Goal: Task Accomplishment & Management: Manage account settings

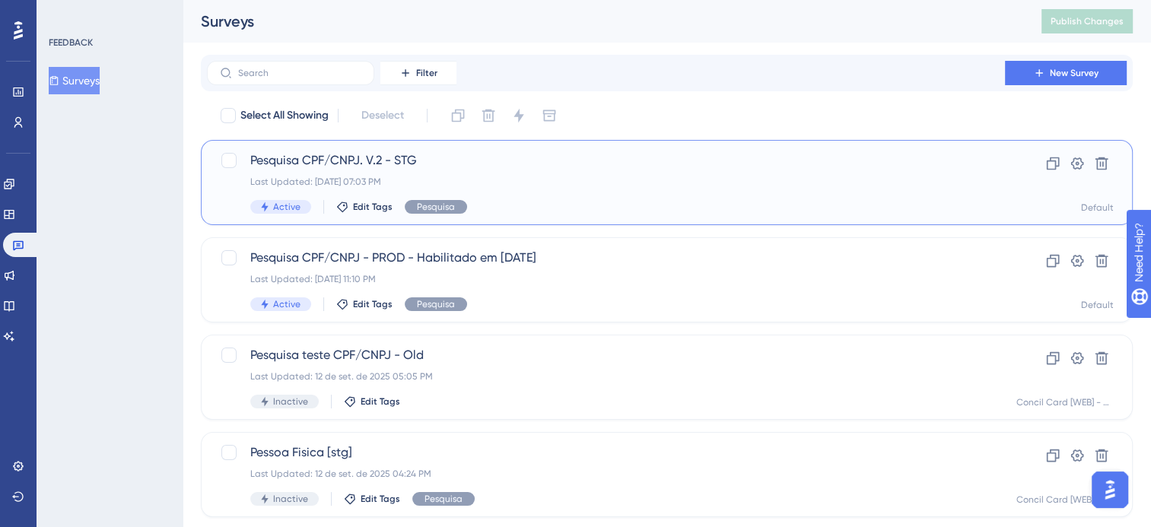
click at [480, 179] on div "Last Updated: 25 de set. de 2025 07:03 PM" at bounding box center [606, 182] width 712 height 12
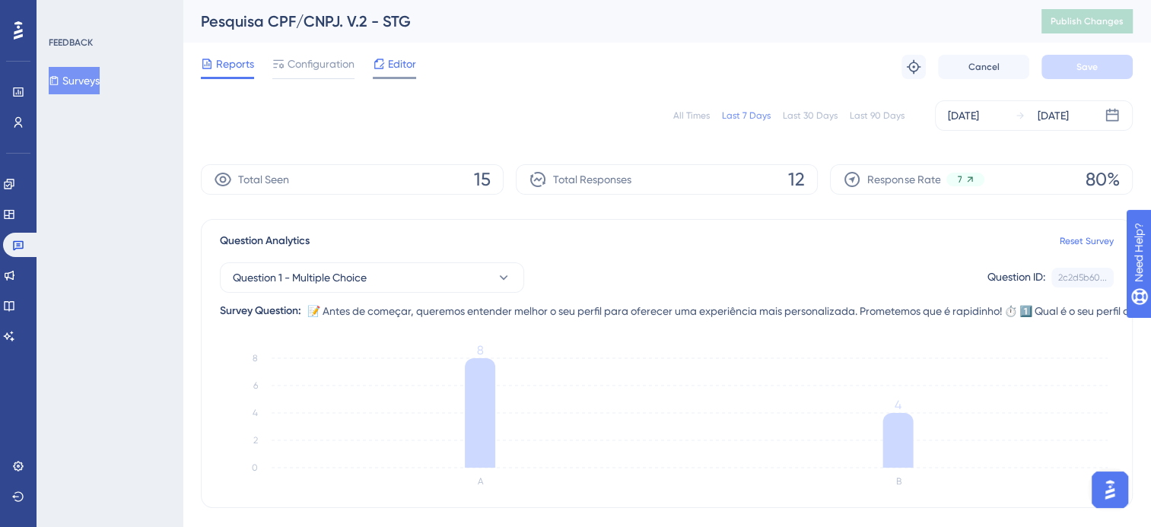
click at [405, 70] on span "Editor" at bounding box center [402, 64] width 28 height 18
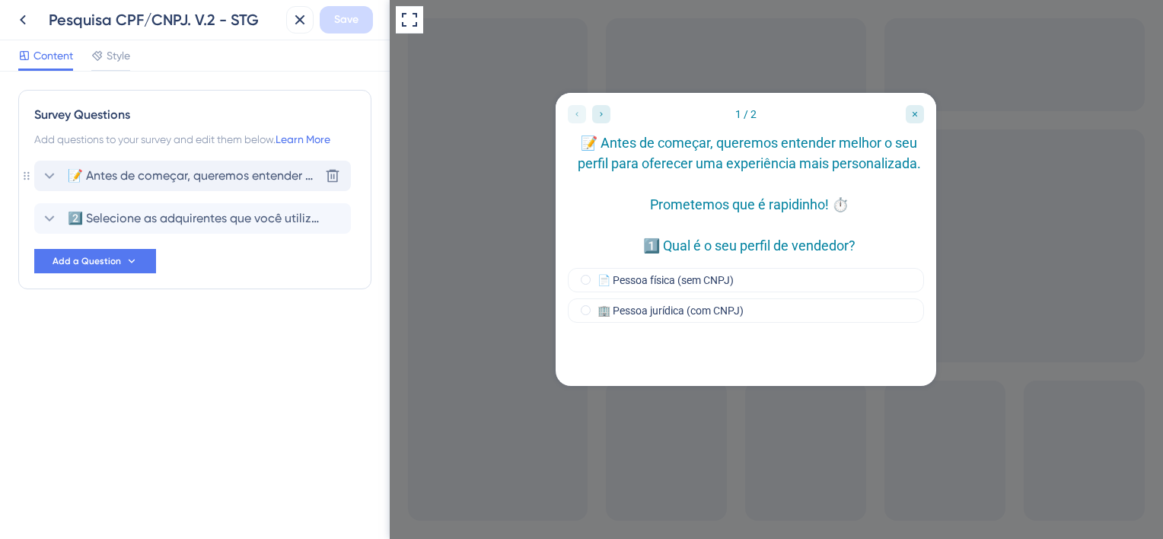
click at [170, 177] on span "📝 Antes de começar, queremos entender melhor o seu perfil para oferecer uma exp…" at bounding box center [193, 176] width 251 height 18
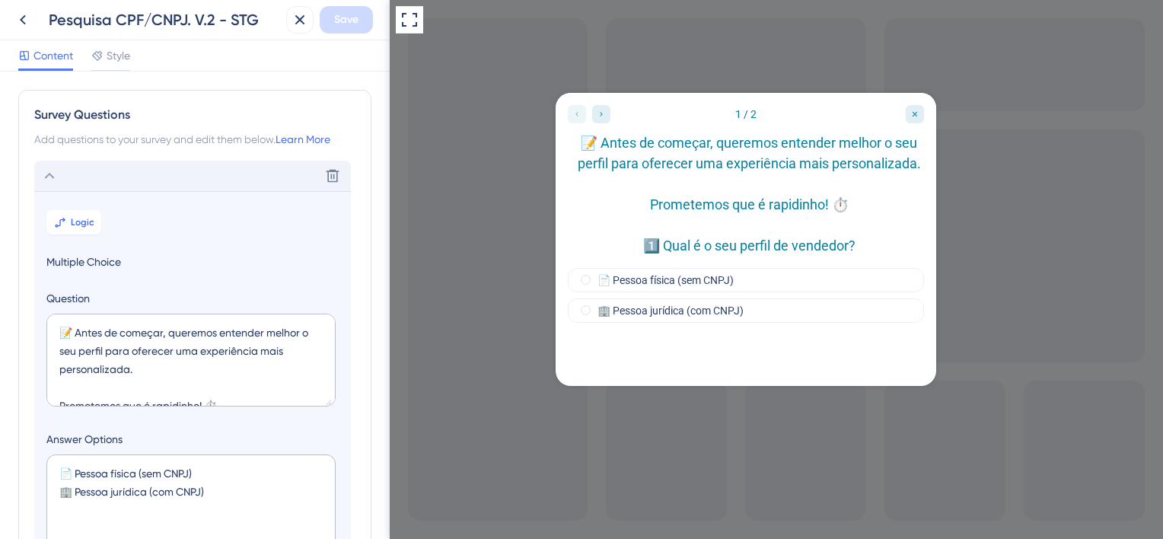
scroll to position [88, 0]
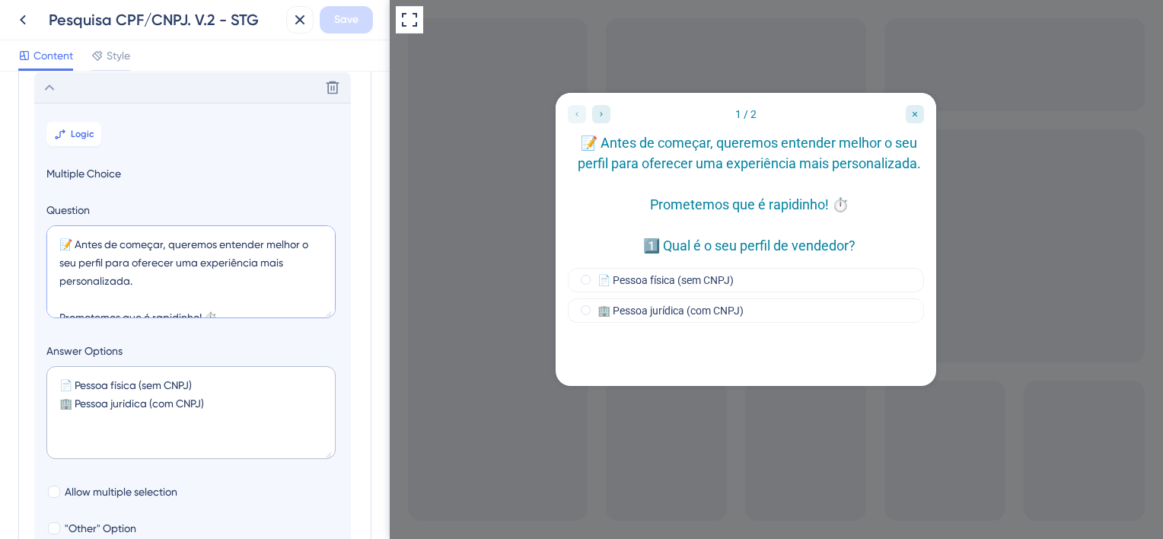
click at [104, 250] on textarea "📝 Antes de começar, queremos entender melhor o seu perfil para oferecer uma exp…" at bounding box center [190, 271] width 289 height 93
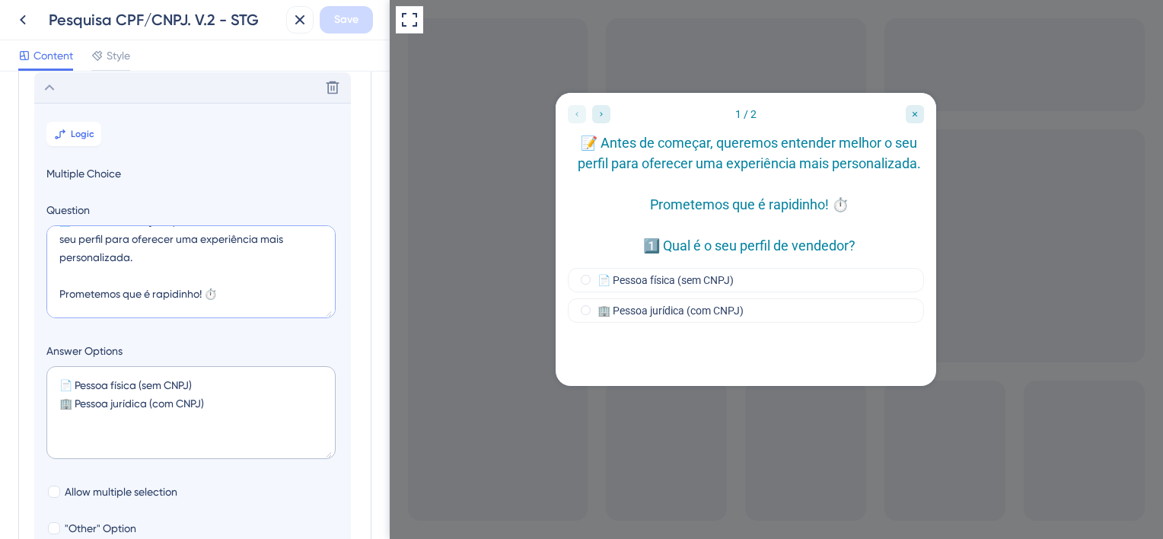
scroll to position [91, 0]
drag, startPoint x: 63, startPoint y: 243, endPoint x: 251, endPoint y: 307, distance: 198.8
click at [251, 307] on textarea "📝 Antes de começar, queremos entender melhor o seu perfil para oferecer uma exp…" at bounding box center [190, 271] width 289 height 93
paste textarea "Antes de iniciar seu cadastro, queremos te conhecer melhor. Qual é o seu perfil…"
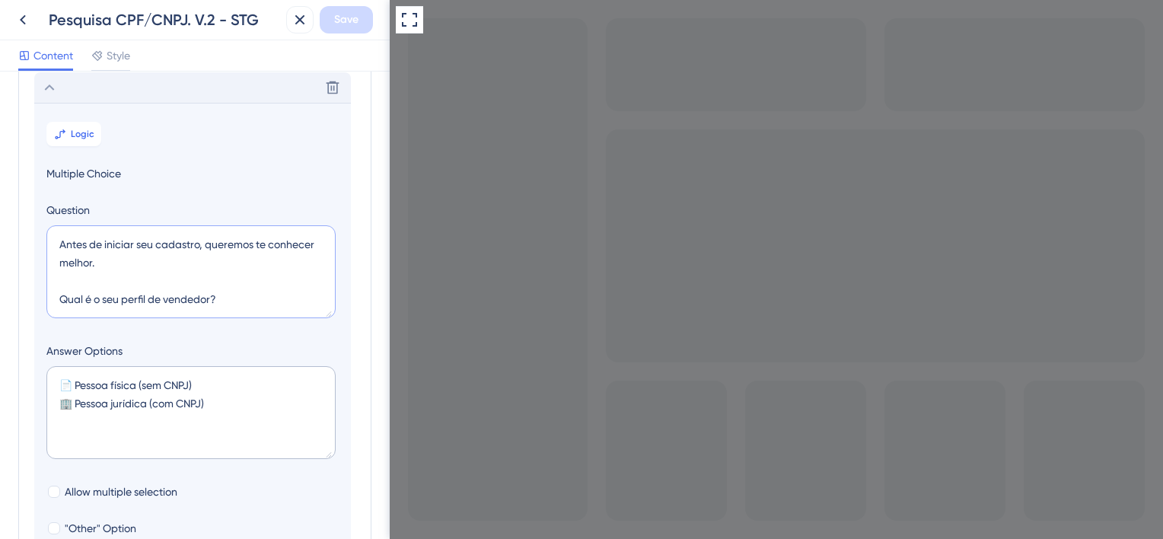
scroll to position [0, 0]
type textarea "Antes de iniciar seu cadastro, queremos te conhecer melhor. Qual é o seu perfil…"
drag, startPoint x: 237, startPoint y: 405, endPoint x: 3, endPoint y: 377, distance: 236.0
click at [3, 377] on div "Survey Questions Add questions to your survey and edit them below. Learn More D…" at bounding box center [195, 305] width 390 height 467
paste textarea "- Uso a maquininha com meu CPF 🏢 Pessoa jurídica - Uso a maquininha com o CNPJ"
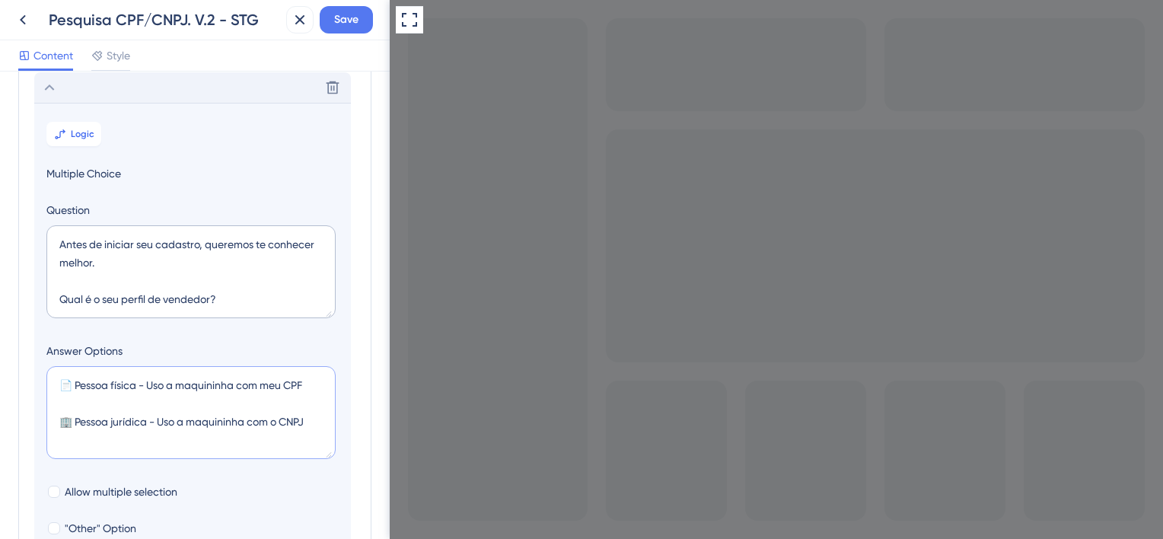
type textarea "📄 Pessoa física - Uso a maquininha com meu CPF 🏢 Pessoa jurídica - Uso a maquin…"
click at [55, 91] on icon at bounding box center [49, 87] width 18 height 18
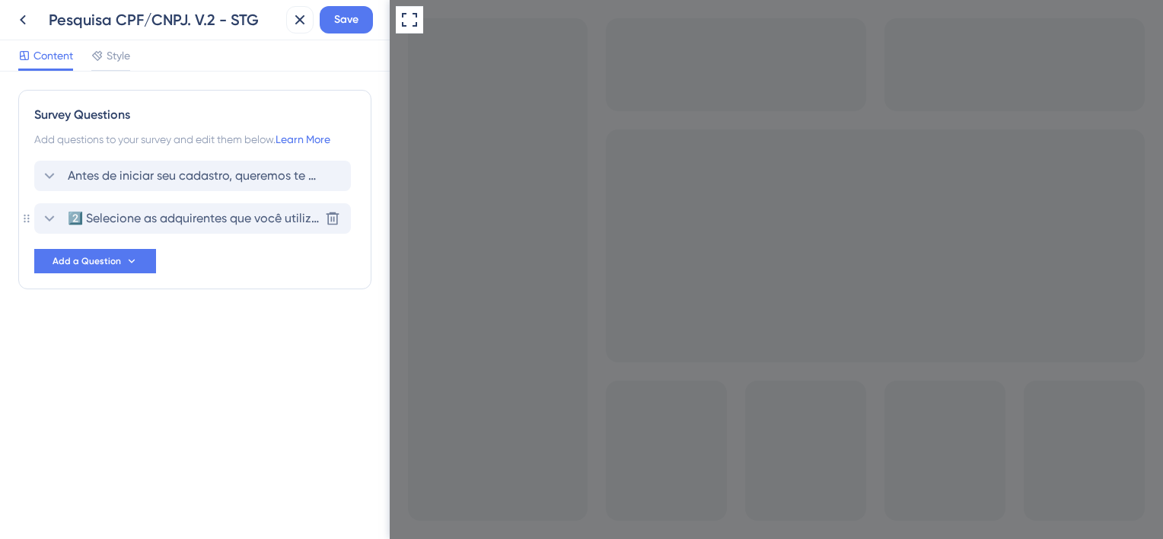
click at [148, 221] on span "2️⃣ Selecione as adquirentes que você utiliza atualmente?" at bounding box center [193, 218] width 251 height 18
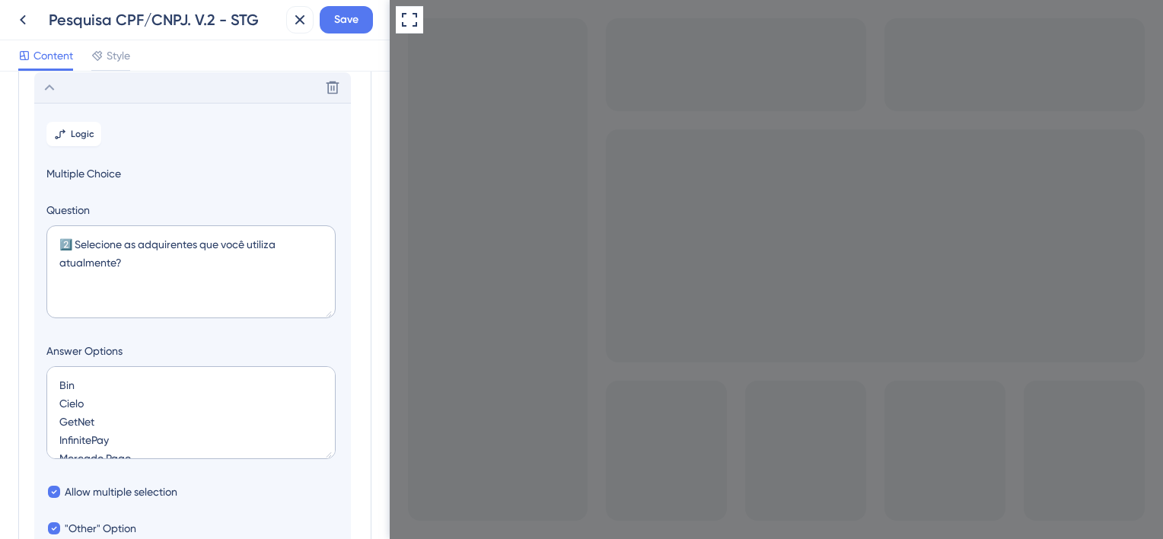
scroll to position [131, 0]
click at [79, 244] on textarea "2️⃣ Selecione as adquirentes que você utiliza atualmente?" at bounding box center [190, 271] width 289 height 93
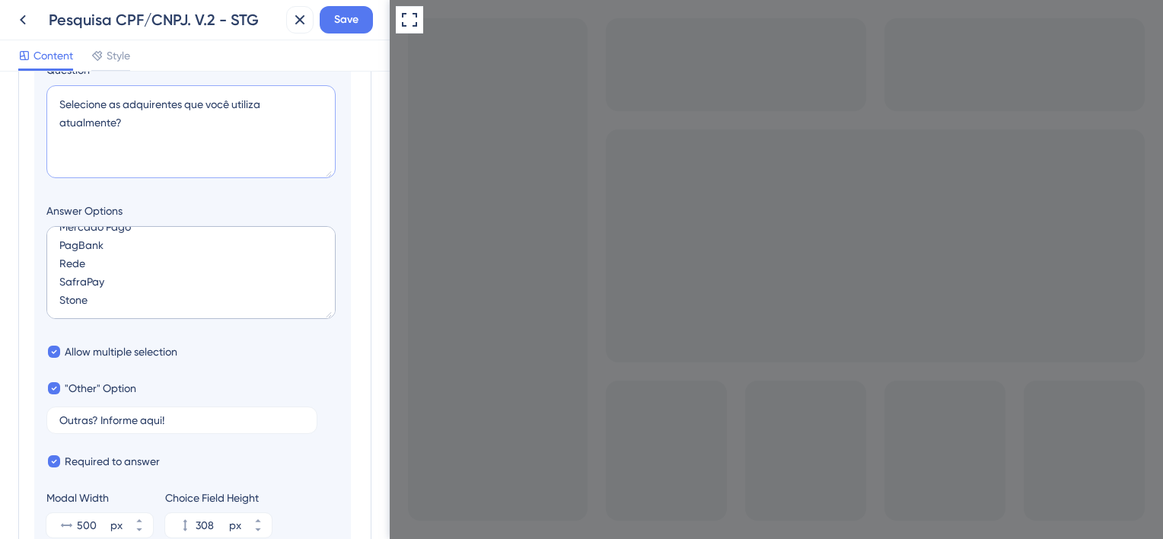
scroll to position [283, 0]
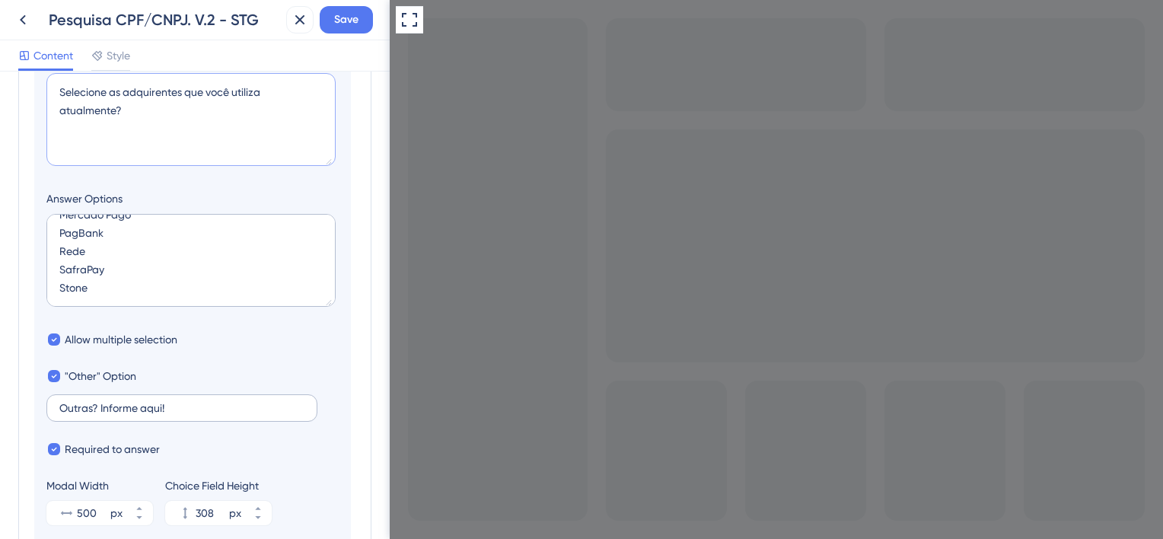
type textarea "Selecione as adquirentes que você utiliza atualmente?"
click at [63, 405] on input "Outras? Informe aqui!" at bounding box center [181, 408] width 245 height 11
click at [72, 406] on input "Outras? Informe aqui!" at bounding box center [181, 408] width 245 height 11
type input "Utiliza outras? Informe aqui!"
click at [363, 22] on button "Save" at bounding box center [346, 19] width 53 height 27
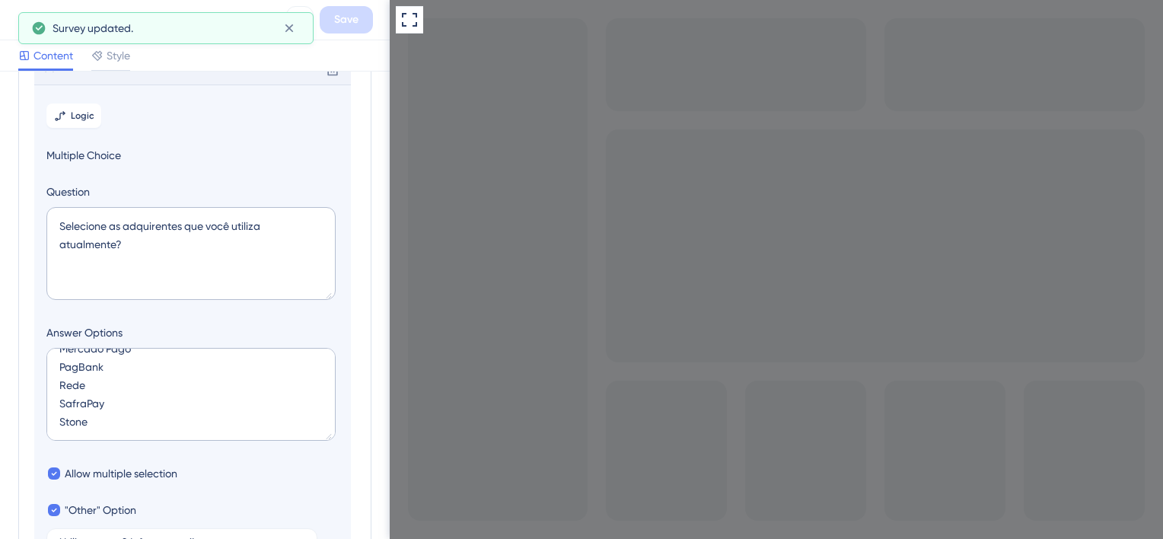
scroll to position [131, 0]
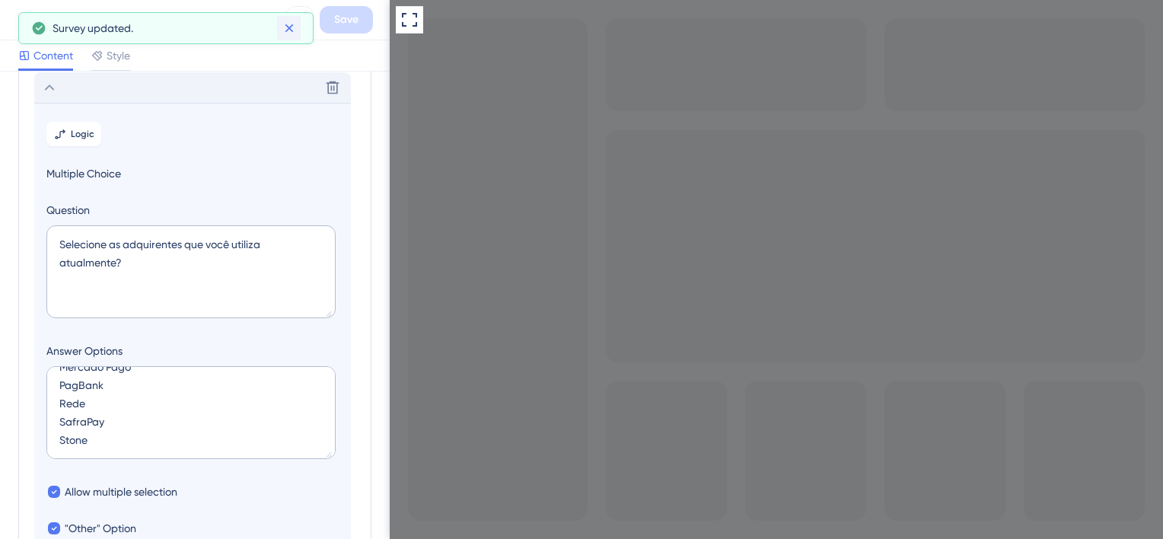
click at [292, 30] on icon at bounding box center [289, 28] width 8 height 8
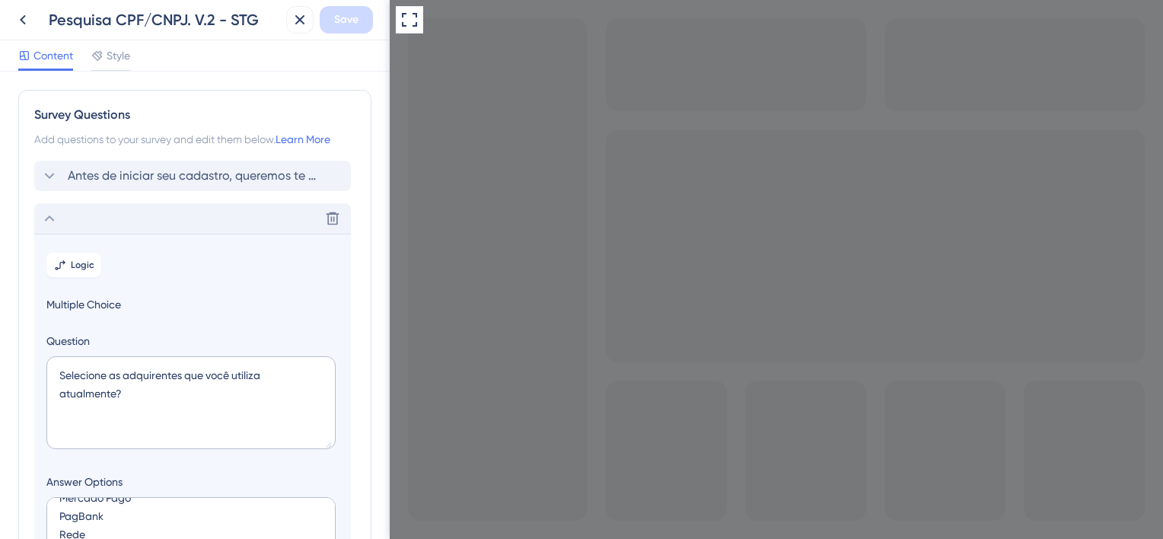
scroll to position [0, 0]
click at [110, 55] on span "Style" at bounding box center [119, 55] width 24 height 18
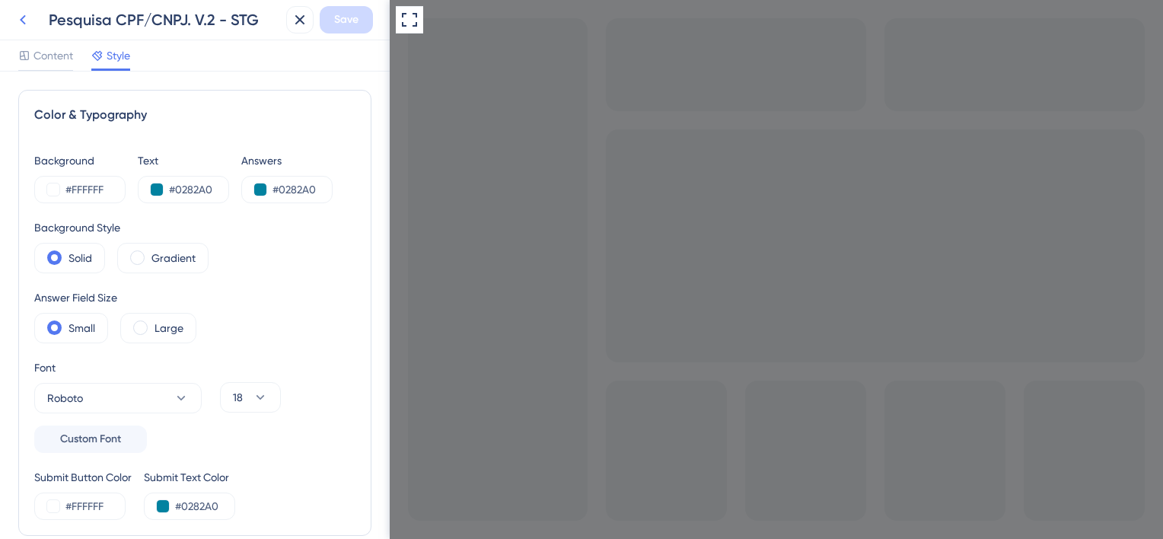
click at [21, 21] on icon at bounding box center [23, 20] width 6 height 10
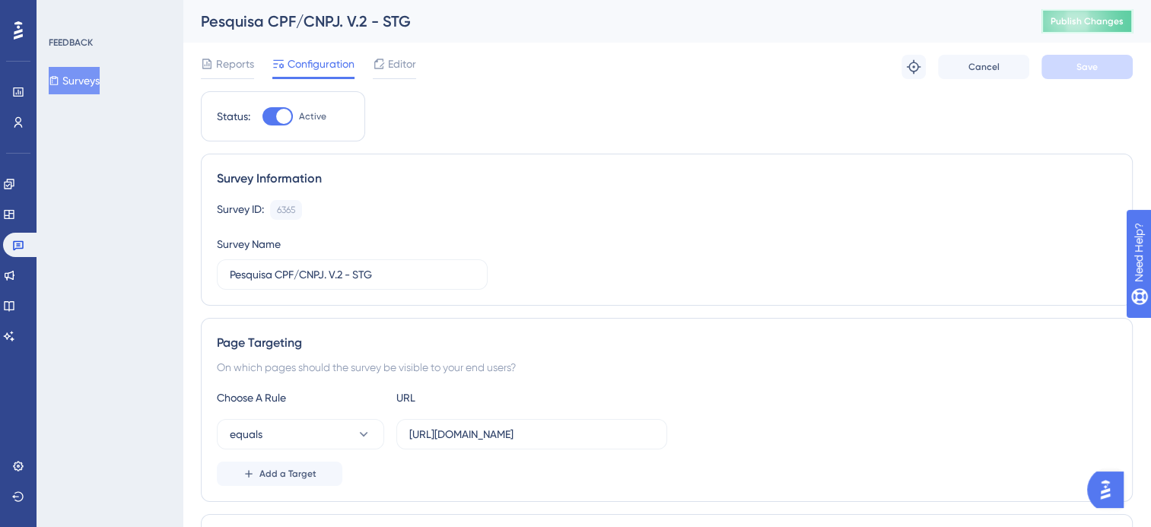
click at [1084, 21] on span "Publish Changes" at bounding box center [1087, 21] width 73 height 12
click at [232, 65] on span "Reports" at bounding box center [235, 64] width 38 height 18
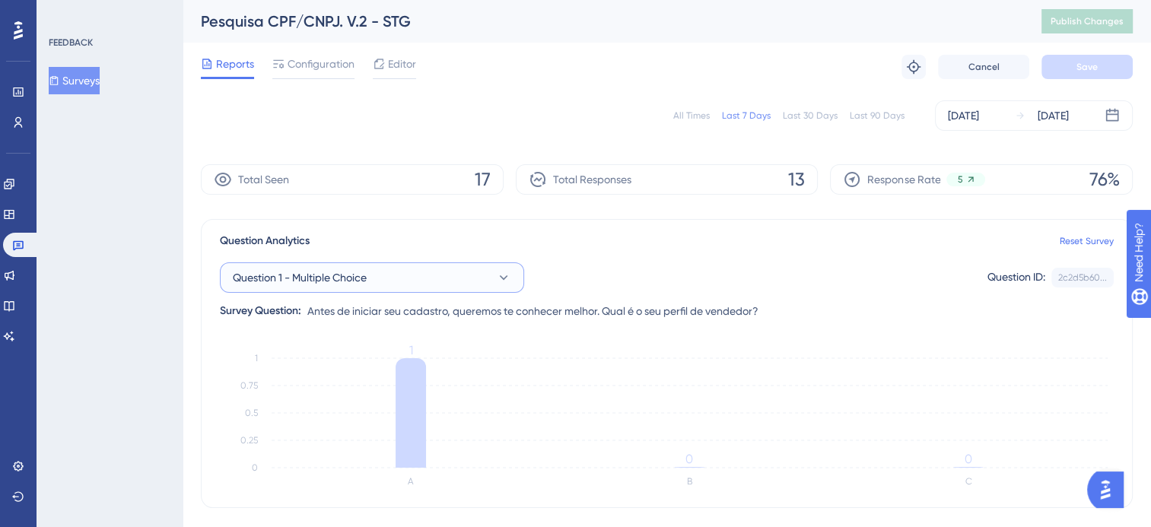
click at [418, 270] on button "Question 1 - Multiple Choice" at bounding box center [372, 278] width 304 height 30
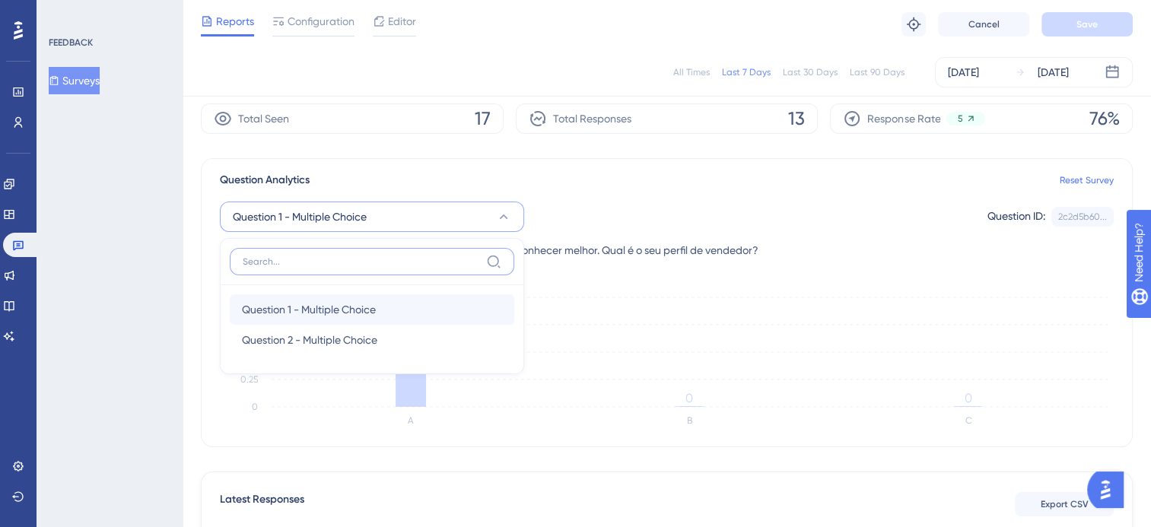
scroll to position [27, 0]
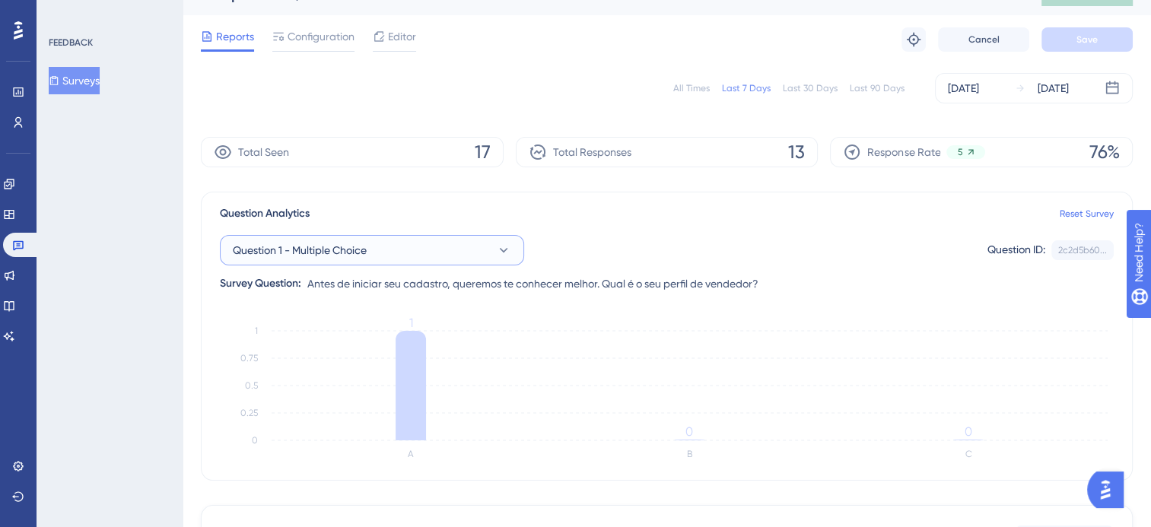
click at [377, 253] on button "Question 1 - Multiple Choice" at bounding box center [372, 250] width 304 height 30
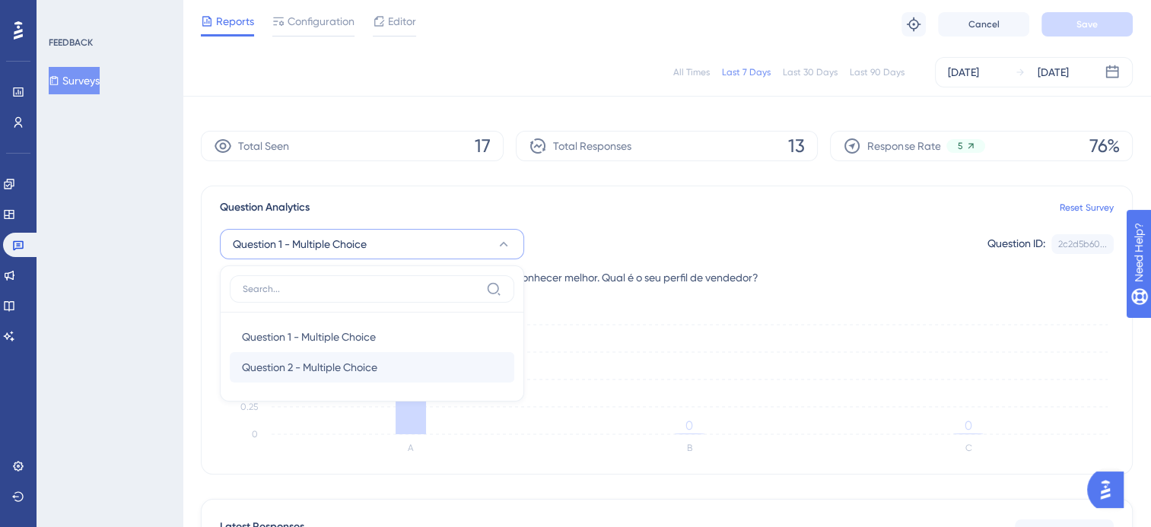
scroll to position [104, 0]
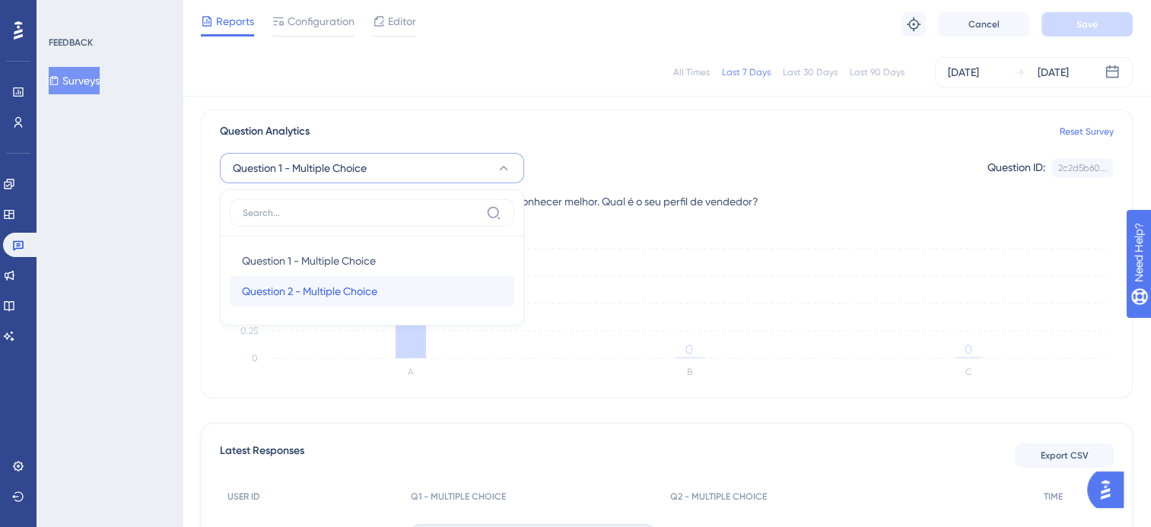
click at [349, 294] on span "Question 2 - Multiple Choice" at bounding box center [309, 291] width 135 height 18
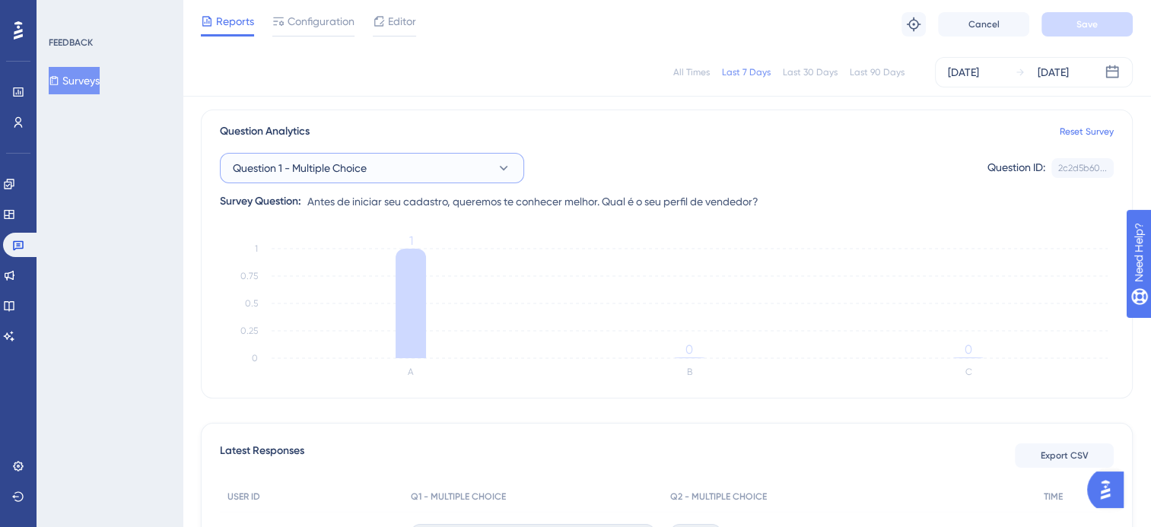
click at [318, 161] on span "Question 1 - Multiple Choice" at bounding box center [300, 168] width 134 height 18
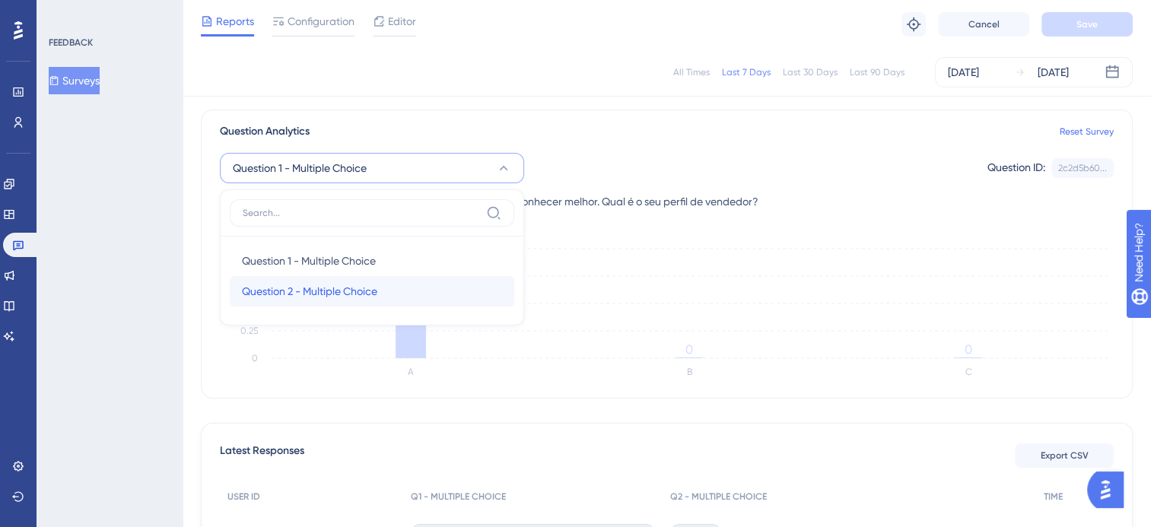
click at [322, 288] on span "Question 2 - Multiple Choice" at bounding box center [309, 291] width 135 height 18
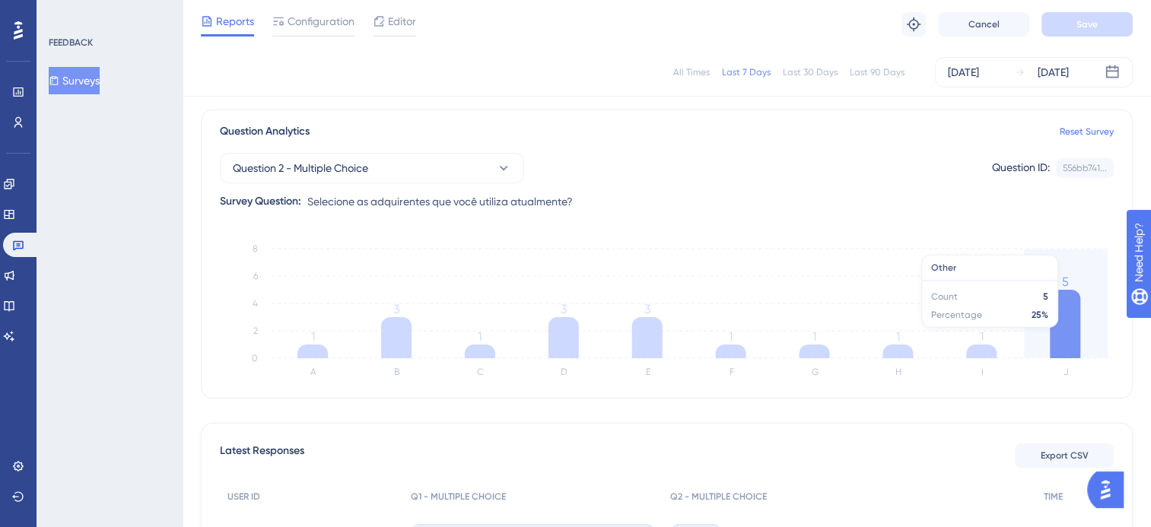
click at [1078, 335] on icon at bounding box center [1065, 324] width 30 height 68
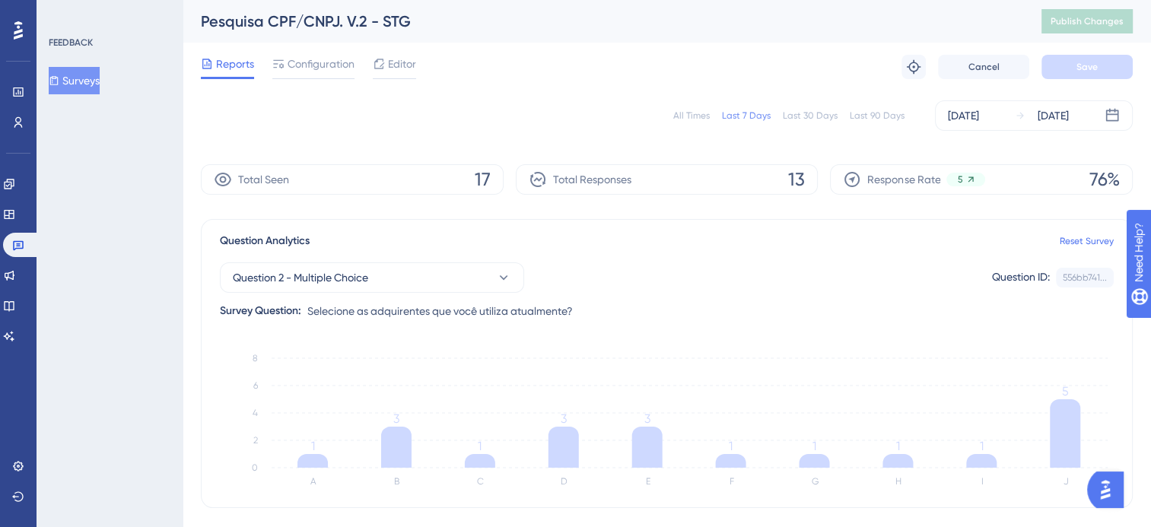
click at [84, 80] on button "Surveys" at bounding box center [74, 80] width 51 height 27
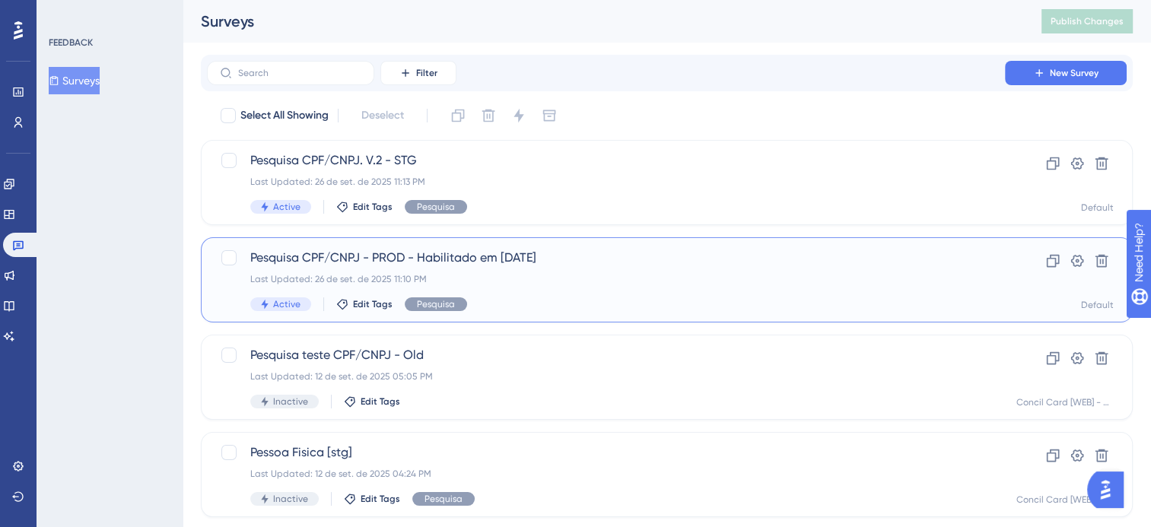
click at [571, 273] on div "Last Updated: 26 de set. de 2025 11:10 PM" at bounding box center [606, 279] width 712 height 12
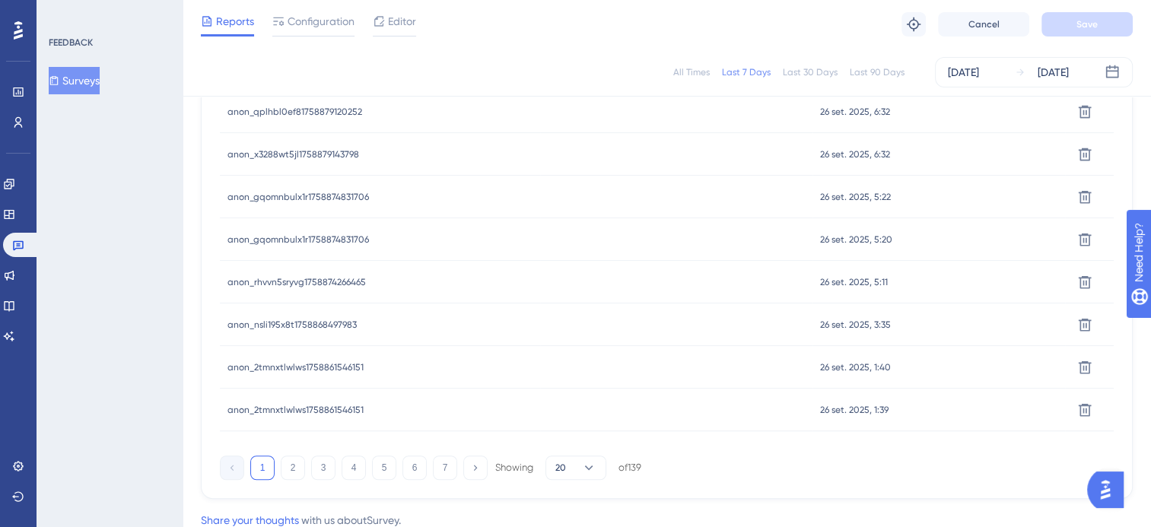
scroll to position [1065, 0]
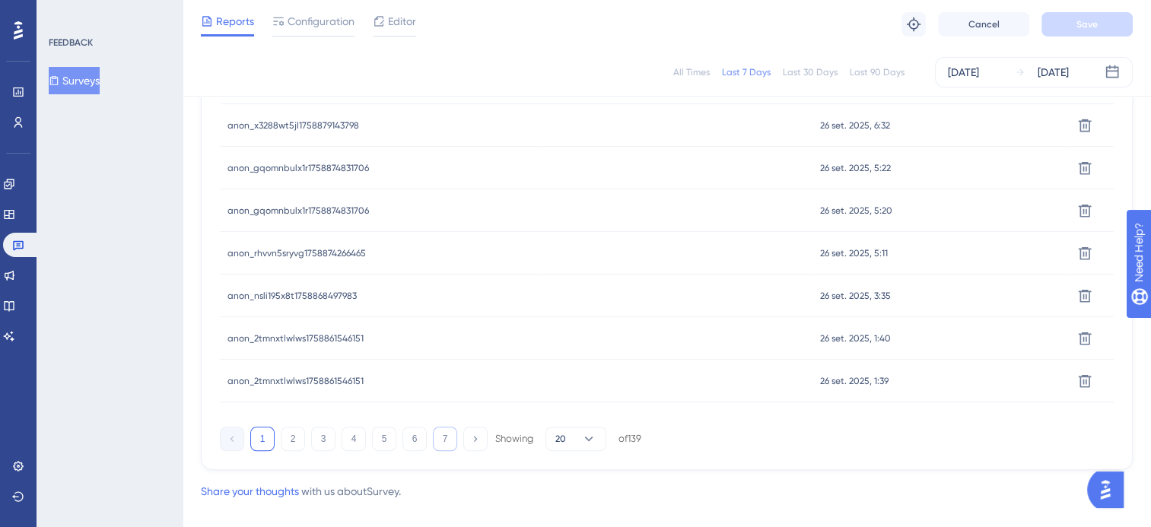
click at [451, 432] on button "7" at bounding box center [445, 439] width 24 height 24
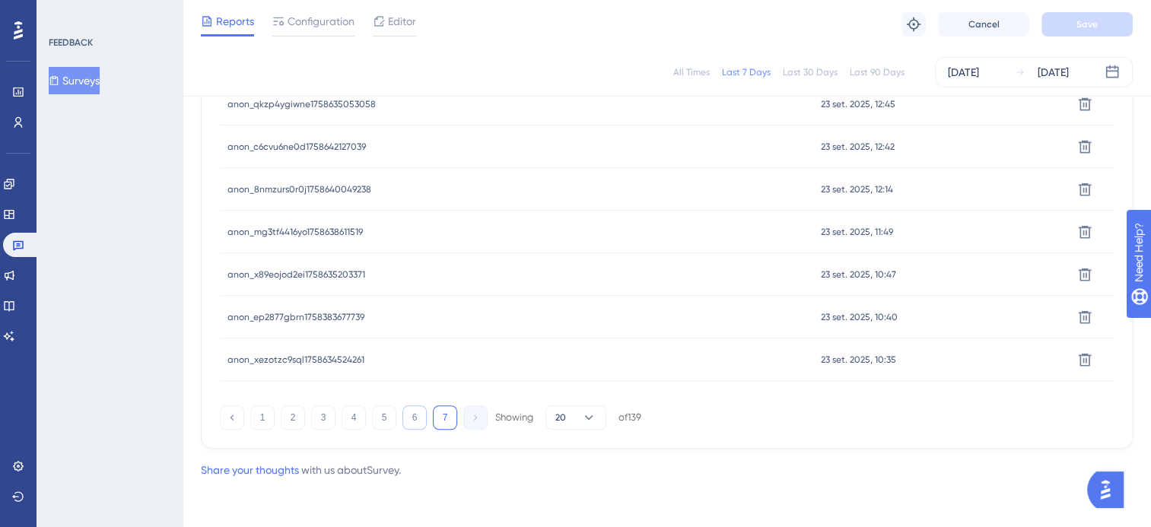
click at [414, 419] on button "6" at bounding box center [415, 418] width 24 height 24
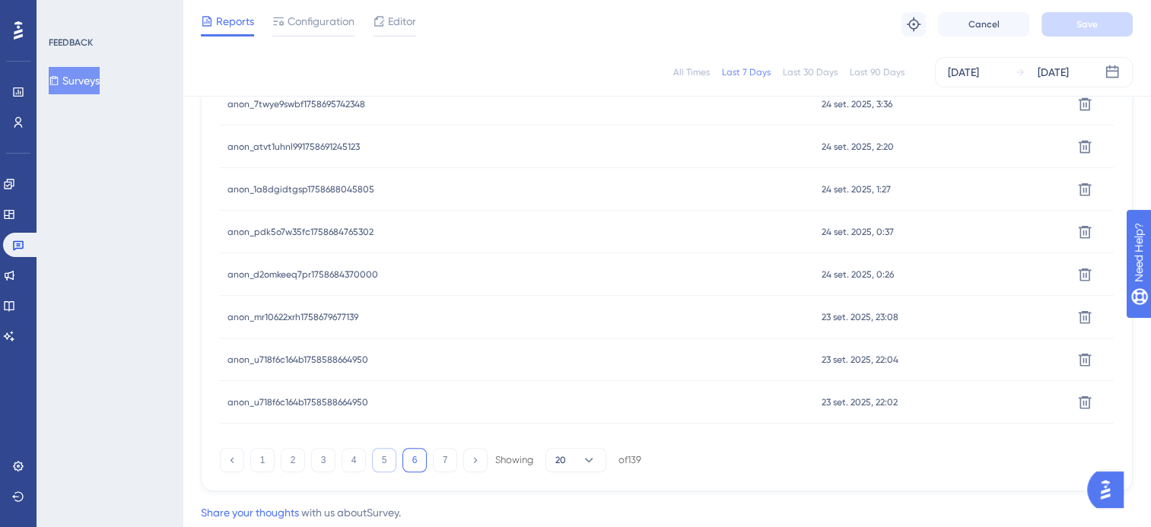
click at [388, 462] on button "5" at bounding box center [384, 460] width 24 height 24
click at [318, 463] on button "3" at bounding box center [323, 460] width 24 height 24
click at [281, 468] on button "2" at bounding box center [293, 460] width 24 height 24
click at [260, 466] on button "1" at bounding box center [262, 460] width 24 height 24
click at [308, 143] on span "anon_x3288wt5jl1758879143798" at bounding box center [294, 147] width 132 height 12
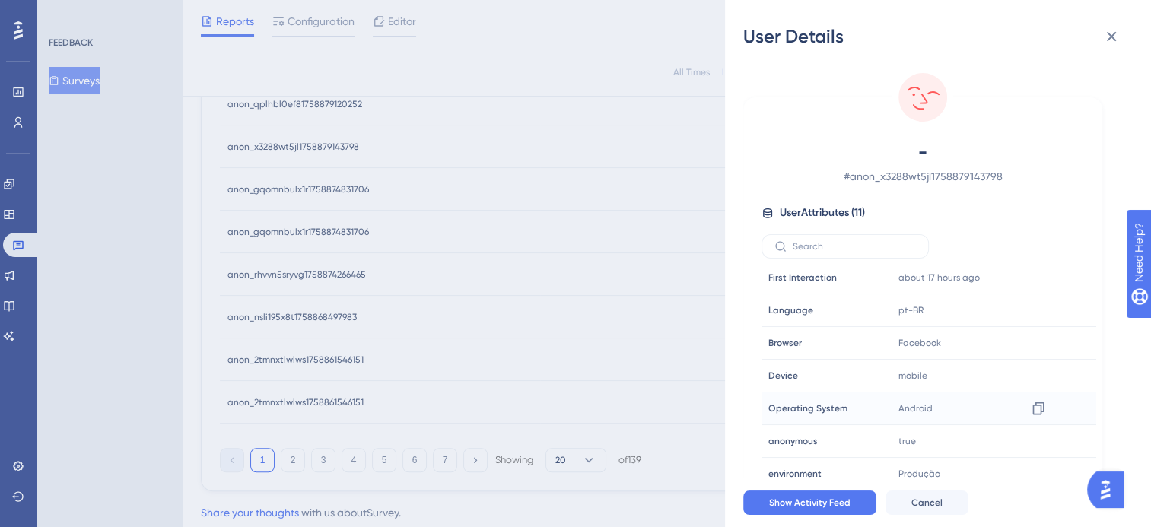
scroll to position [11, 0]
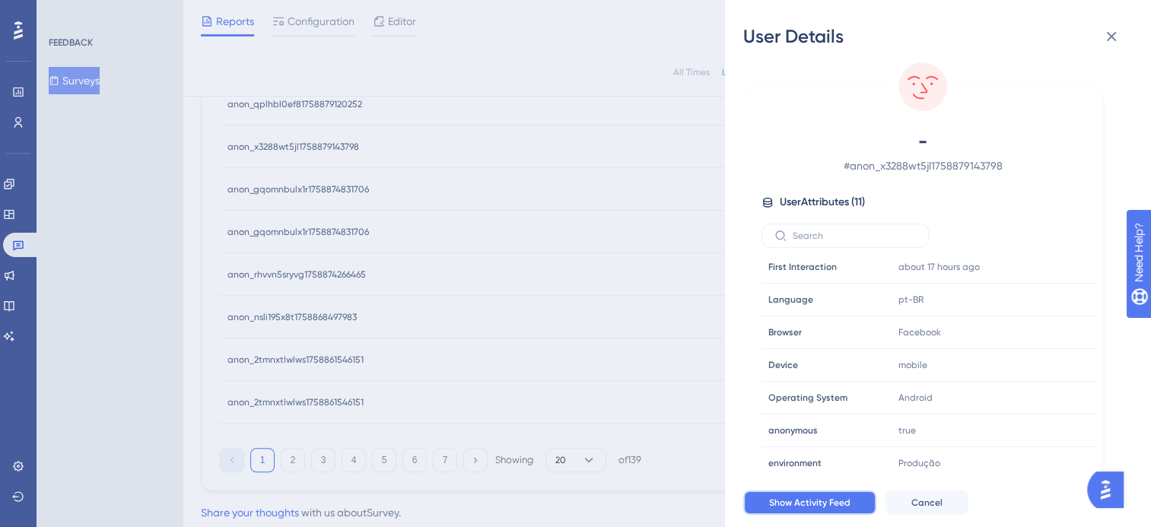
click at [798, 509] on span "Show Activity Feed" at bounding box center [809, 503] width 81 height 12
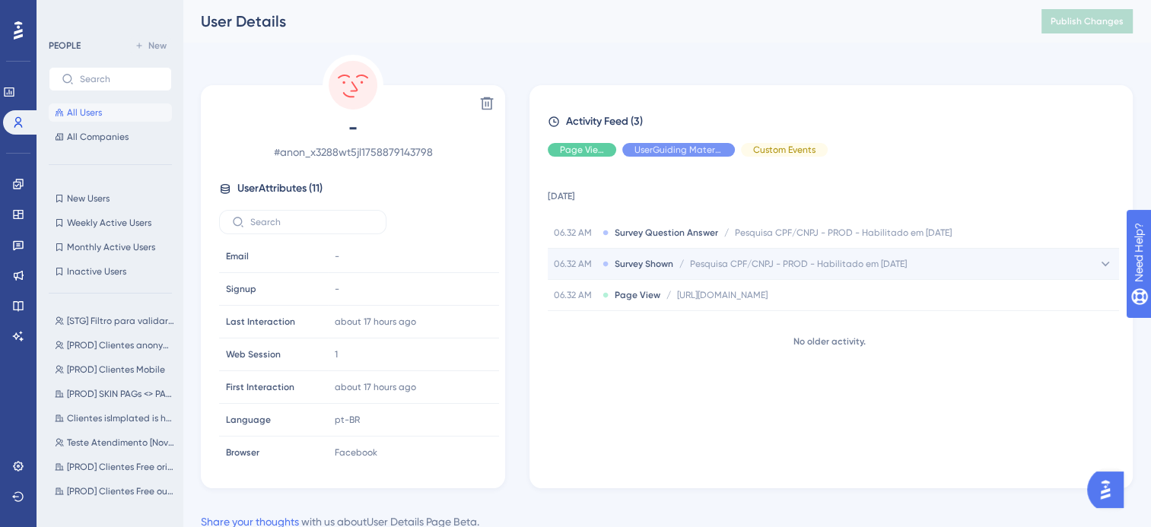
click at [1108, 263] on icon at bounding box center [1105, 263] width 15 height 15
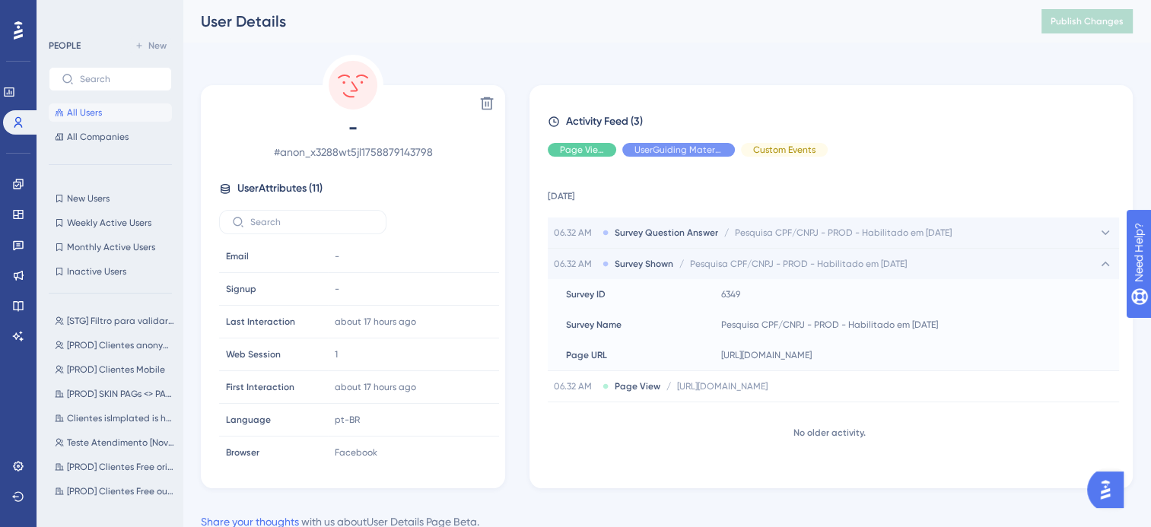
click at [868, 235] on span "Pesquisa CPF/CNPJ - PROD - Habilitado em [DATE]" at bounding box center [843, 233] width 217 height 12
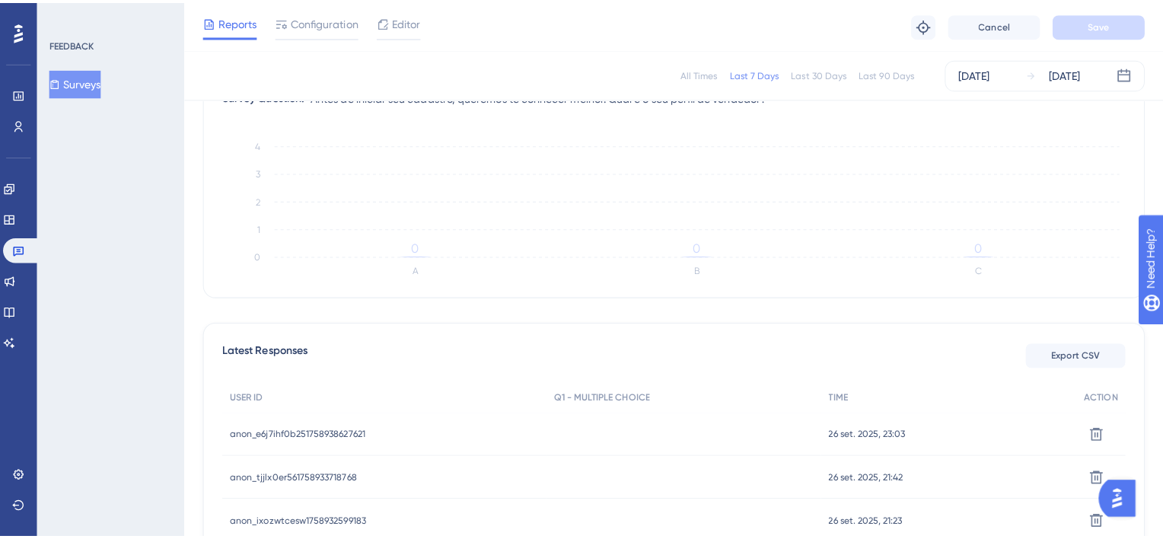
scroll to position [207, 0]
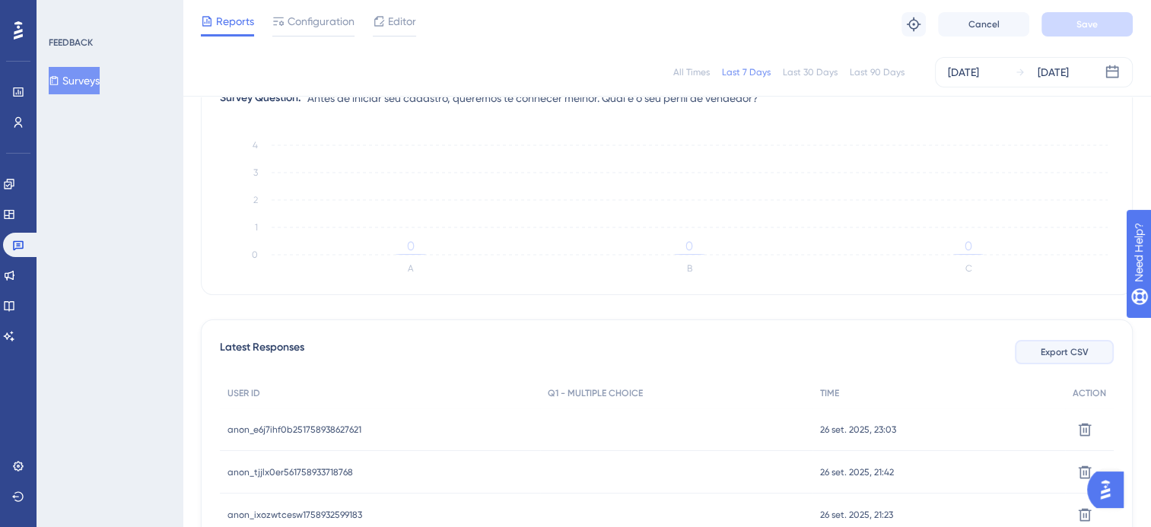
click at [1094, 352] on button "Export CSV" at bounding box center [1064, 352] width 99 height 24
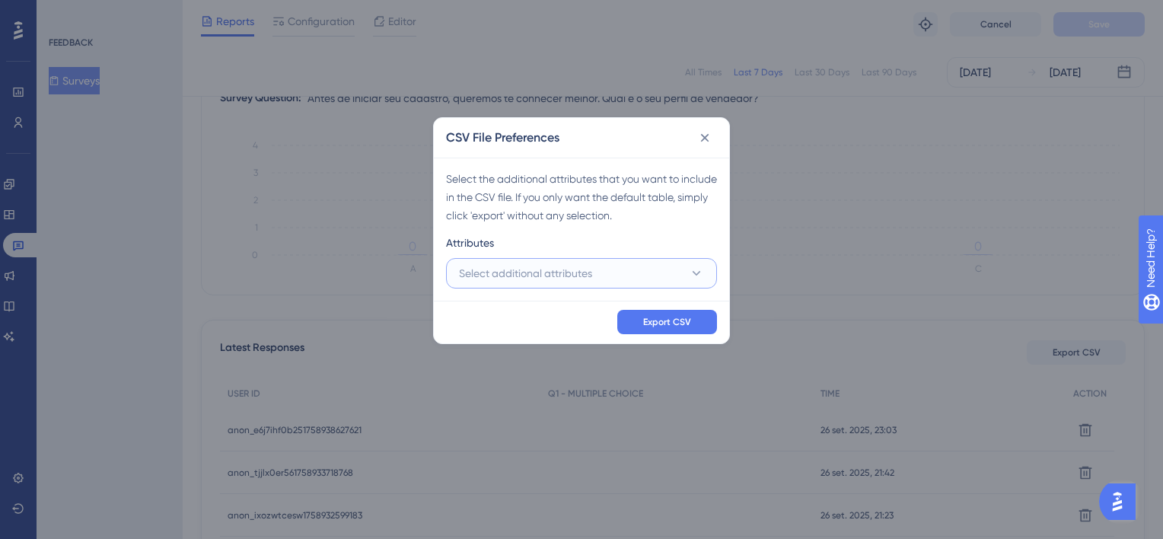
click at [563, 266] on span "Select additional attributes" at bounding box center [525, 273] width 133 height 18
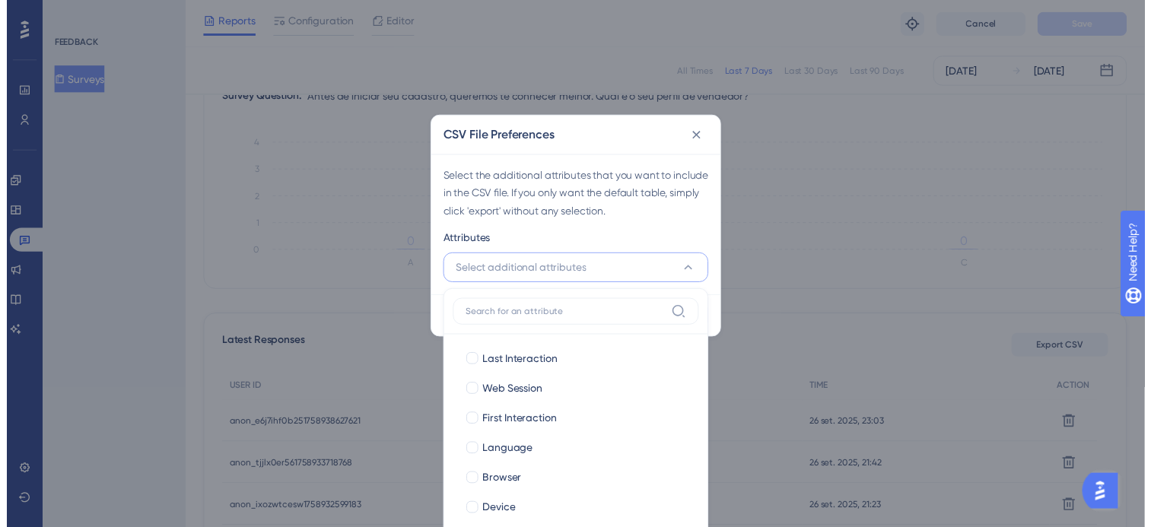
scroll to position [280, 0]
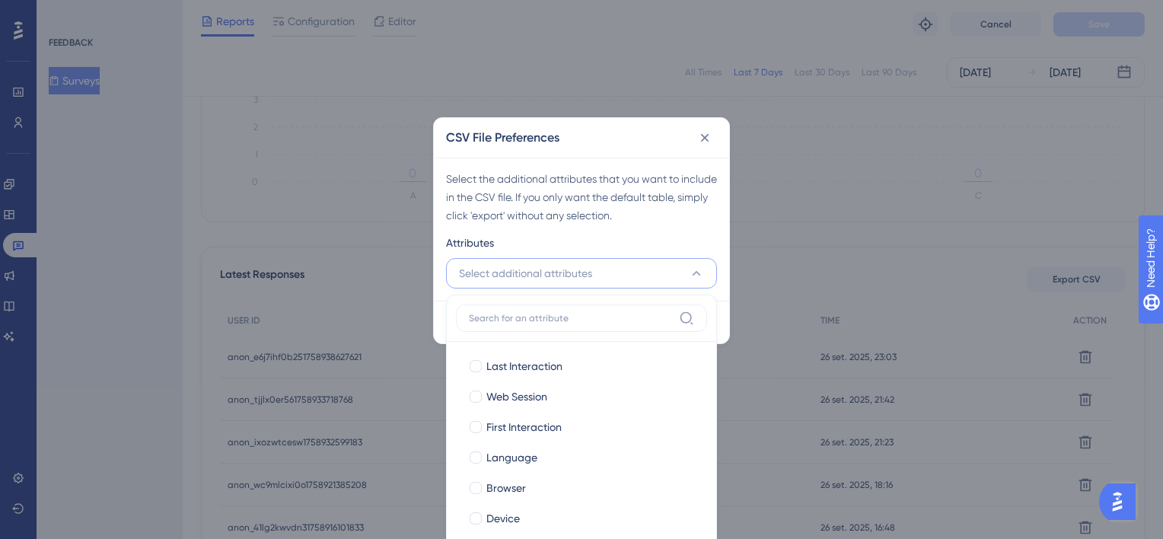
click at [603, 207] on div "Select the additional attributes that you want to include in the CSV file. If y…" at bounding box center [581, 197] width 271 height 55
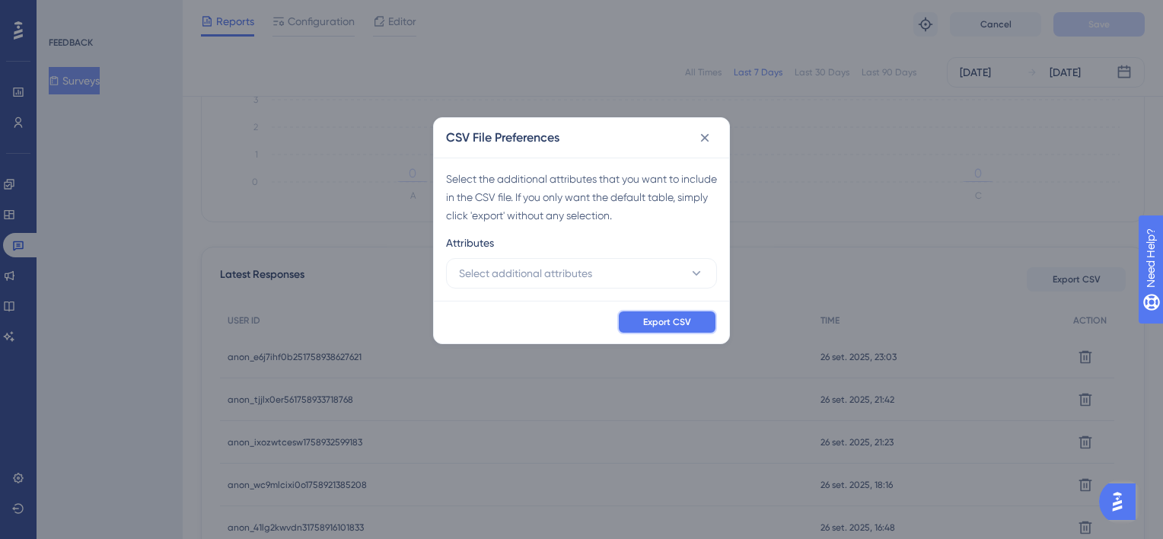
click at [658, 318] on span "Export CSV" at bounding box center [667, 322] width 48 height 12
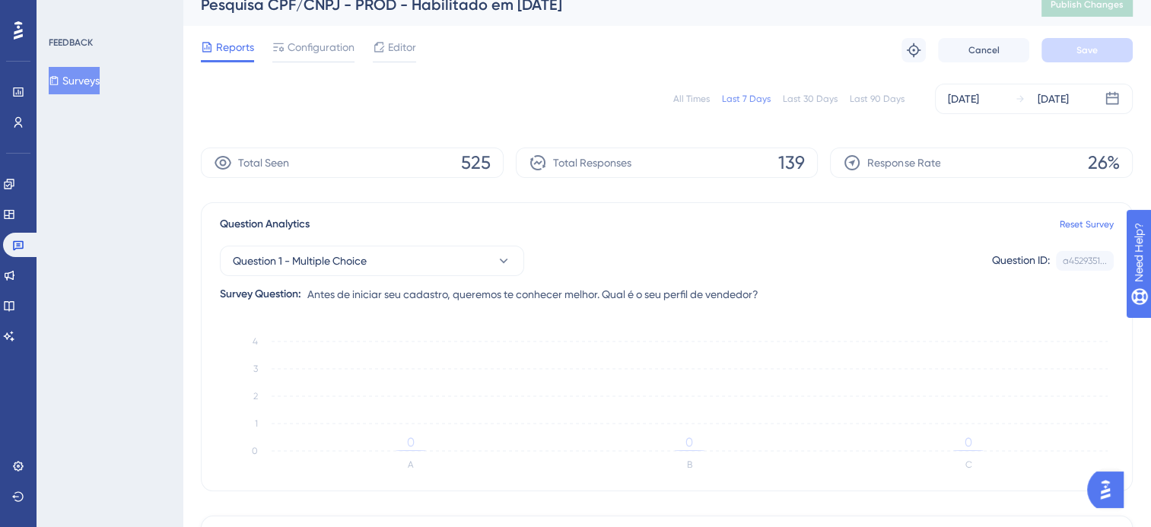
scroll to position [0, 0]
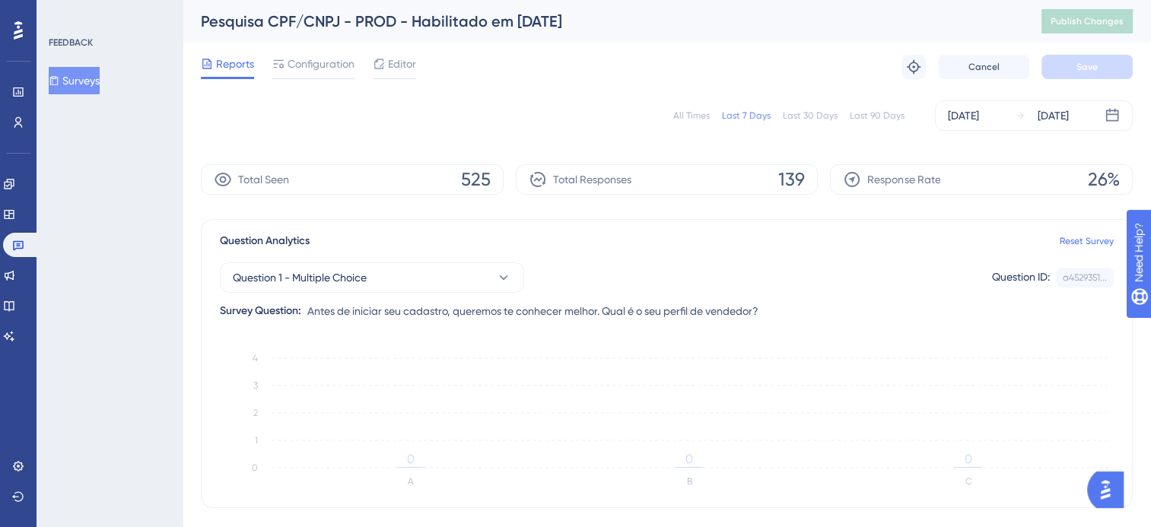
click at [92, 73] on button "Surveys" at bounding box center [74, 80] width 51 height 27
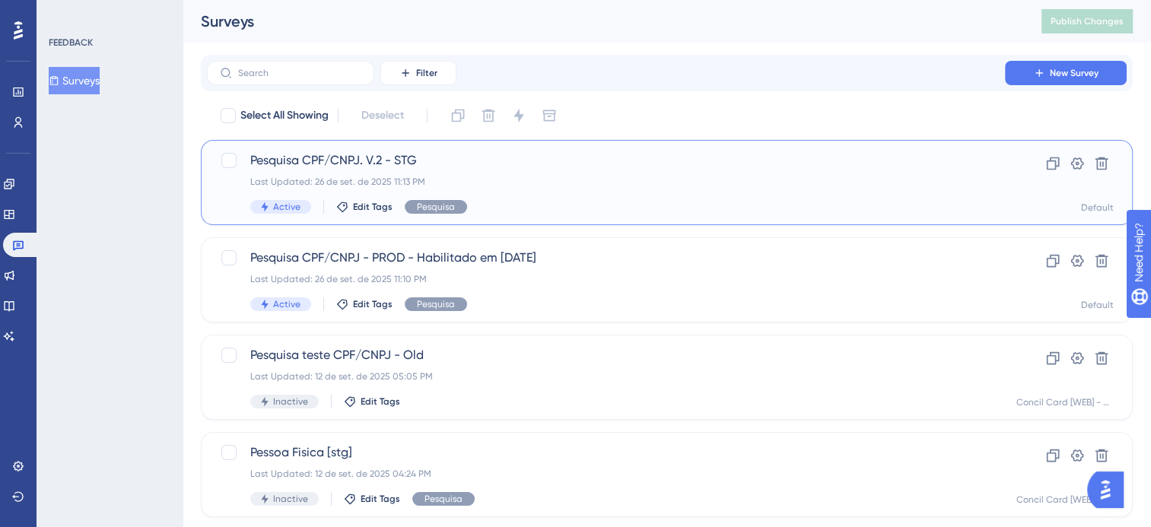
click at [439, 178] on div "Last Updated: 26 de set. de 2025 11:13 PM" at bounding box center [606, 182] width 712 height 12
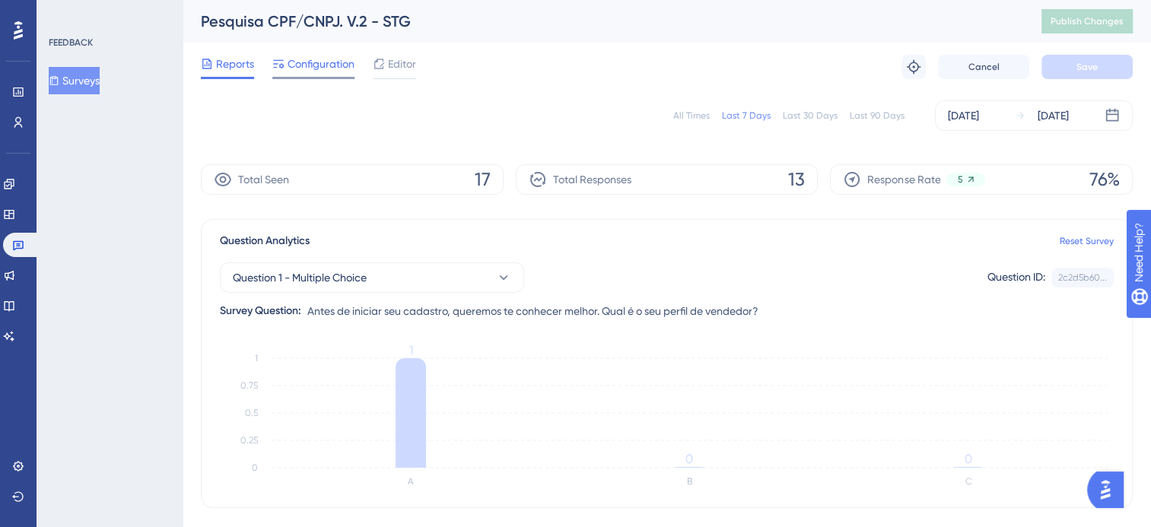
click at [329, 73] on div "Configuration" at bounding box center [313, 67] width 82 height 24
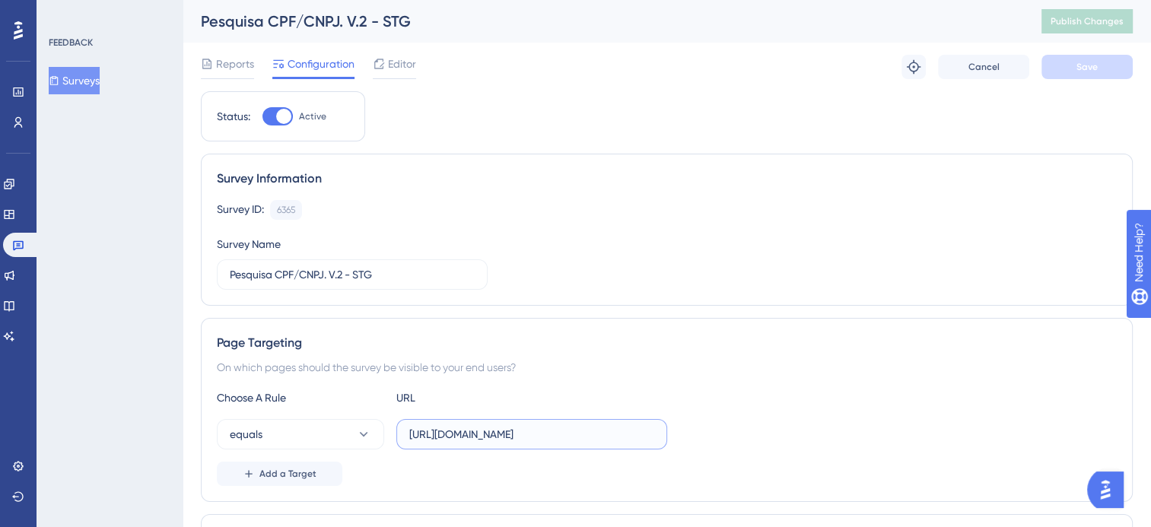
click at [455, 435] on input "[URL][DOMAIN_NAME]" at bounding box center [531, 434] width 245 height 17
paste input "criar-conta"
type input "[URL][DOMAIN_NAME]"
click at [311, 469] on span "Add a Target" at bounding box center [288, 474] width 57 height 12
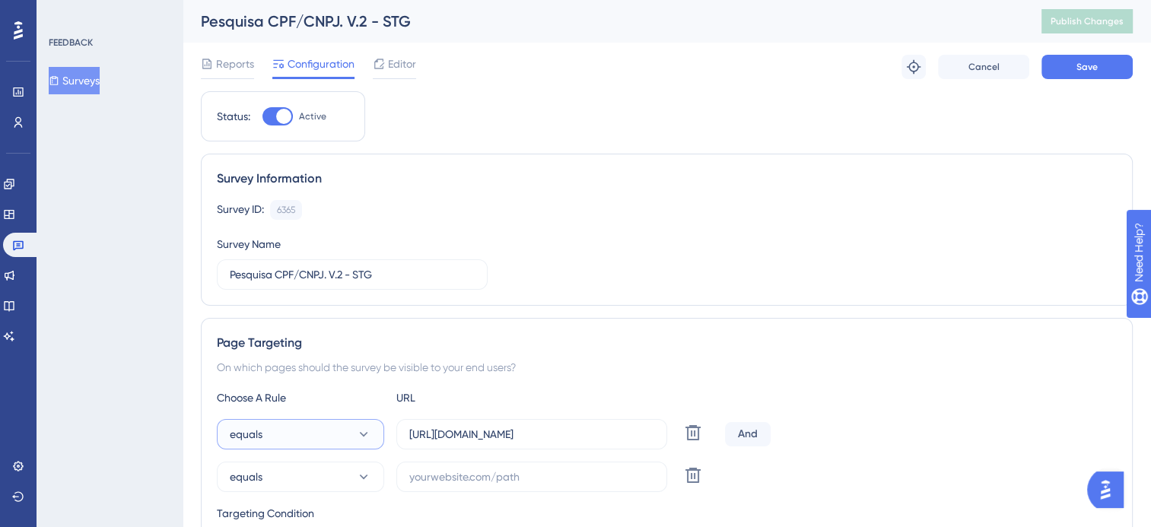
click at [304, 431] on button "equals" at bounding box center [300, 434] width 167 height 30
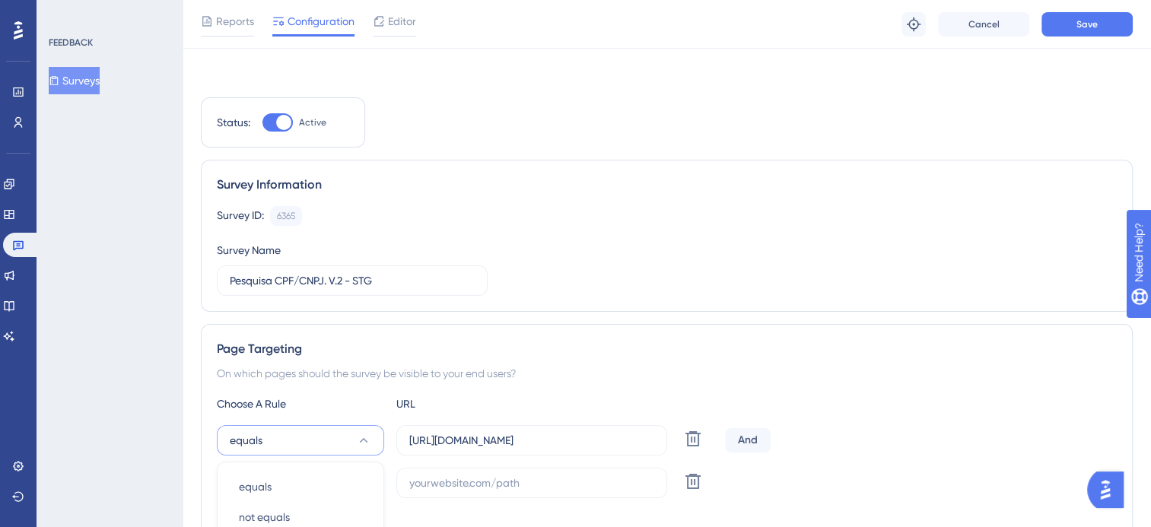
scroll to position [314, 0]
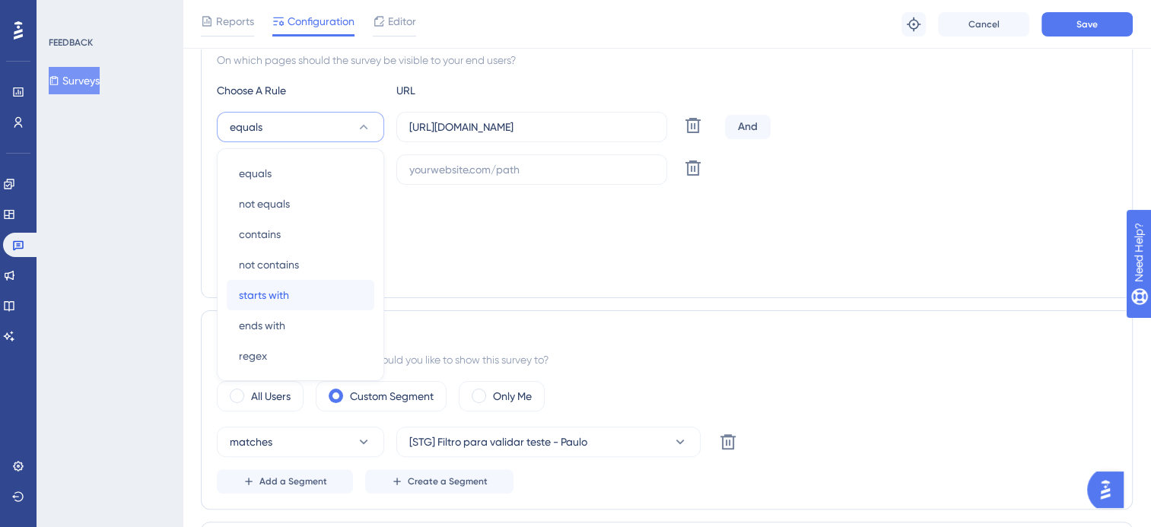
click at [280, 300] on span "starts with" at bounding box center [264, 295] width 50 height 18
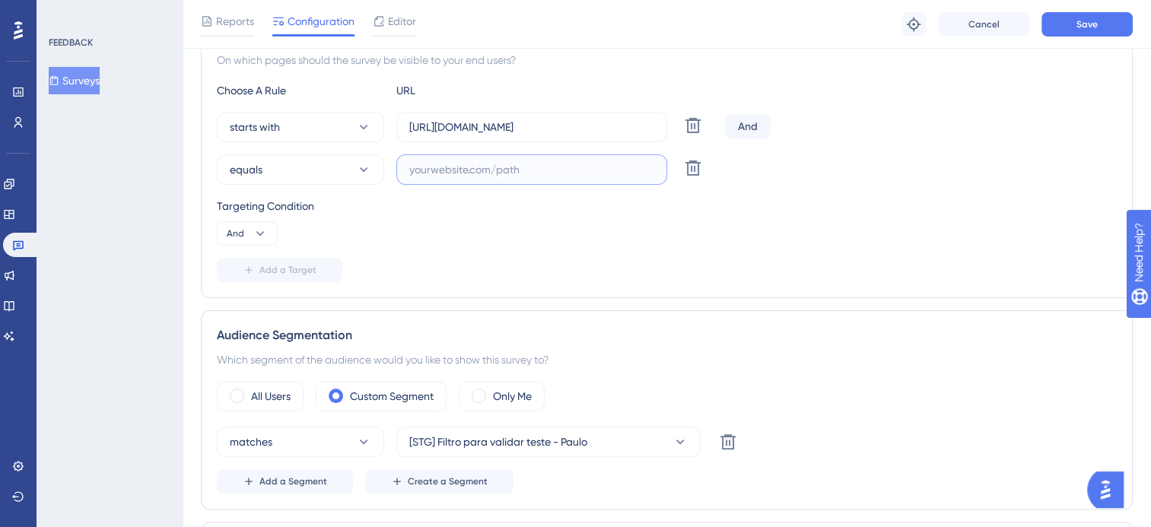
click at [432, 165] on input "text" at bounding box center [531, 169] width 245 height 17
paste input "[URL][DOMAIN_NAME]"
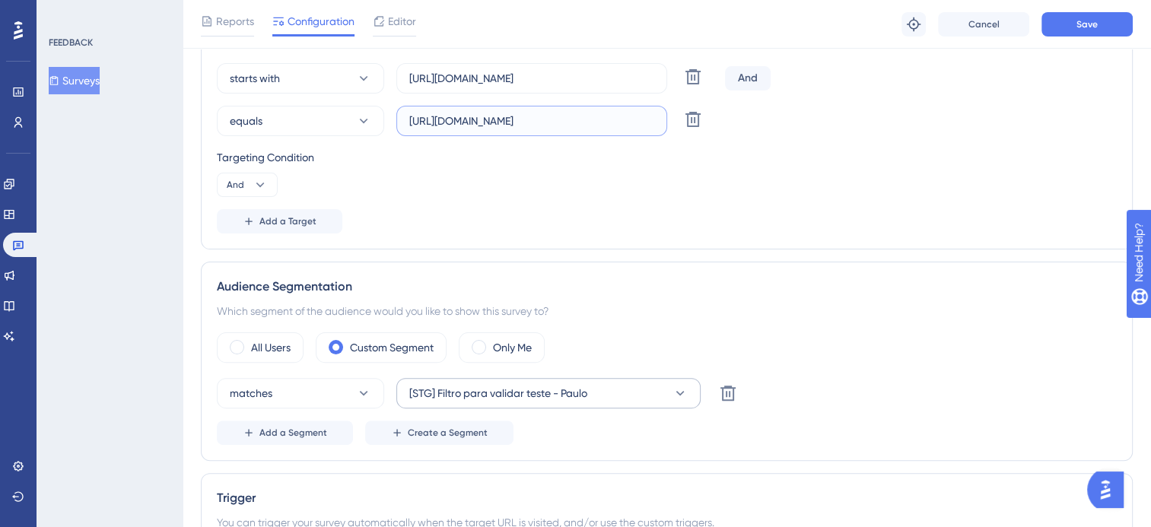
scroll to position [466, 0]
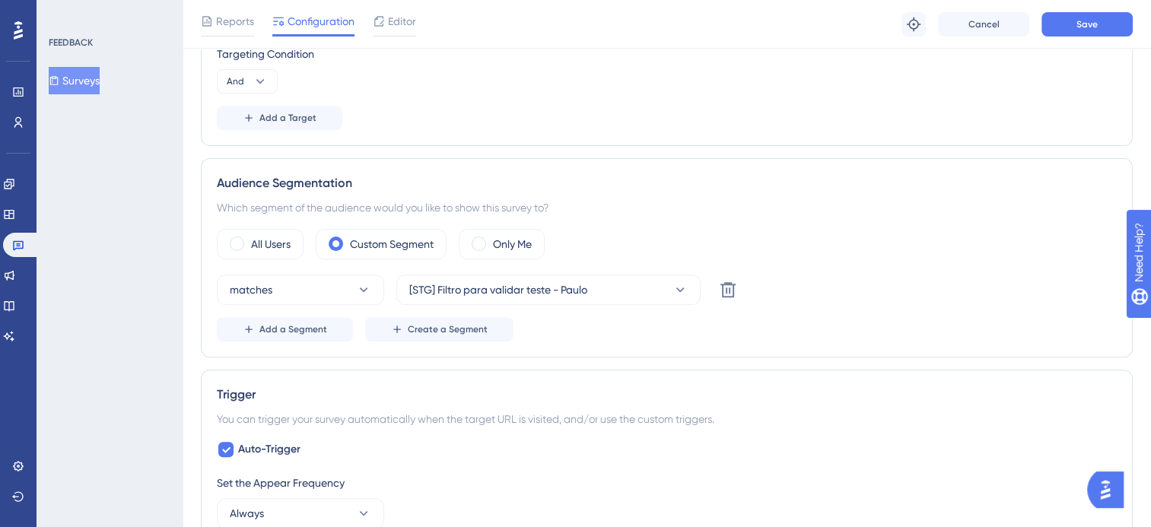
type input "[URL][DOMAIN_NAME]"
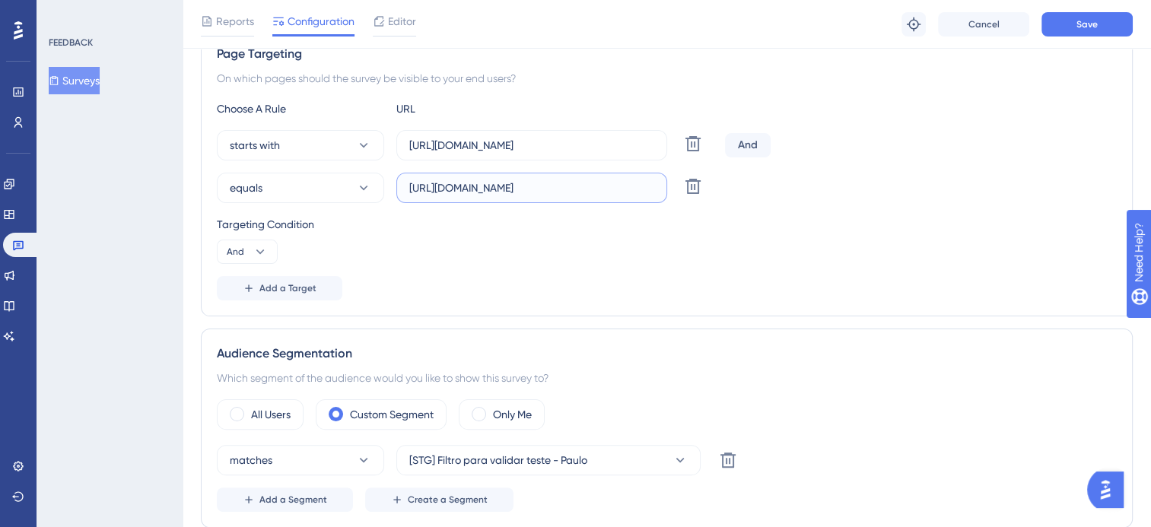
scroll to position [304, 0]
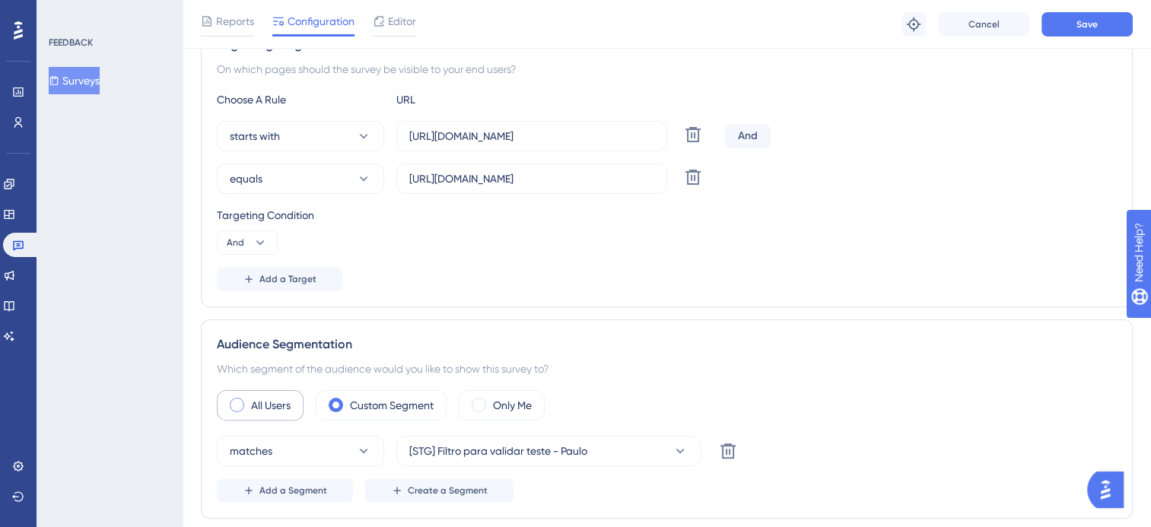
click at [239, 398] on span at bounding box center [237, 405] width 14 height 14
click at [249, 400] on input "radio" at bounding box center [249, 400] width 0 height 0
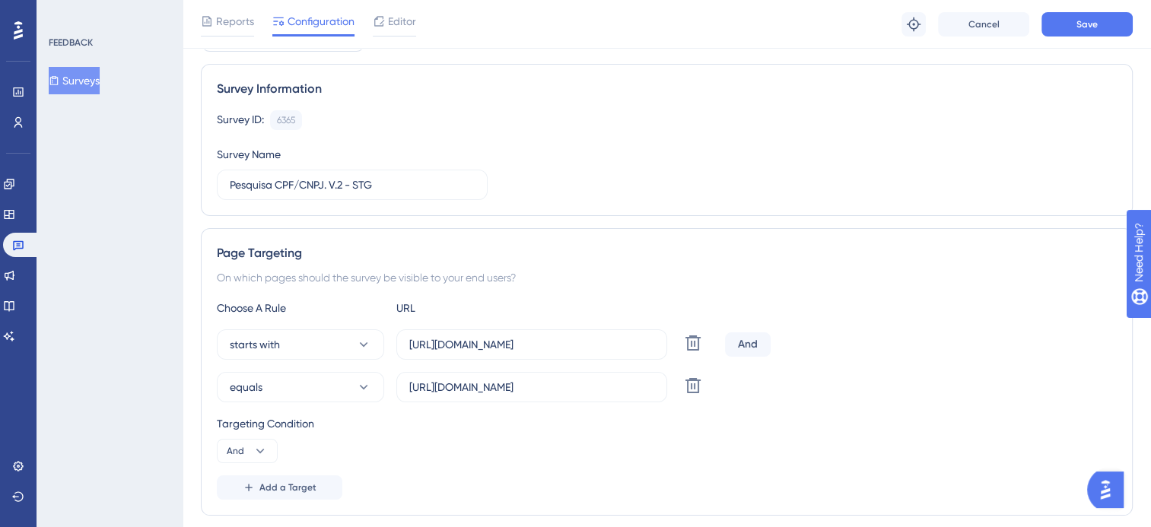
scroll to position [0, 0]
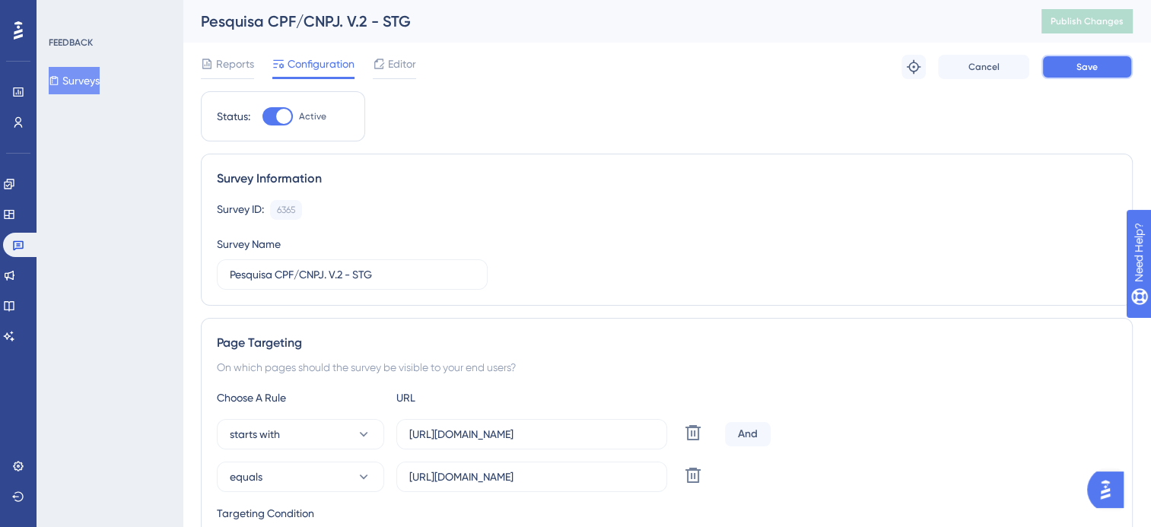
click at [1077, 70] on span "Save" at bounding box center [1087, 67] width 21 height 12
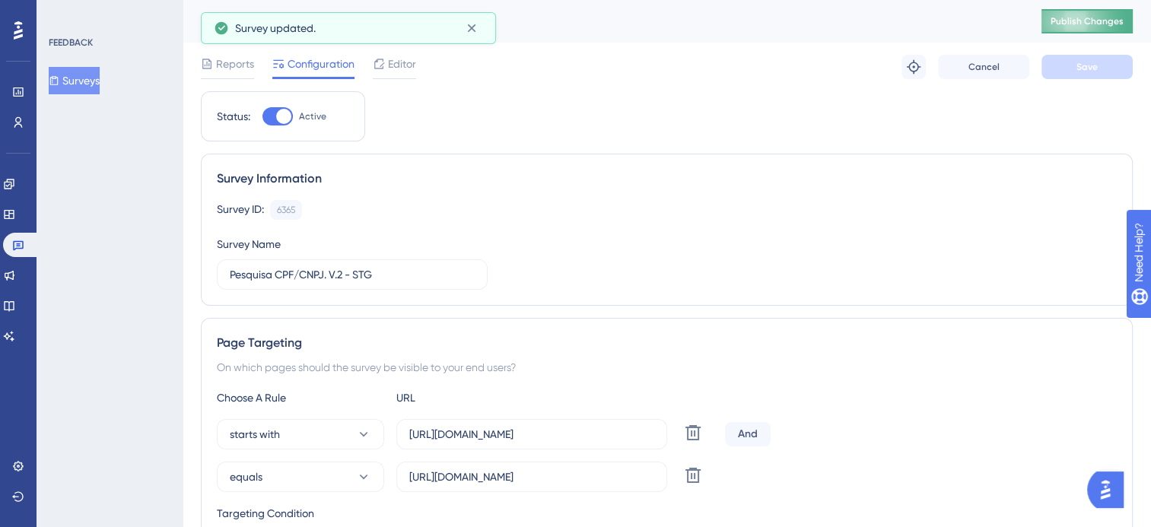
click at [1090, 27] on span "Publish Changes" at bounding box center [1087, 21] width 73 height 12
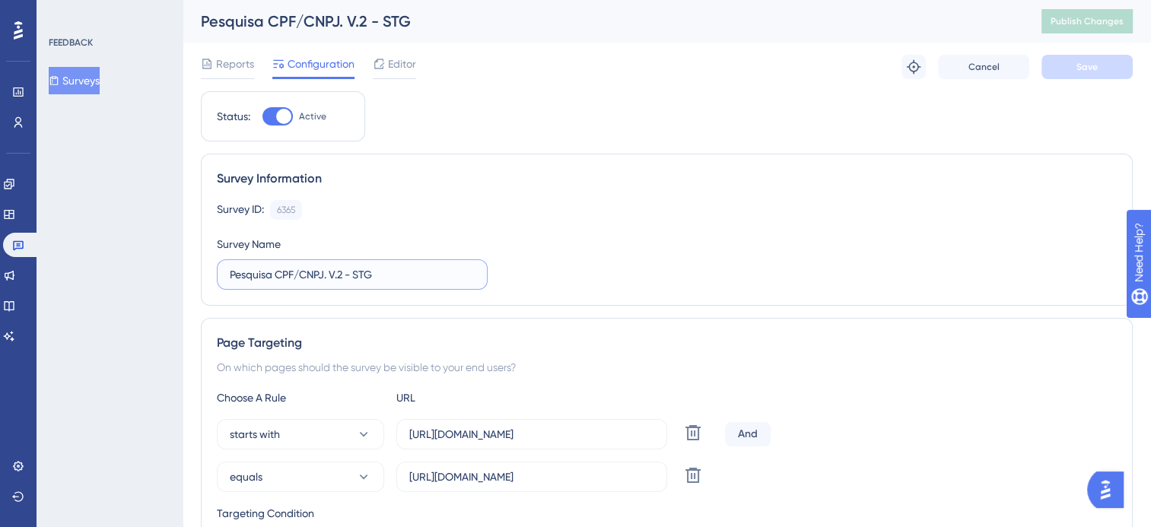
drag, startPoint x: 377, startPoint y: 273, endPoint x: 219, endPoint y: 267, distance: 158.4
click at [219, 267] on label "Pesquisa CPF/CNPJ. V.2 - STG" at bounding box center [352, 275] width 271 height 30
paste input "- PROD - Habilitado em [DATE]"
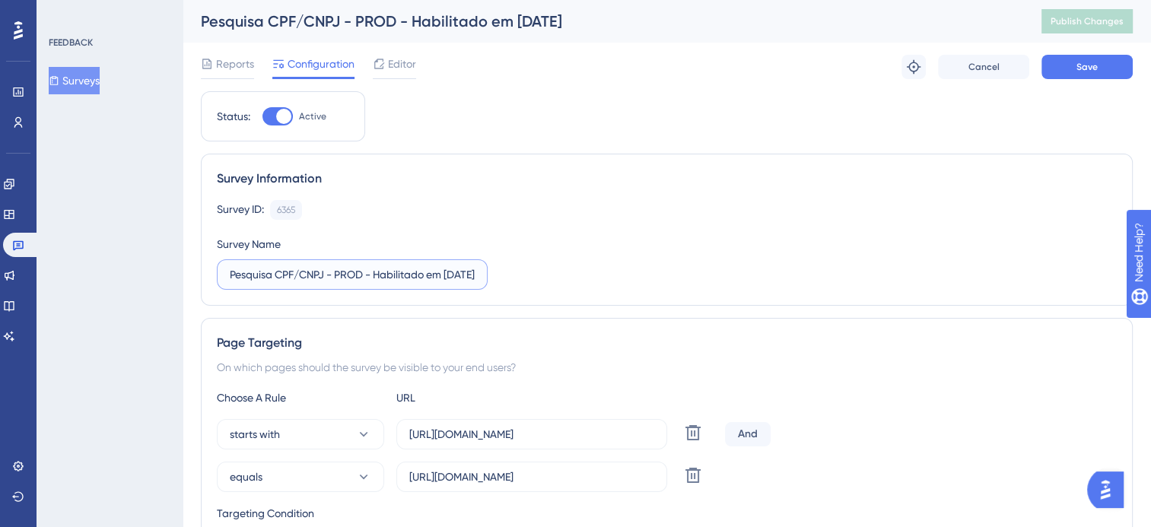
click at [438, 277] on input "Pesquisa CPF/CNPJ - PROD - Habilitado em [DATE]" at bounding box center [352, 274] width 245 height 17
type input "Pesquisa CPF/CNPJ - PROD - Habilitado em [DATE]"
click at [1084, 59] on button "Save" at bounding box center [1087, 67] width 91 height 24
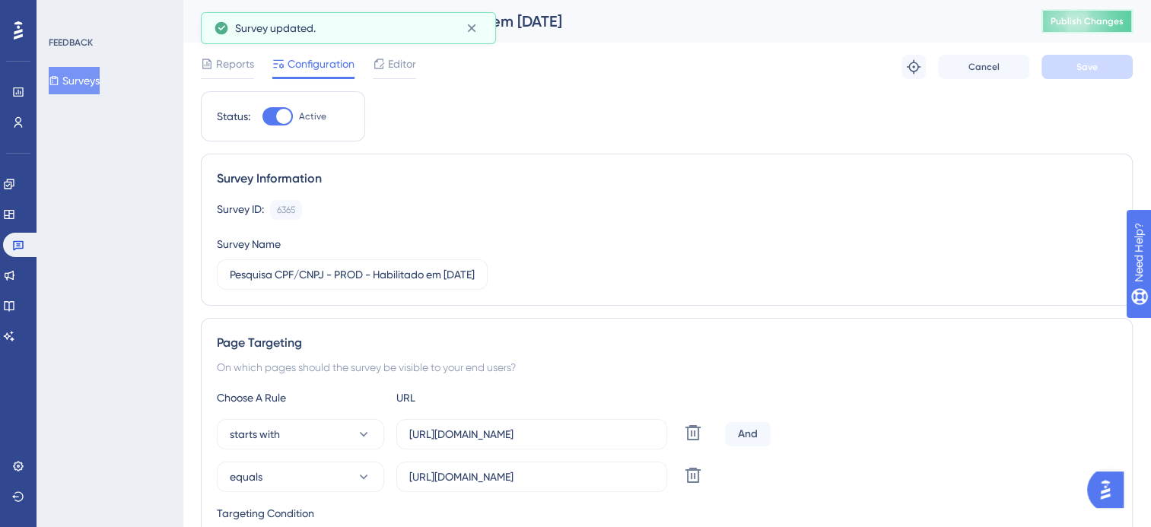
click at [1085, 19] on span "Publish Changes" at bounding box center [1087, 21] width 73 height 12
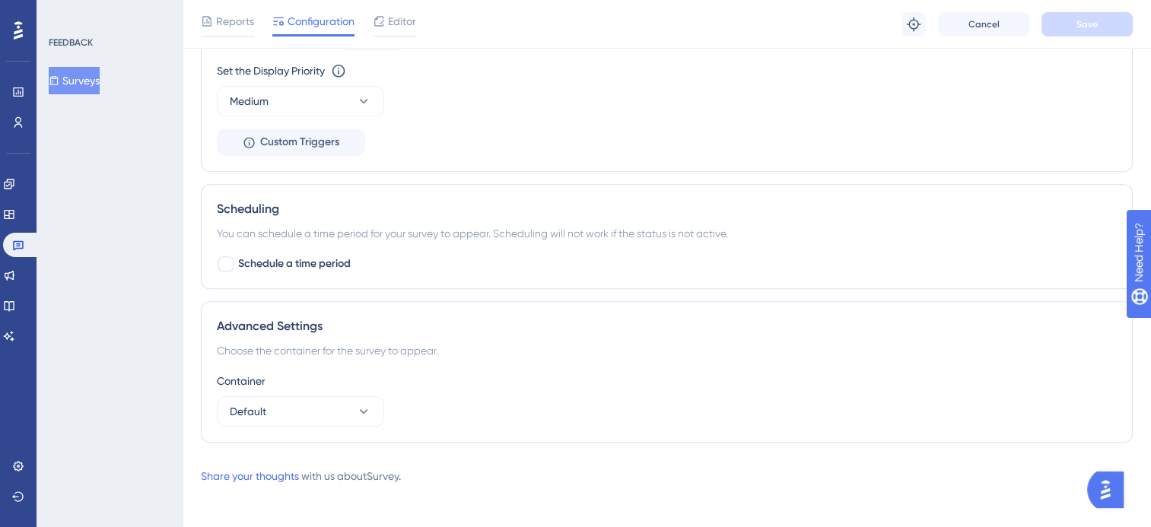
scroll to position [1166, 0]
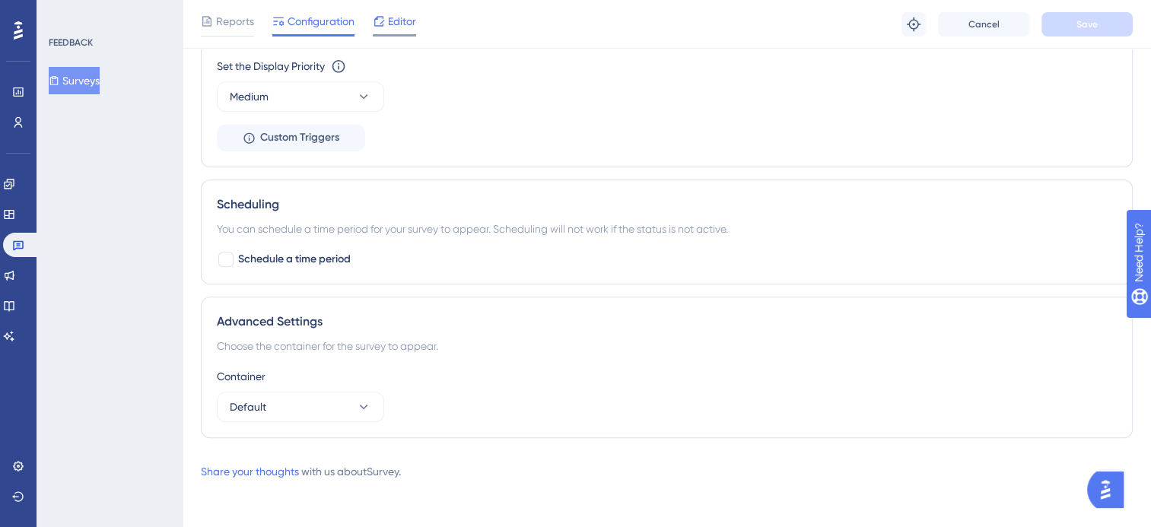
click at [410, 24] on span "Editor" at bounding box center [402, 21] width 28 height 18
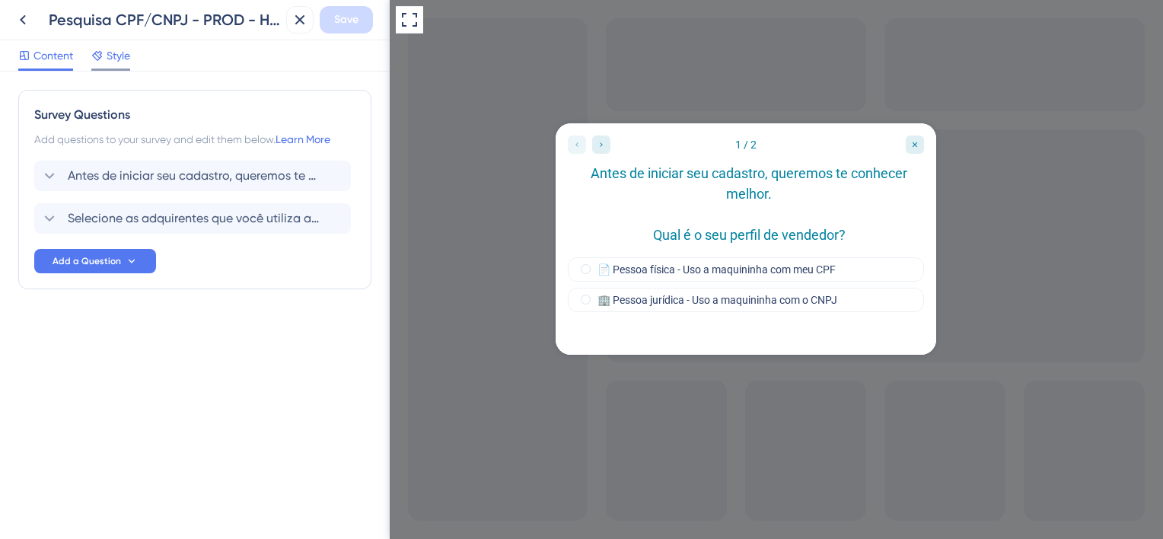
click at [116, 59] on span "Style" at bounding box center [119, 55] width 24 height 18
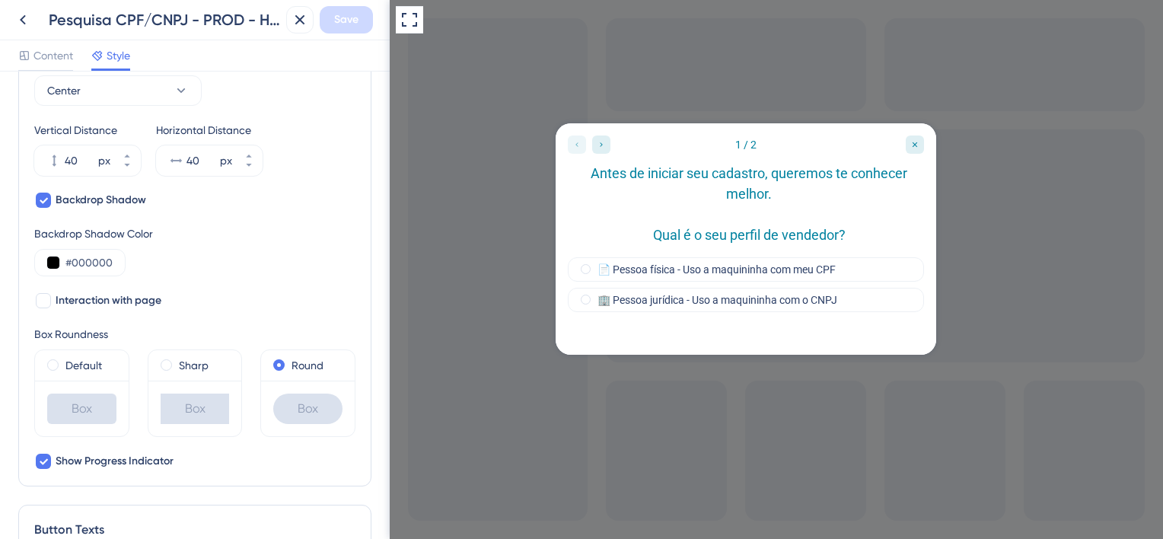
scroll to position [609, 0]
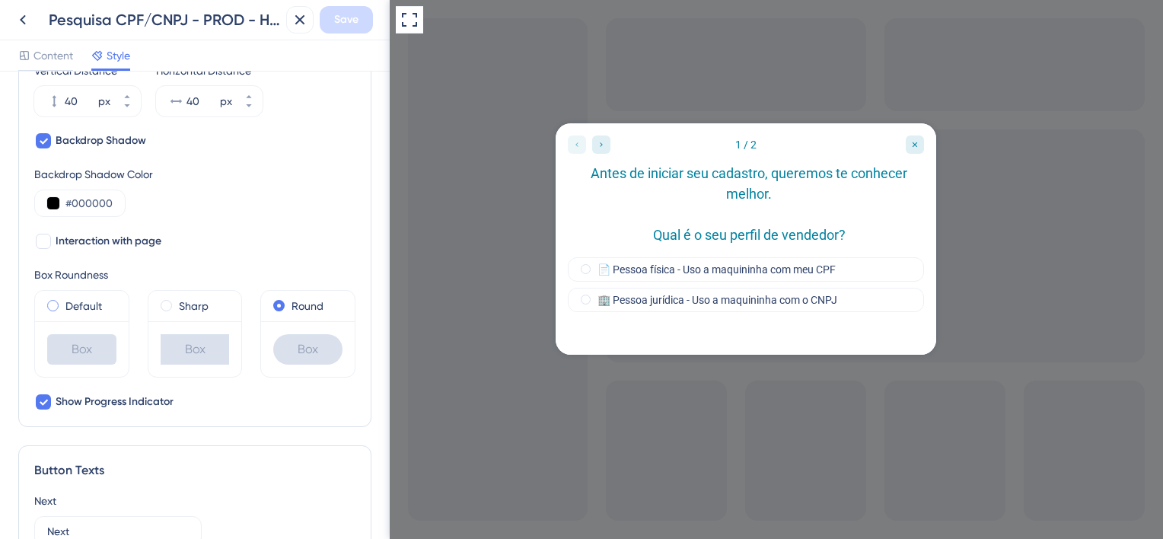
click at [73, 303] on label "Default" at bounding box center [83, 306] width 37 height 18
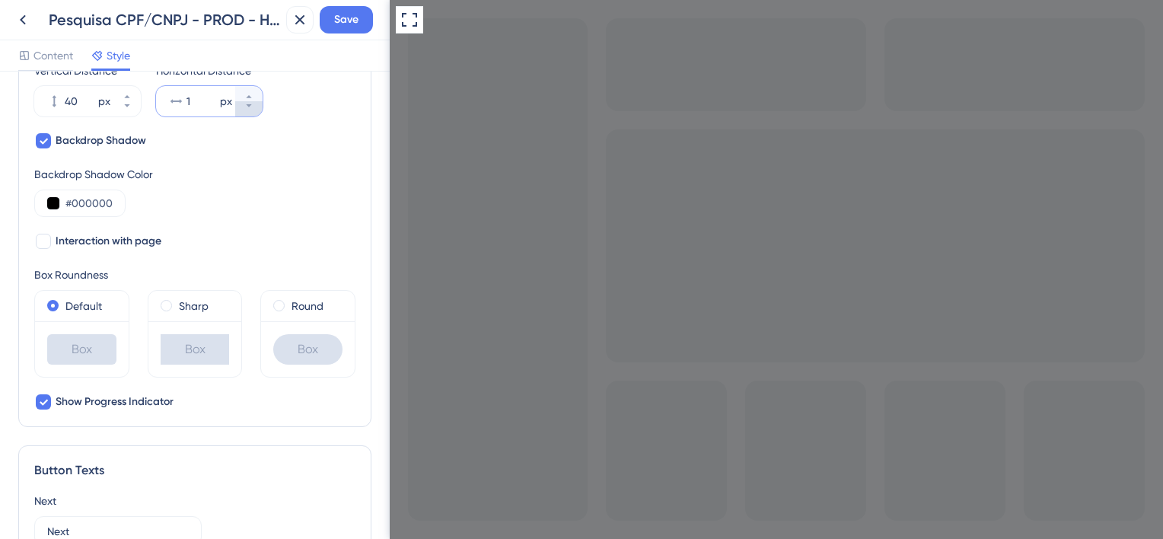
type input "0"
click at [245, 107] on icon at bounding box center [248, 105] width 9 height 9
click at [332, 20] on button "Save" at bounding box center [346, 19] width 53 height 27
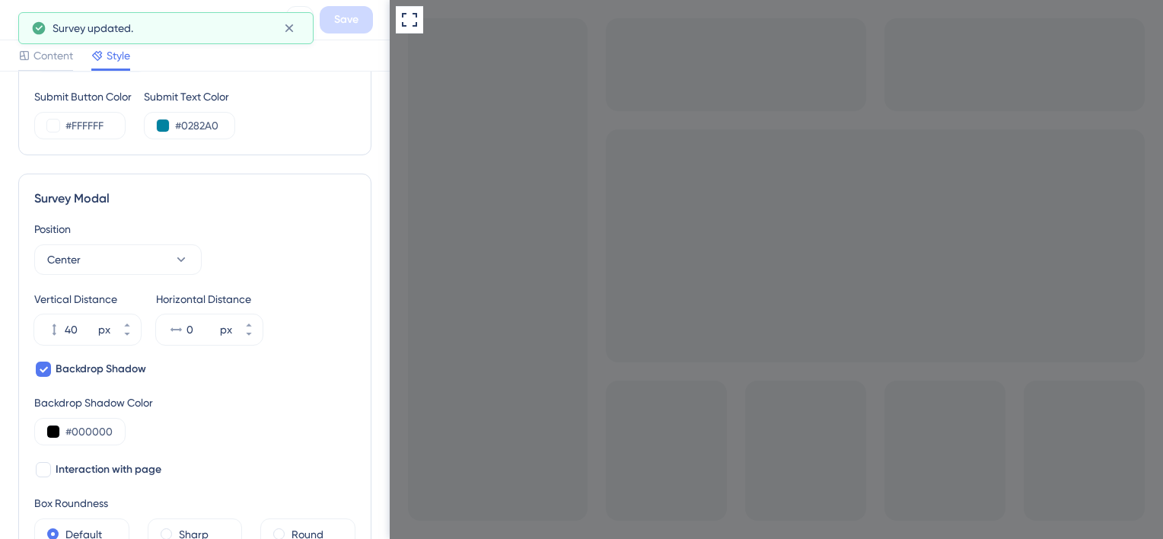
scroll to position [0, 0]
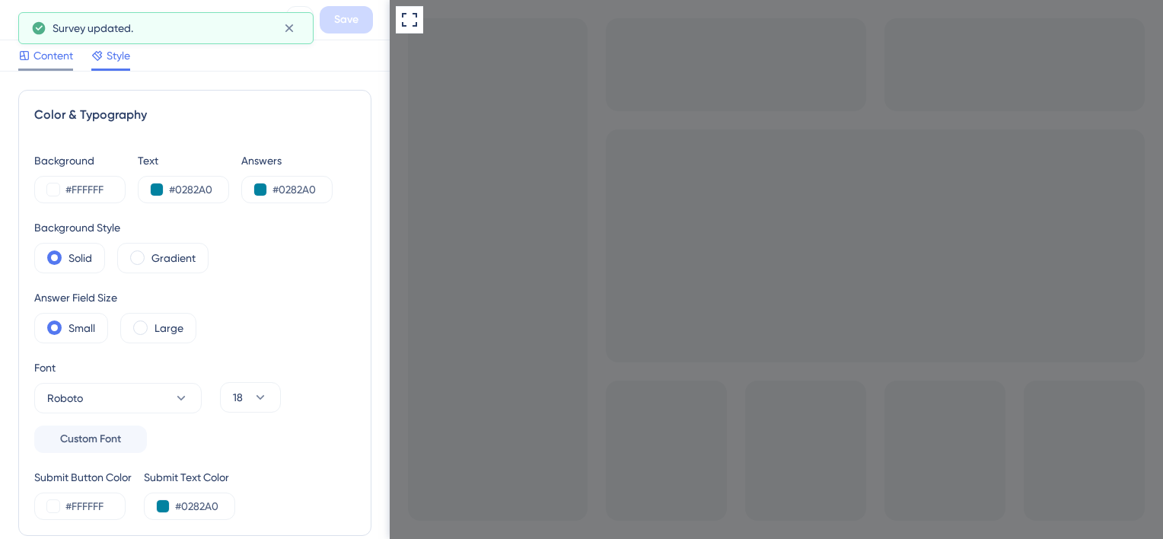
click at [61, 61] on span "Content" at bounding box center [53, 55] width 40 height 18
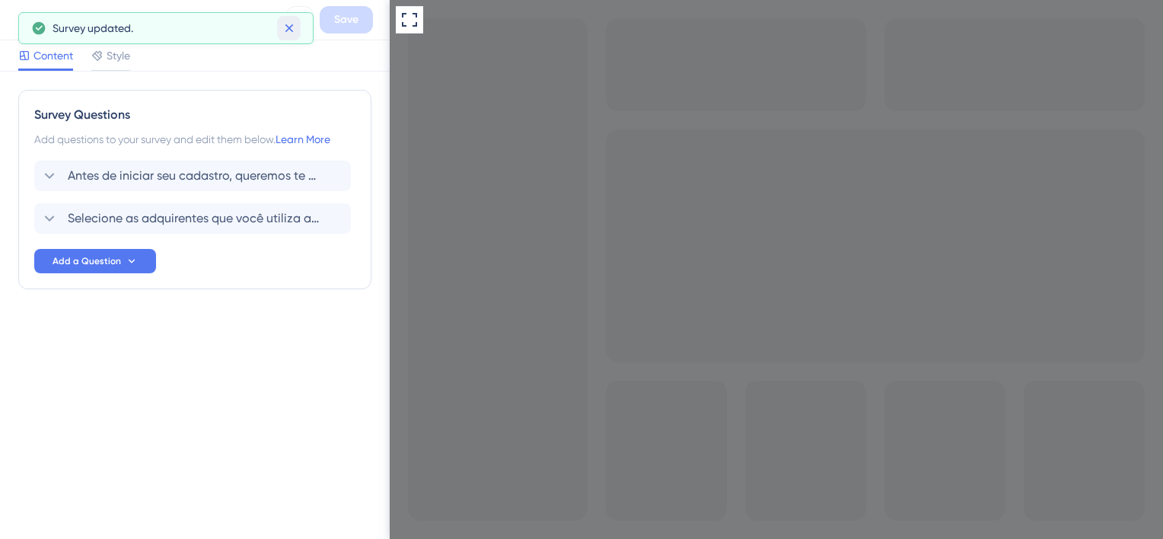
click at [294, 29] on icon at bounding box center [289, 28] width 15 height 15
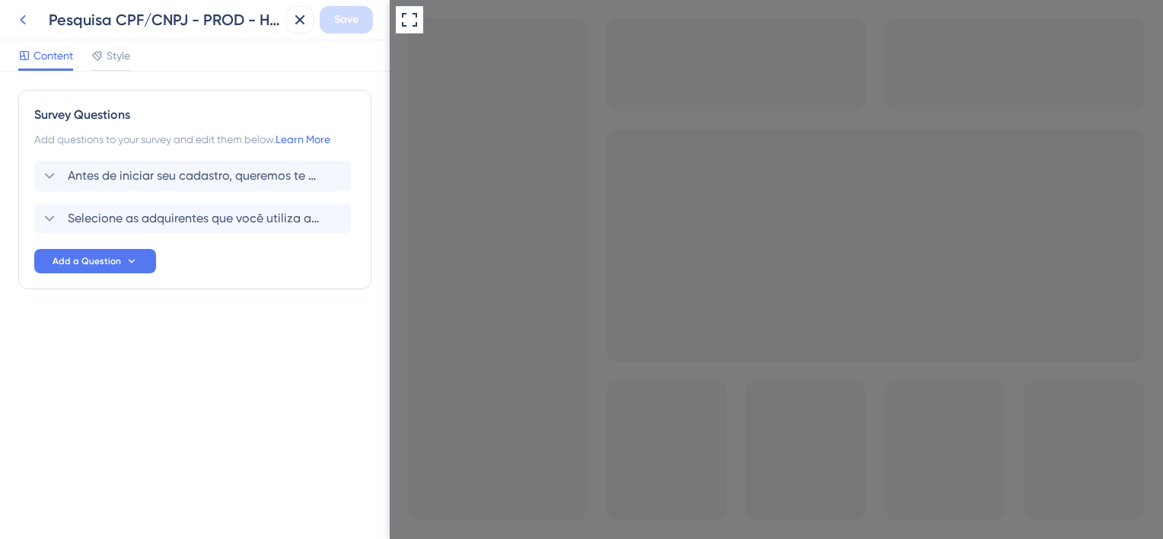
click at [21, 21] on icon at bounding box center [23, 20] width 6 height 10
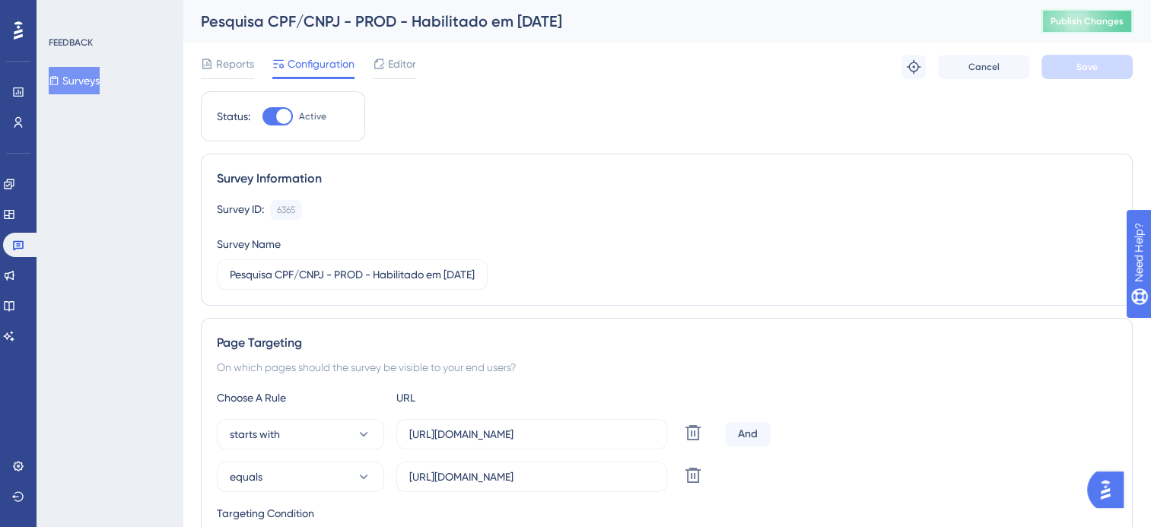
click at [1108, 26] on span "Publish Changes" at bounding box center [1087, 21] width 73 height 12
click at [399, 69] on span "Editor" at bounding box center [402, 64] width 28 height 18
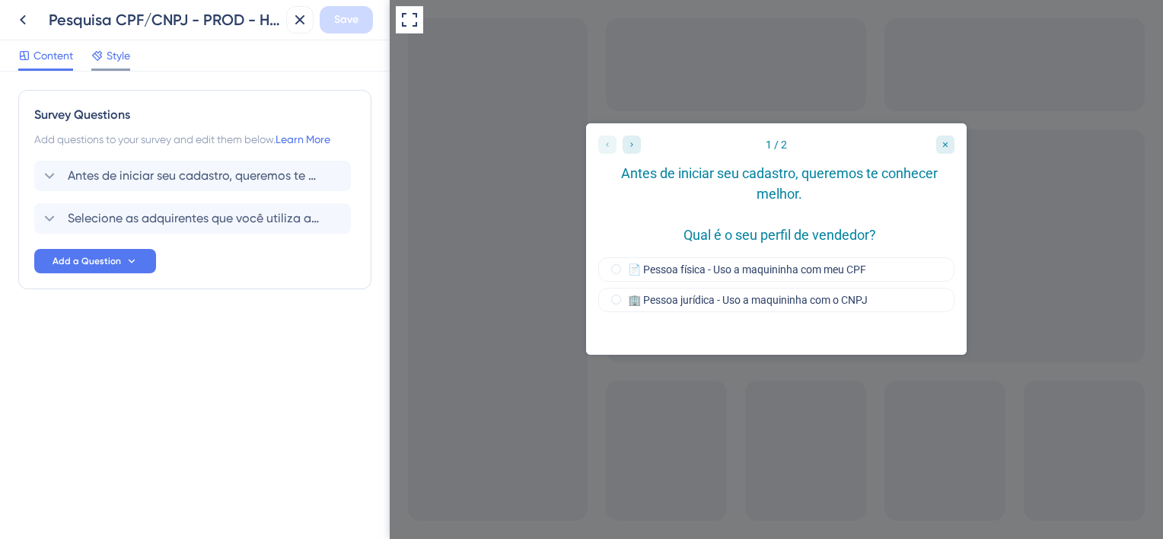
click at [126, 55] on span "Style" at bounding box center [119, 55] width 24 height 18
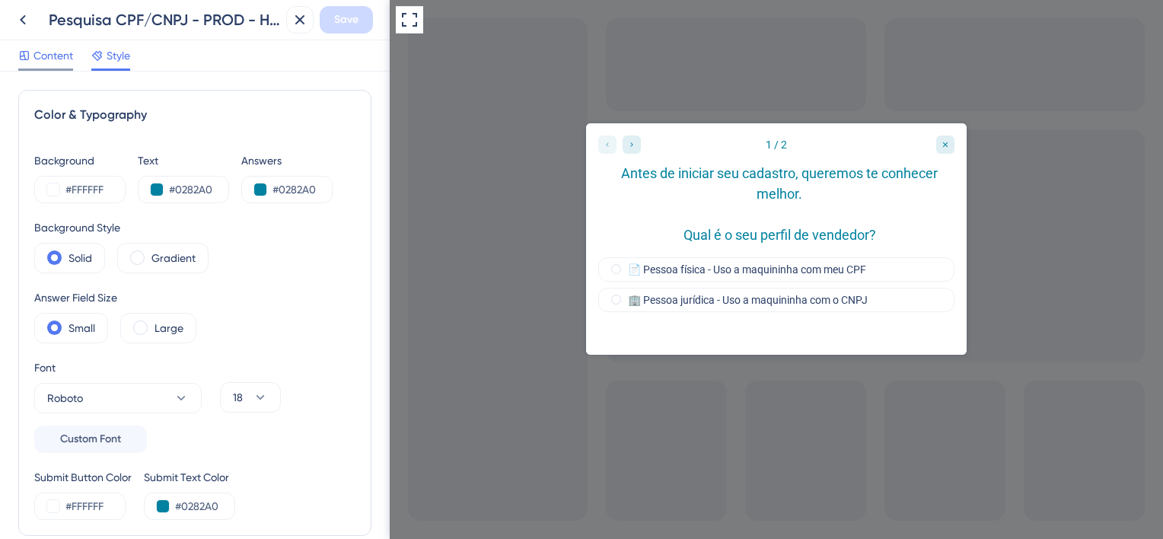
click at [54, 61] on span "Content" at bounding box center [53, 55] width 40 height 18
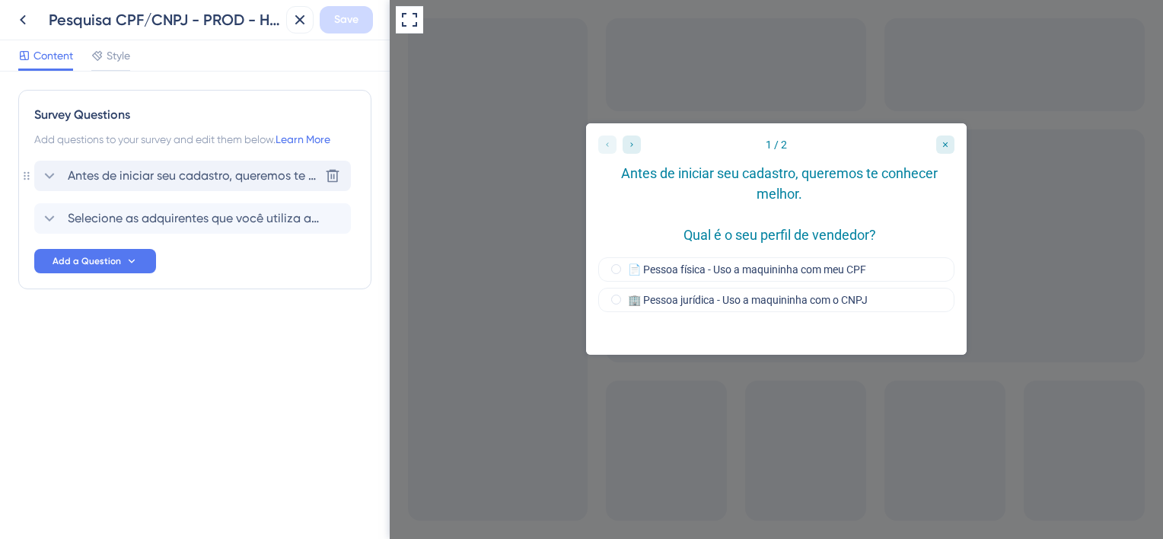
click at [206, 174] on span "Antes de iniciar seu cadastro, queremos te conhecer melhor. Qual é o seu perfil…" at bounding box center [193, 176] width 251 height 18
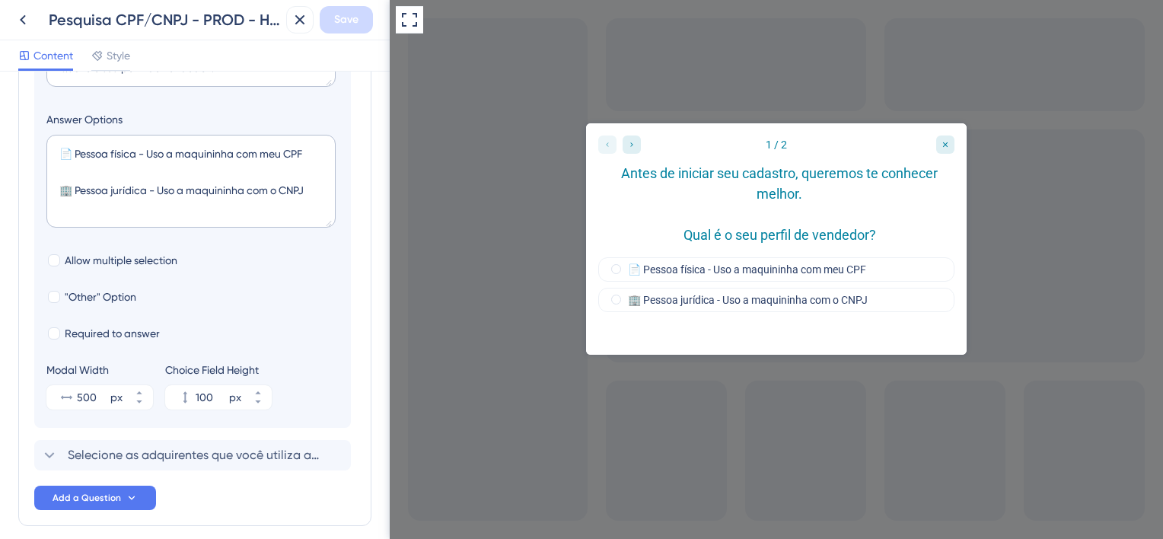
scroll to position [384, 0]
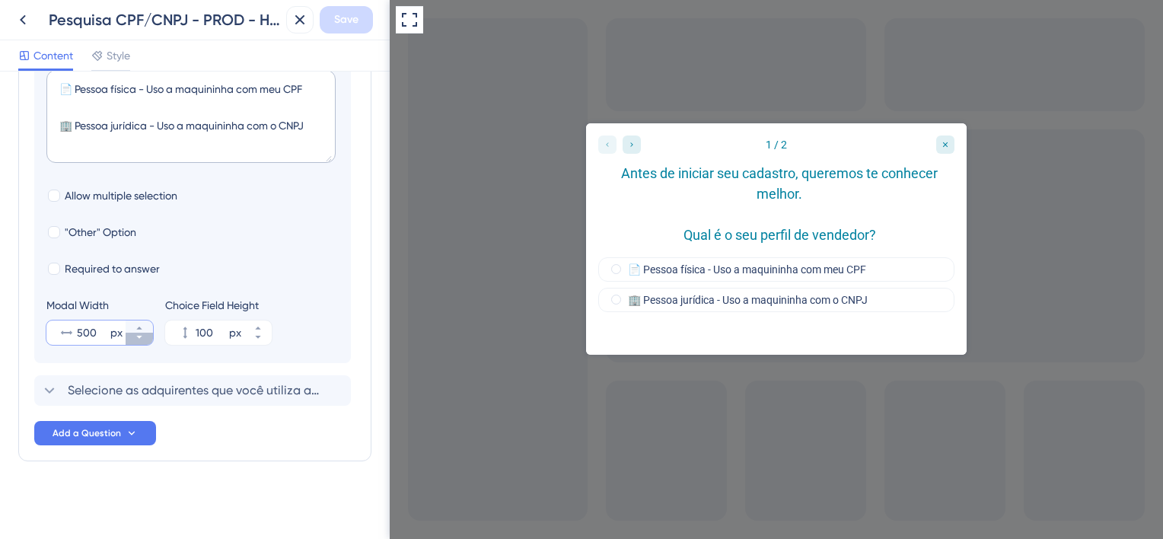
click at [141, 339] on icon at bounding box center [139, 337] width 9 height 9
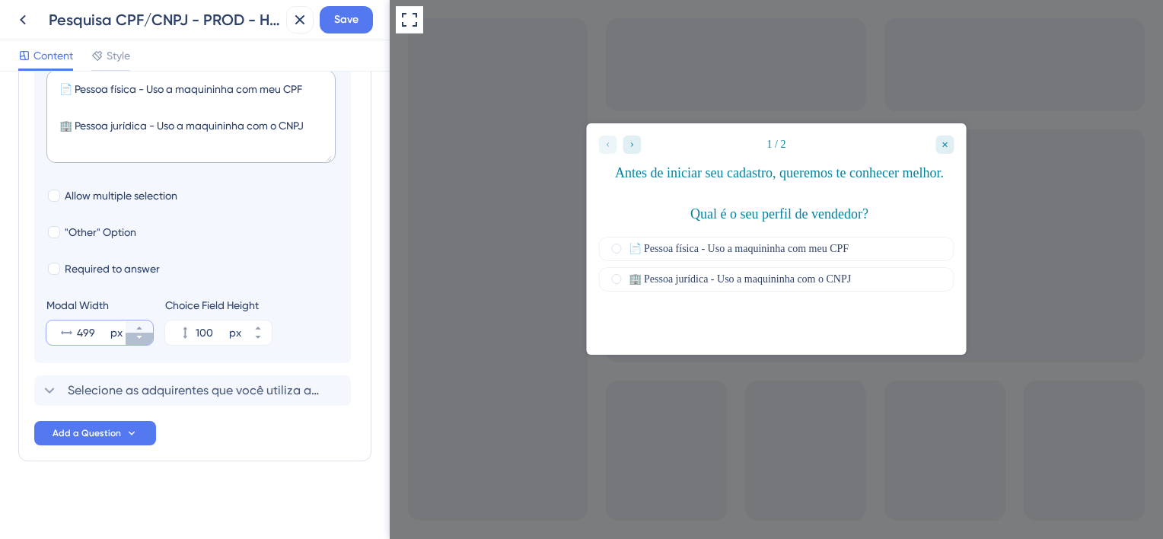
click at [141, 339] on icon at bounding box center [139, 337] width 9 height 9
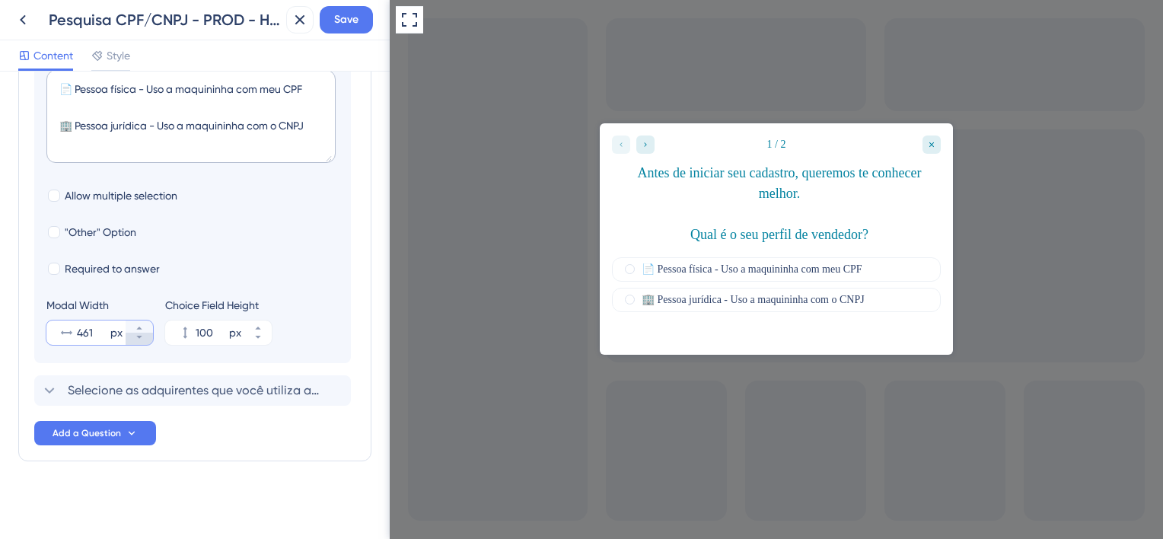
click at [141, 339] on icon at bounding box center [139, 337] width 9 height 9
click at [143, 341] on button "460 px" at bounding box center [139, 339] width 27 height 12
click at [143, 341] on button "459 px" at bounding box center [139, 339] width 27 height 12
click at [143, 341] on button "458 px" at bounding box center [139, 339] width 27 height 12
click at [143, 341] on button "457 px" at bounding box center [139, 339] width 27 height 12
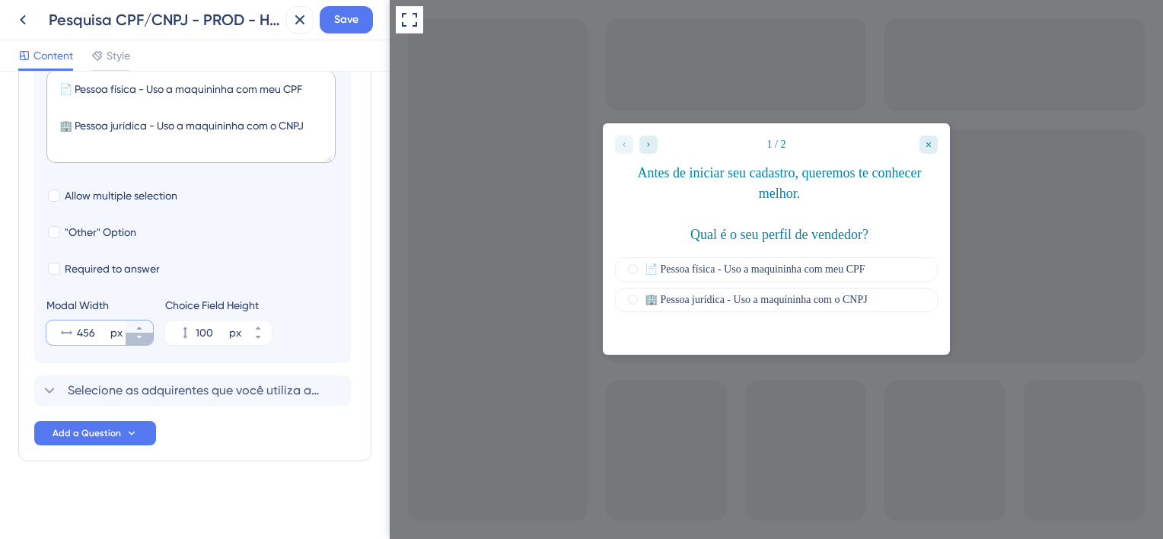
click at [143, 341] on button "456 px" at bounding box center [139, 339] width 27 height 12
click at [143, 341] on button "455 px" at bounding box center [139, 339] width 27 height 12
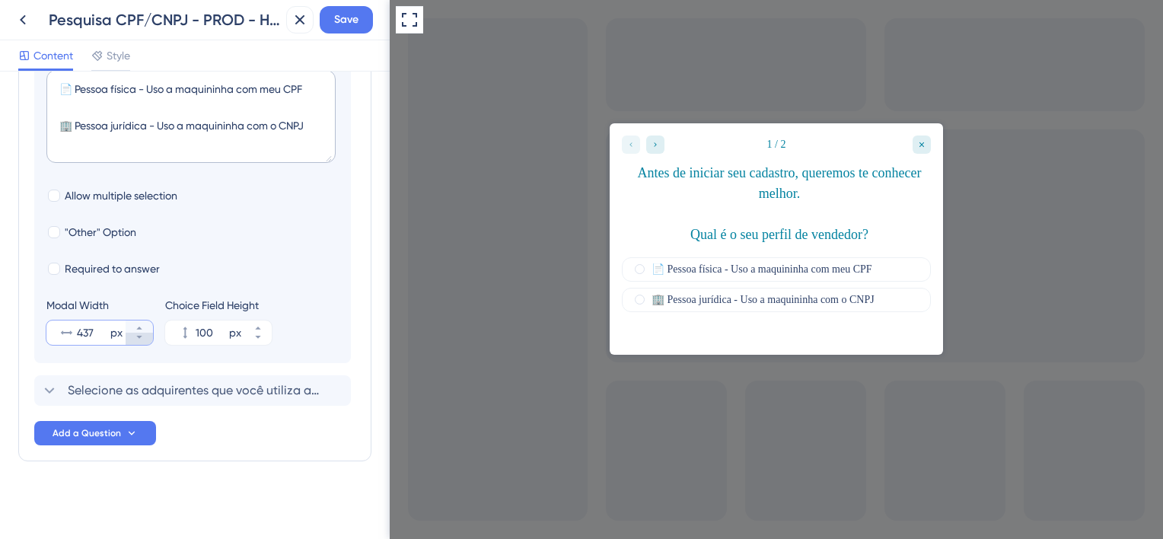
click at [143, 341] on button "437 px" at bounding box center [139, 339] width 27 height 12
click at [143, 341] on button "436 px" at bounding box center [139, 339] width 27 height 12
click at [143, 341] on button "431 px" at bounding box center [139, 339] width 27 height 12
click at [143, 341] on button "430 px" at bounding box center [139, 339] width 27 height 12
click at [143, 341] on button "429 px" at bounding box center [139, 339] width 27 height 12
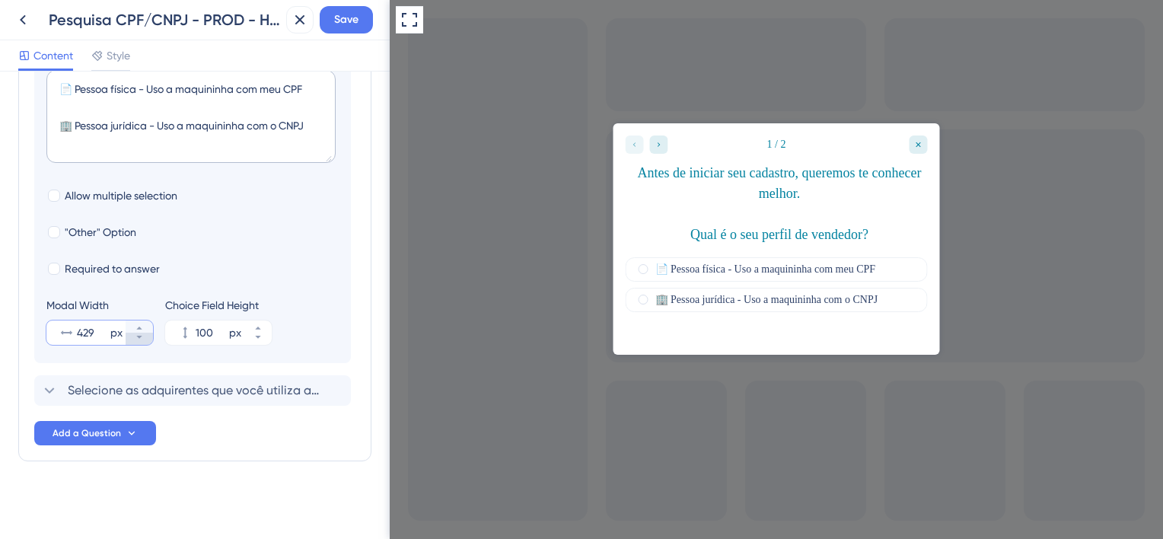
type input "428"
click at [355, 20] on span "Save" at bounding box center [346, 20] width 24 height 18
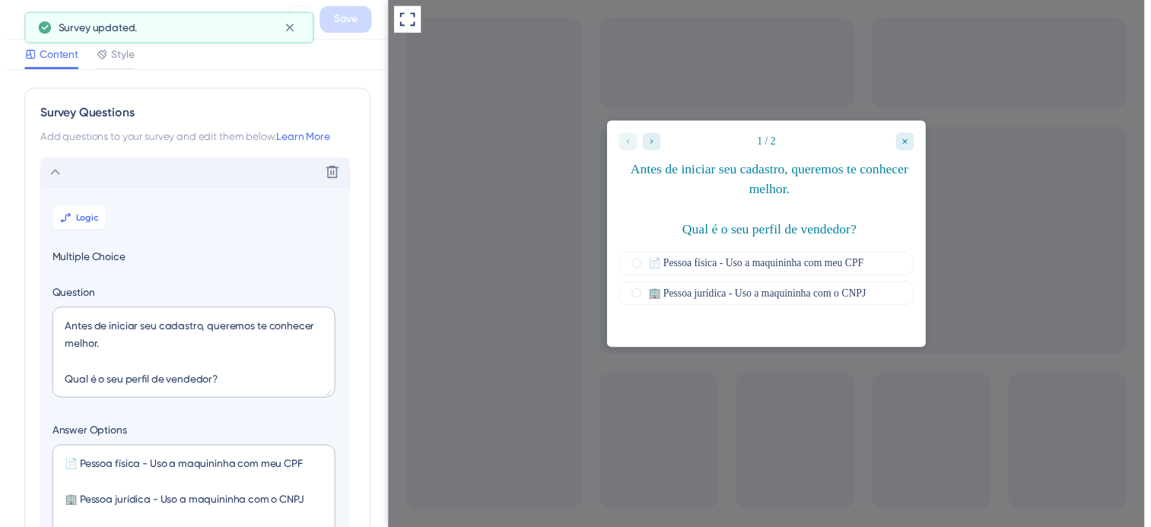
scroll to position [0, 0]
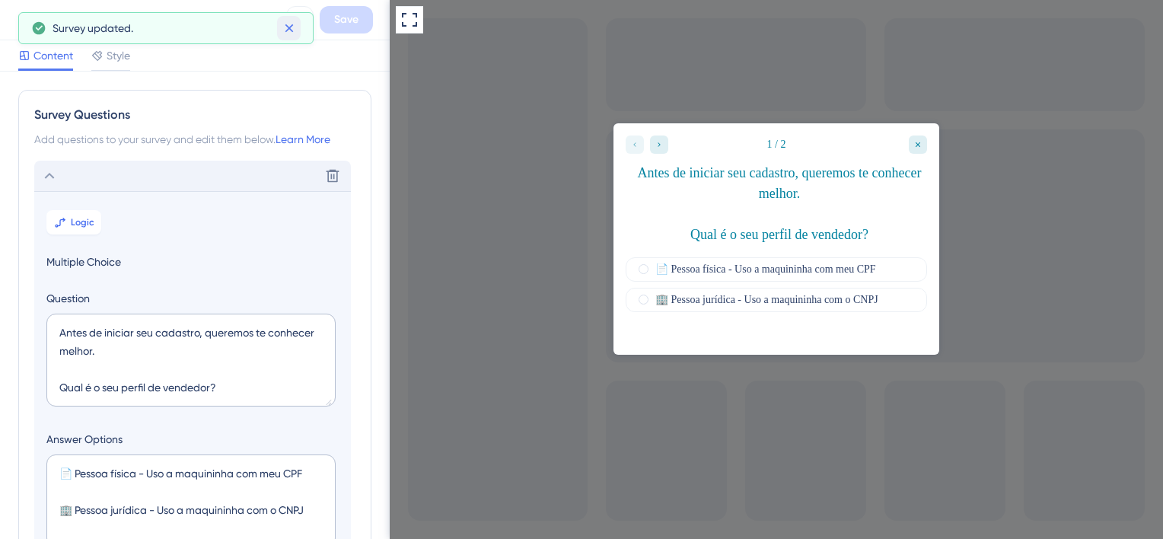
click at [293, 27] on icon at bounding box center [289, 28] width 15 height 15
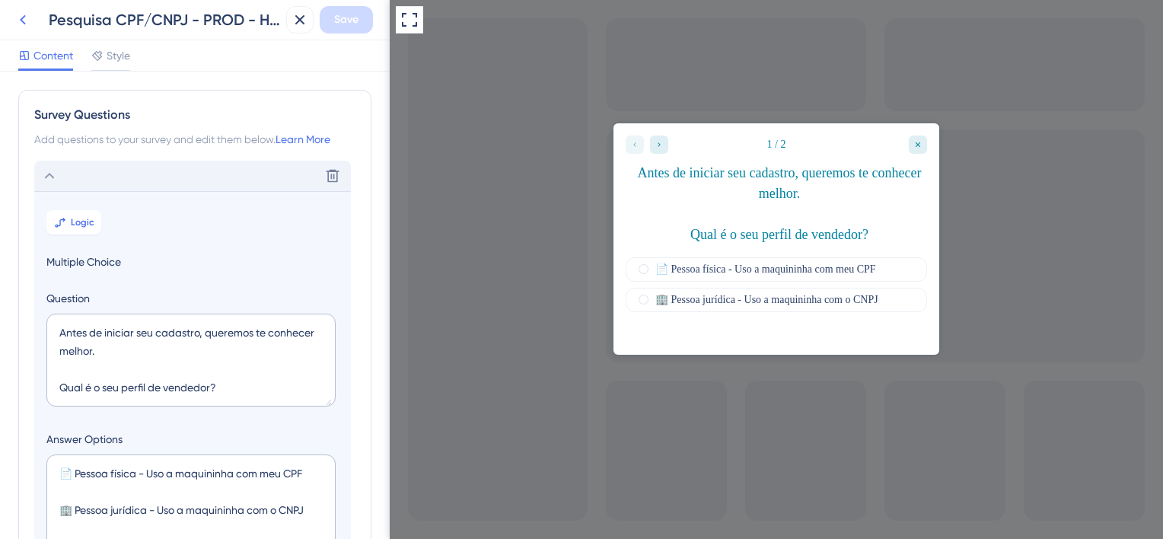
click at [27, 22] on icon at bounding box center [23, 20] width 18 height 18
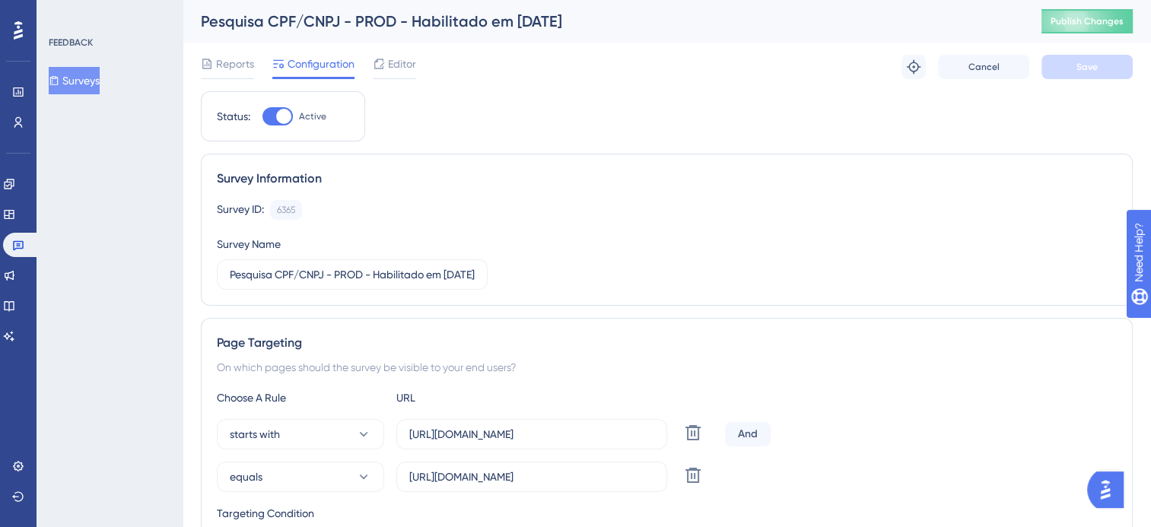
click at [1087, 24] on span "Publish Changes" at bounding box center [1087, 21] width 73 height 12
click at [87, 79] on button "Surveys" at bounding box center [74, 80] width 51 height 27
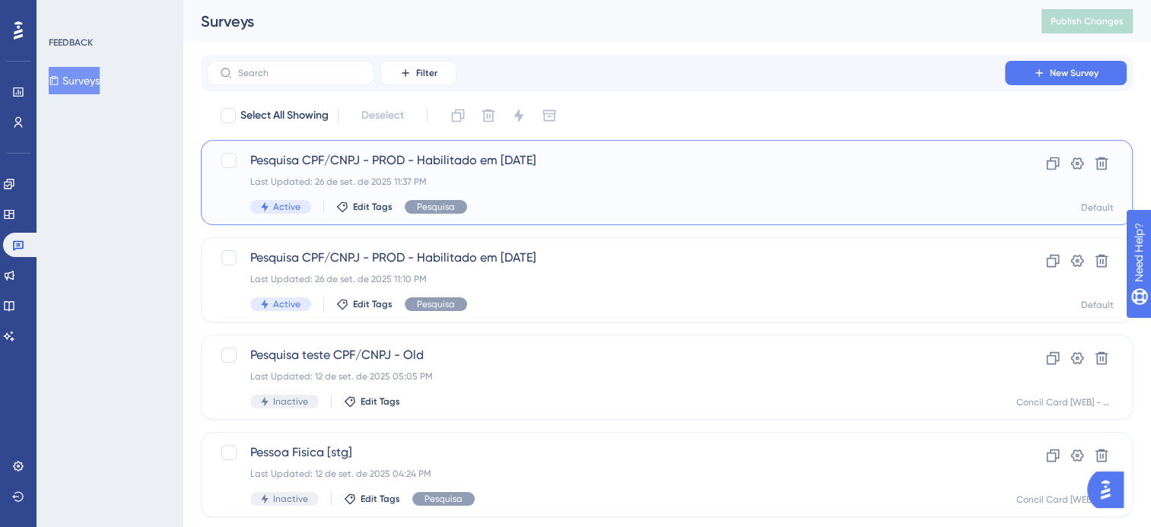
click at [517, 190] on div "Pesquisa CPF/CNPJ - PROD - Habilitado em [DATE] Last Updated: 26 de set. de 202…" at bounding box center [606, 182] width 712 height 62
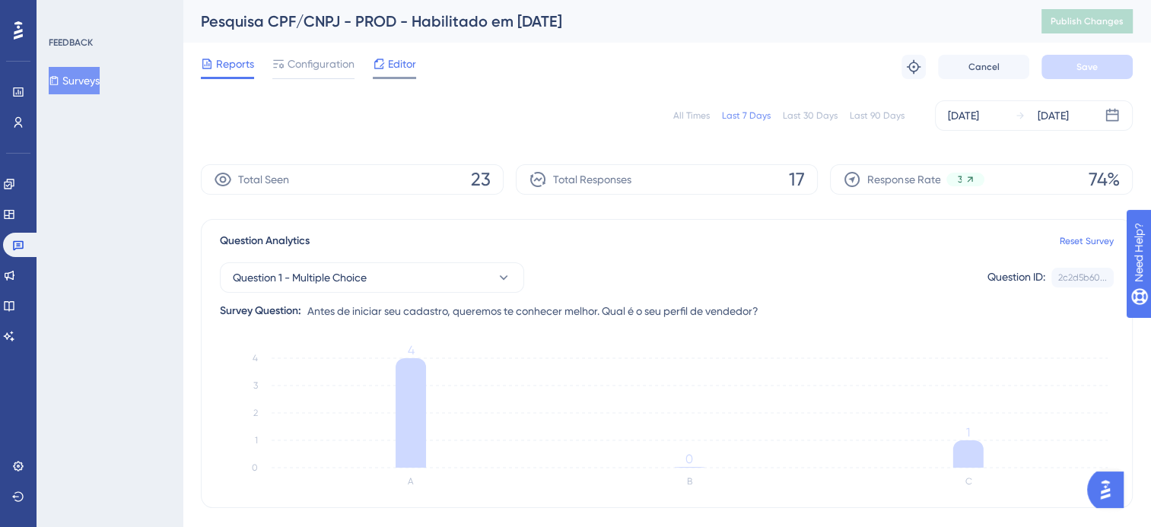
click at [393, 69] on span "Editor" at bounding box center [402, 64] width 28 height 18
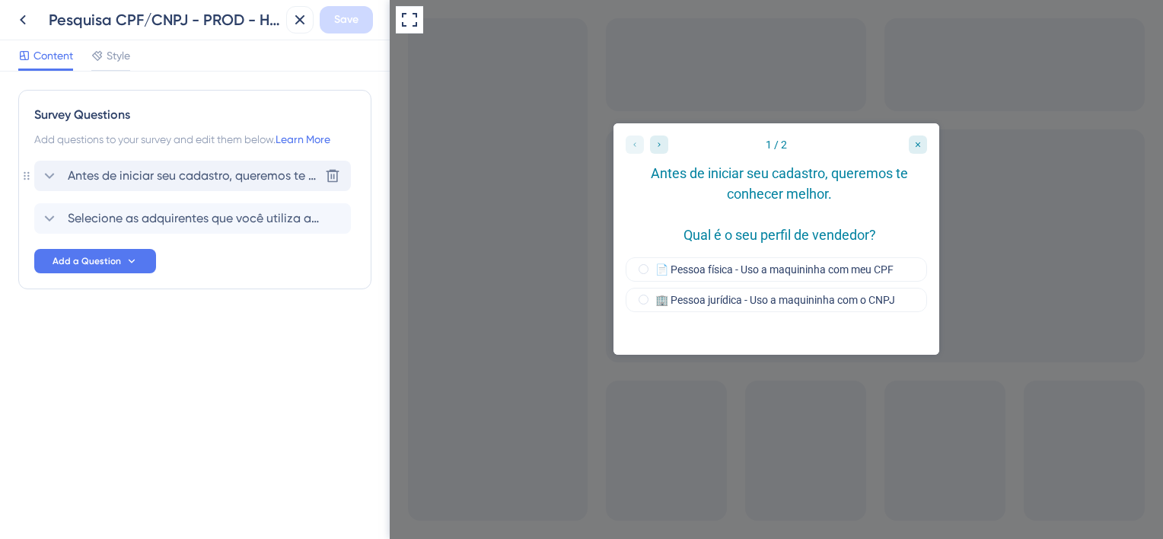
click at [204, 176] on span "Antes de iniciar seu cadastro, queremos te conhecer melhor. Qual é o seu perfil…" at bounding box center [193, 176] width 251 height 18
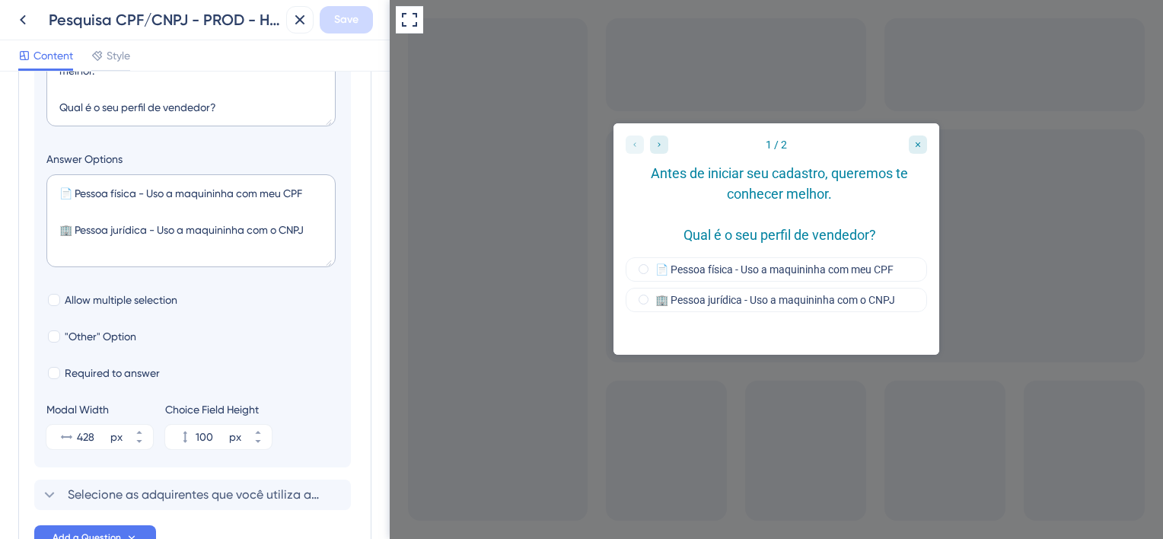
scroll to position [317, 0]
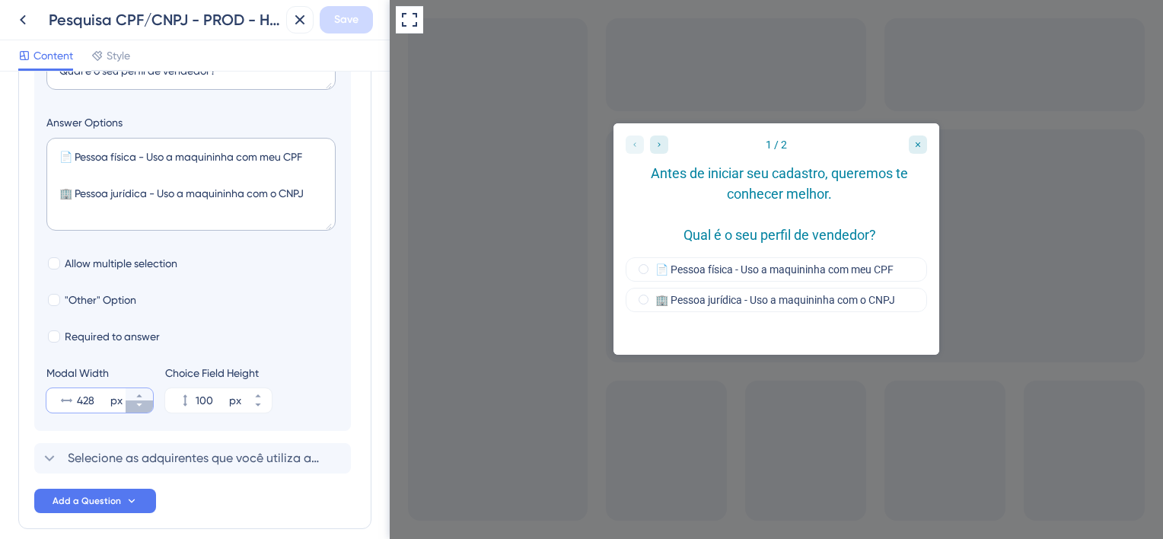
click at [135, 404] on icon at bounding box center [139, 404] width 9 height 9
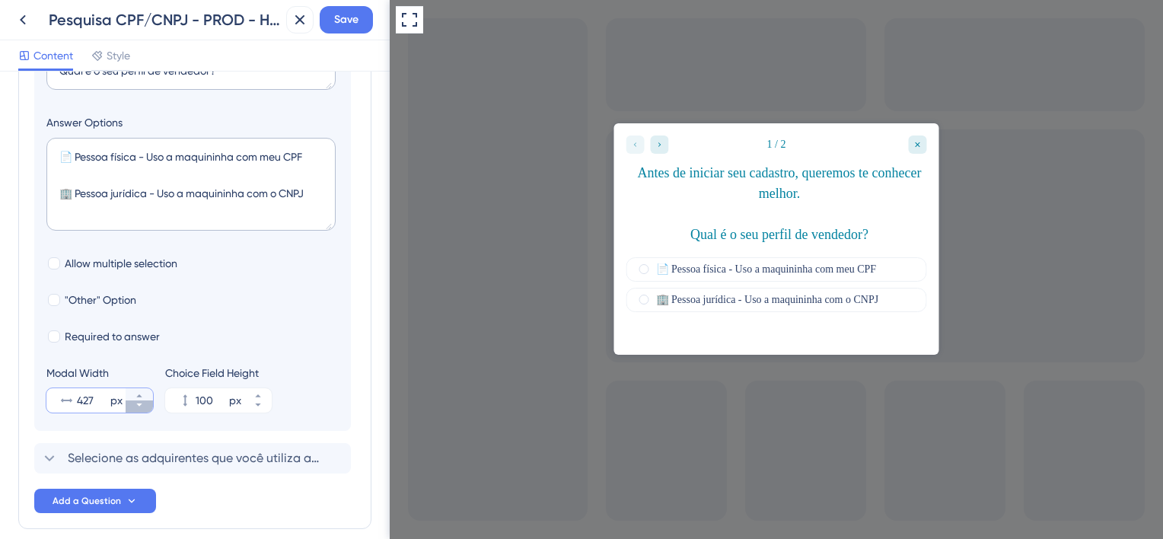
click at [135, 404] on icon at bounding box center [139, 404] width 9 height 9
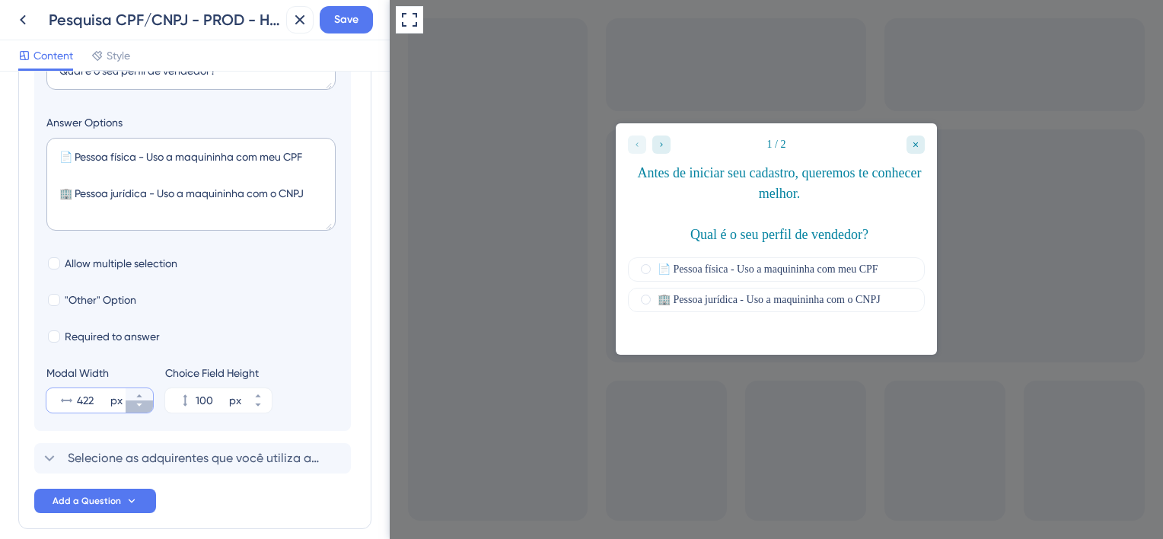
click at [135, 404] on icon at bounding box center [139, 404] width 9 height 9
type input "420"
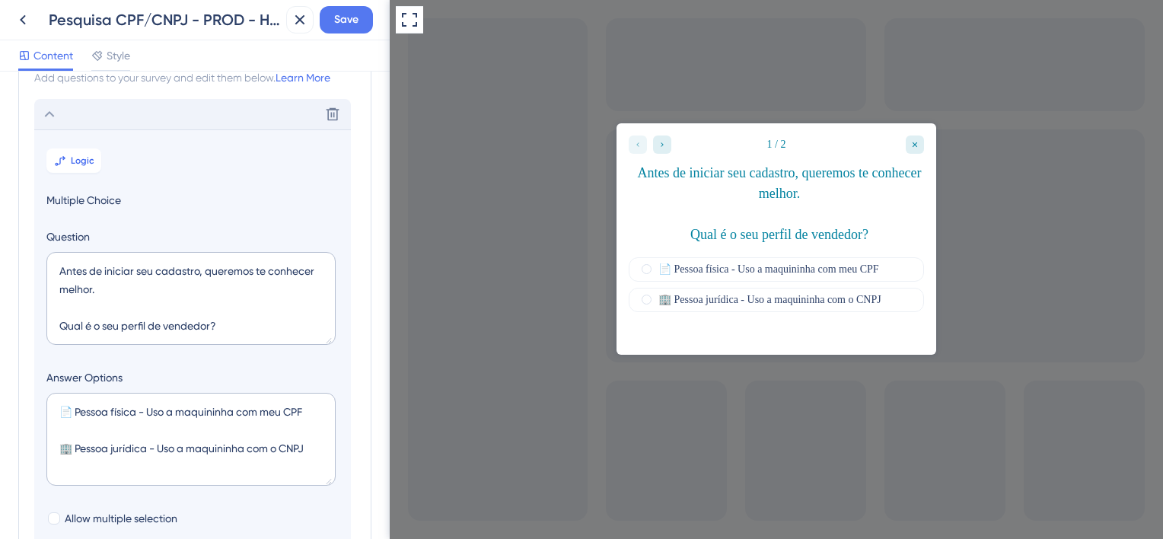
scroll to position [0, 0]
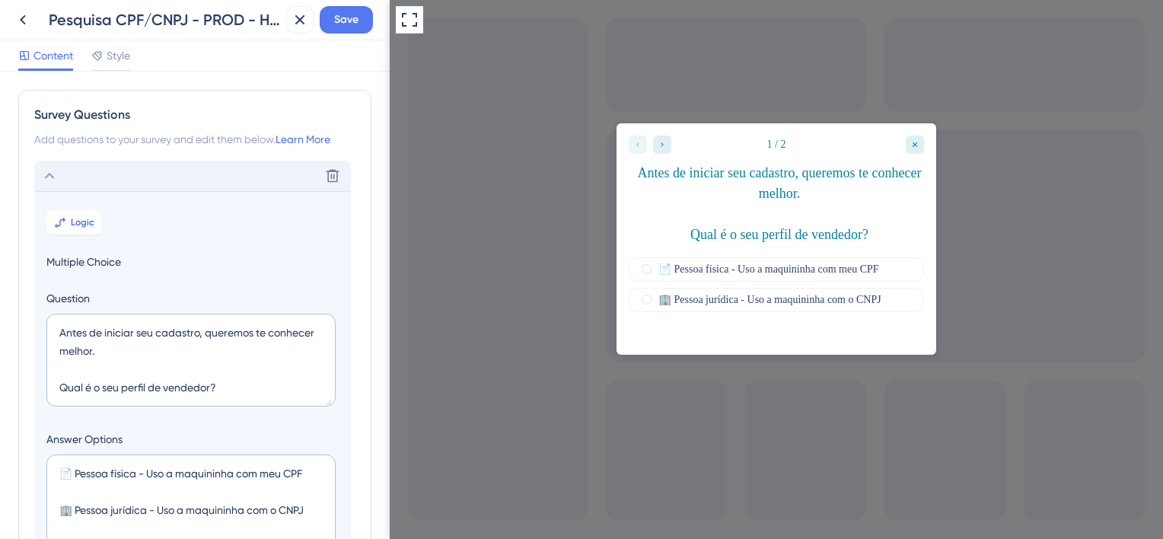
click at [56, 174] on icon at bounding box center [49, 176] width 18 height 18
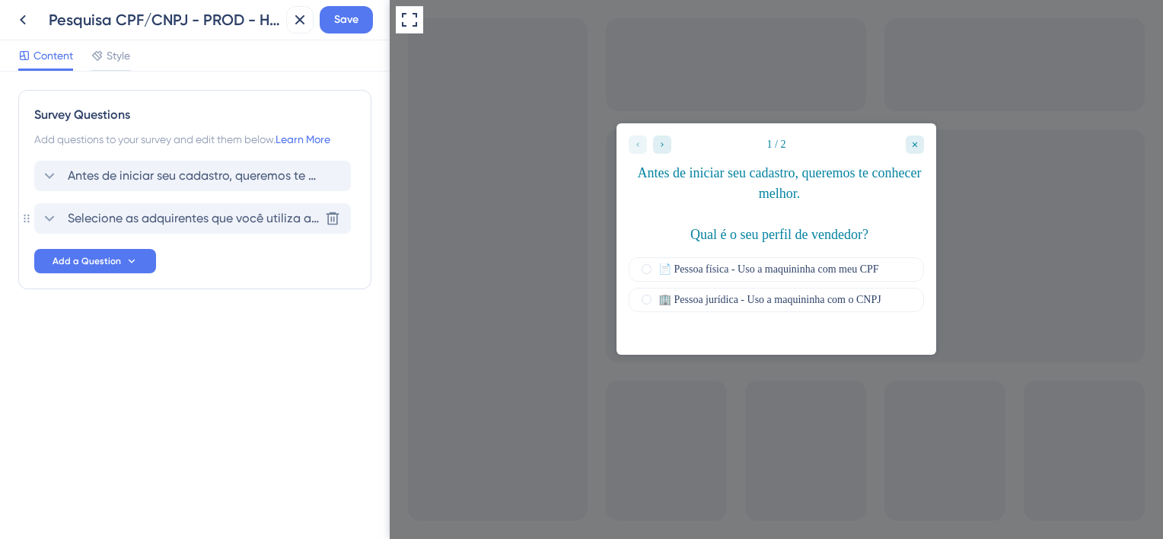
click at [127, 224] on span "Selecione as adquirentes que você utiliza atualmente?" at bounding box center [193, 218] width 251 height 18
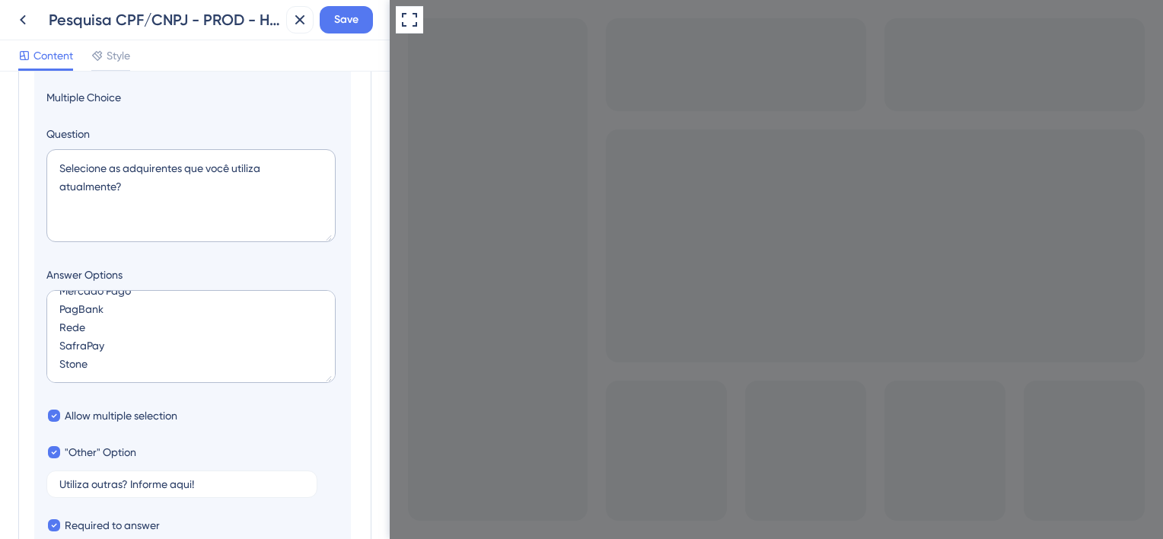
scroll to position [421, 0]
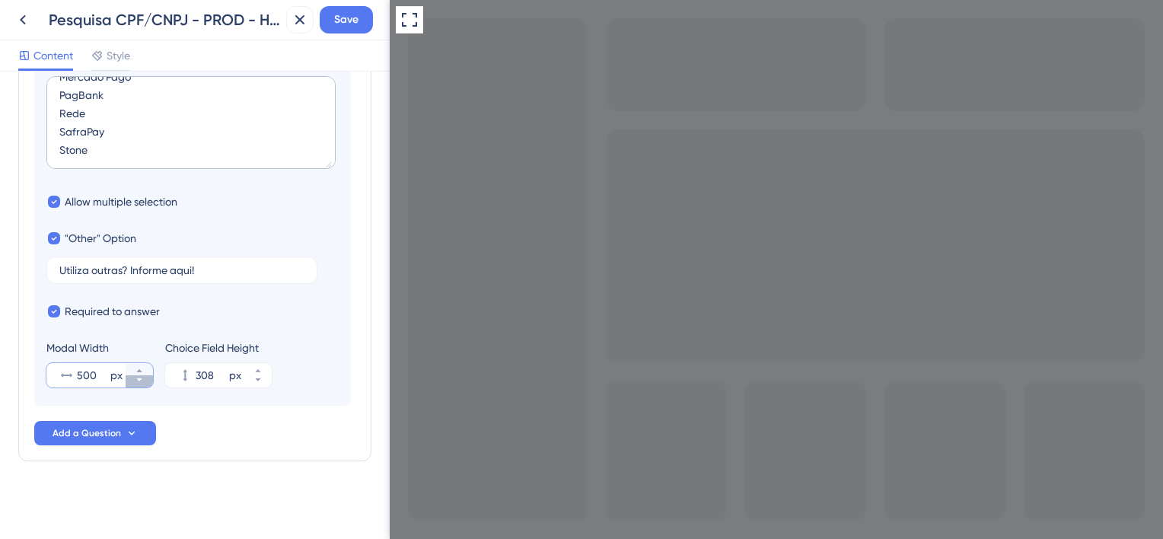
click at [139, 378] on icon at bounding box center [138, 379] width 5 height 3
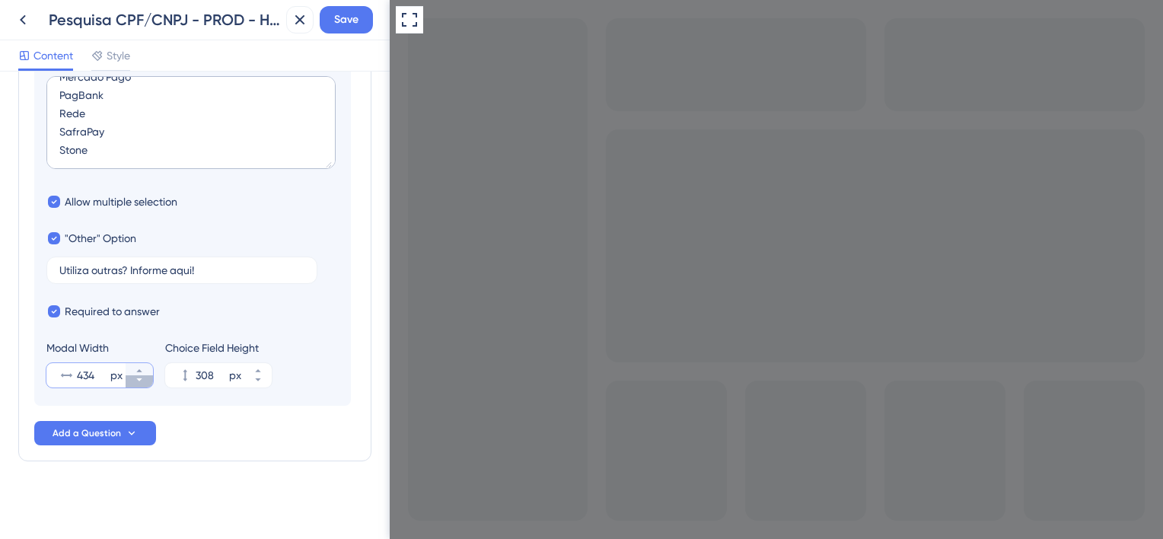
click at [139, 378] on icon at bounding box center [138, 379] width 5 height 3
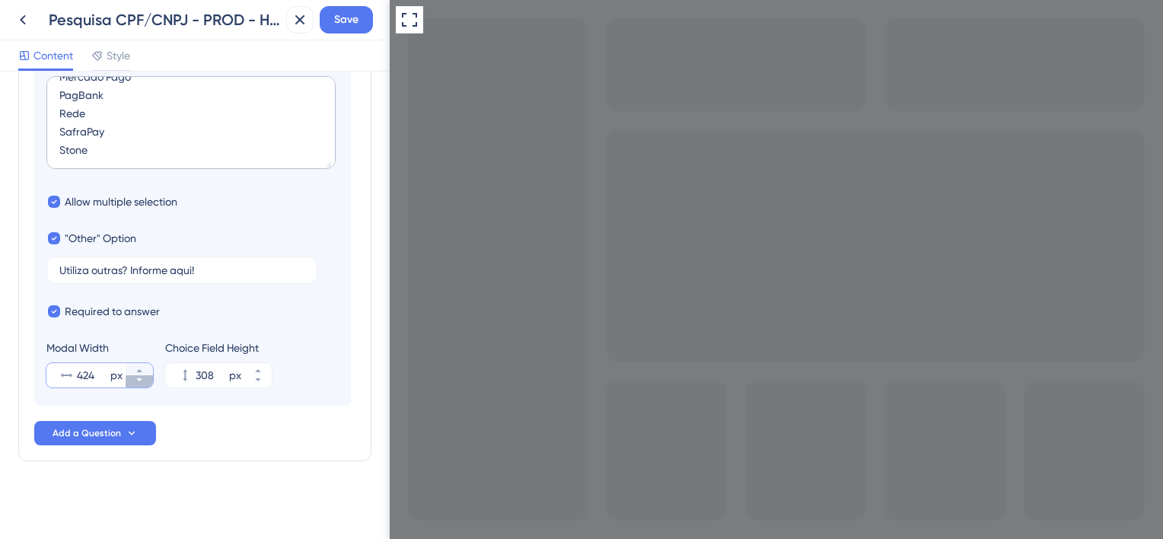
click at [139, 378] on icon at bounding box center [138, 379] width 5 height 3
type input "420"
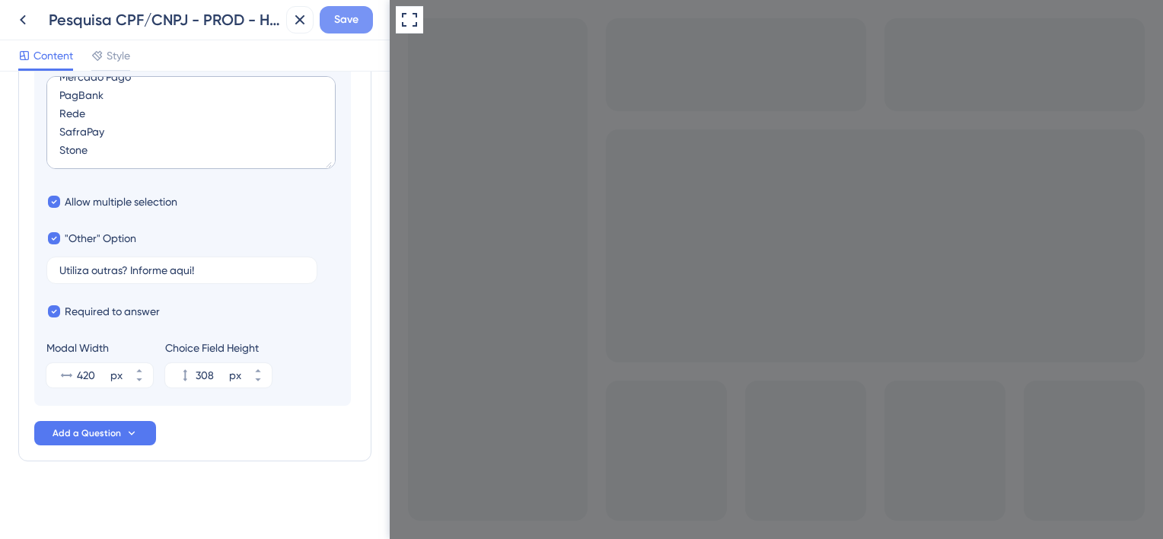
click at [341, 26] on span "Save" at bounding box center [346, 20] width 24 height 18
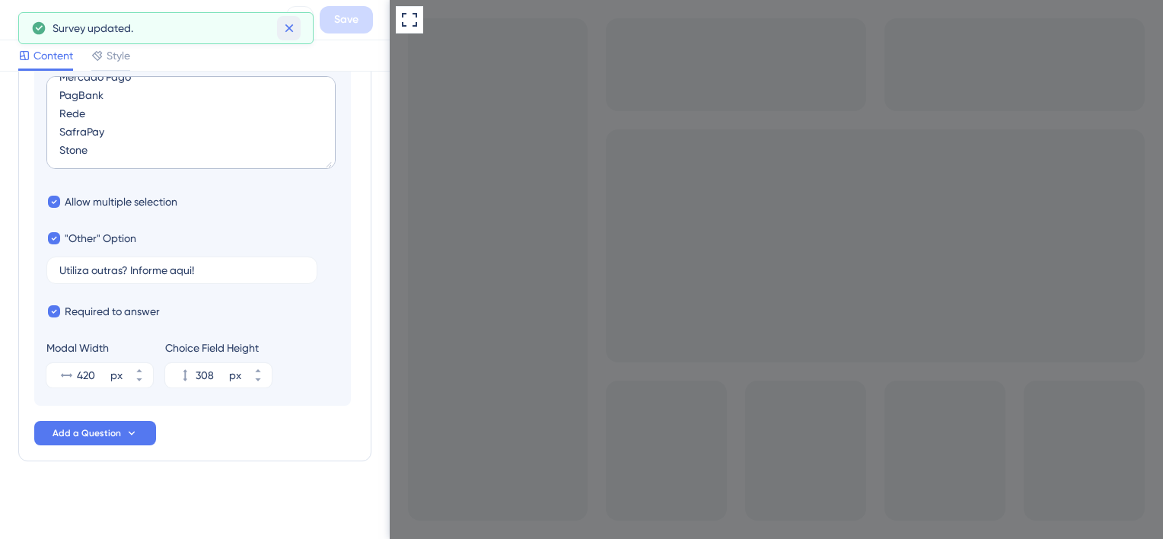
click at [286, 30] on icon at bounding box center [289, 28] width 8 height 8
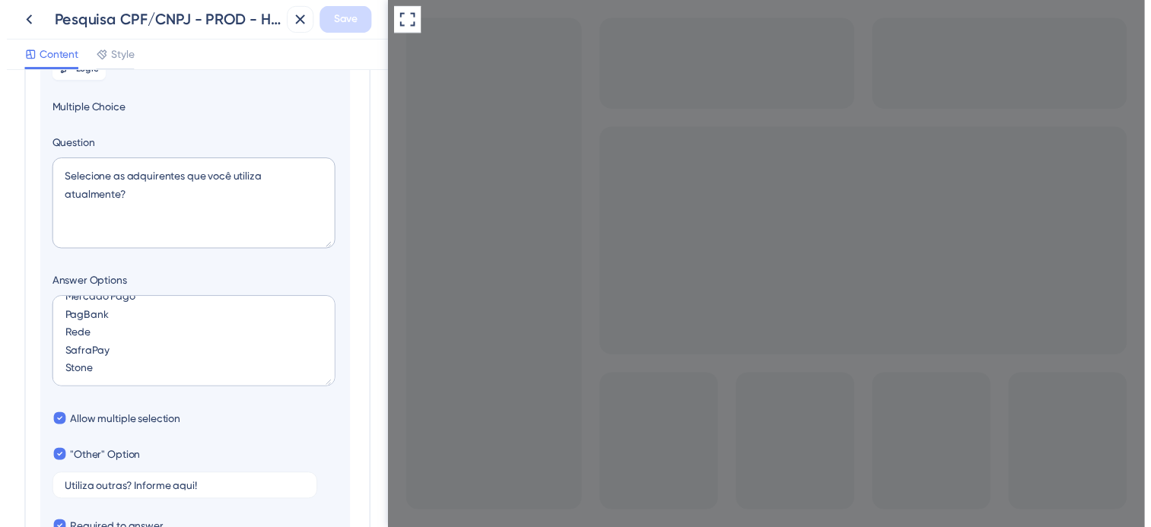
scroll to position [193, 0]
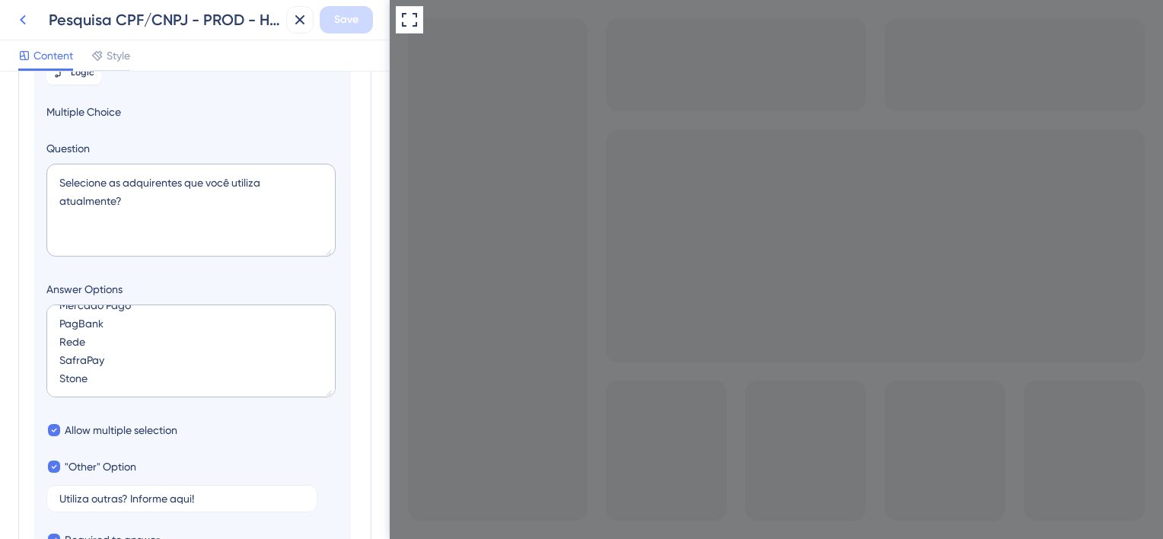
click at [27, 19] on icon at bounding box center [23, 20] width 18 height 18
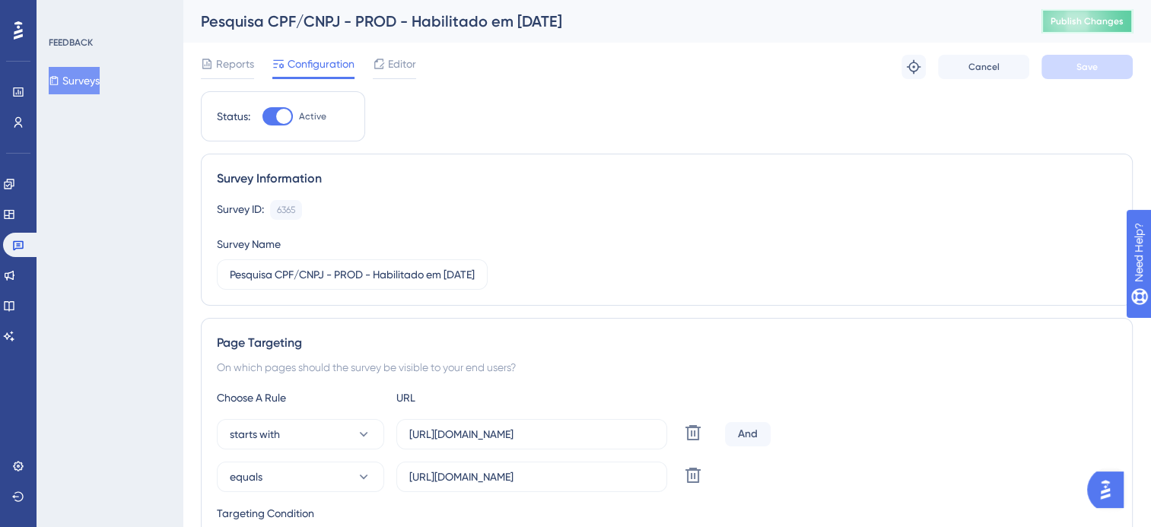
click at [1072, 21] on span "Publish Changes" at bounding box center [1087, 21] width 73 height 12
click at [82, 81] on button "Surveys" at bounding box center [74, 80] width 51 height 27
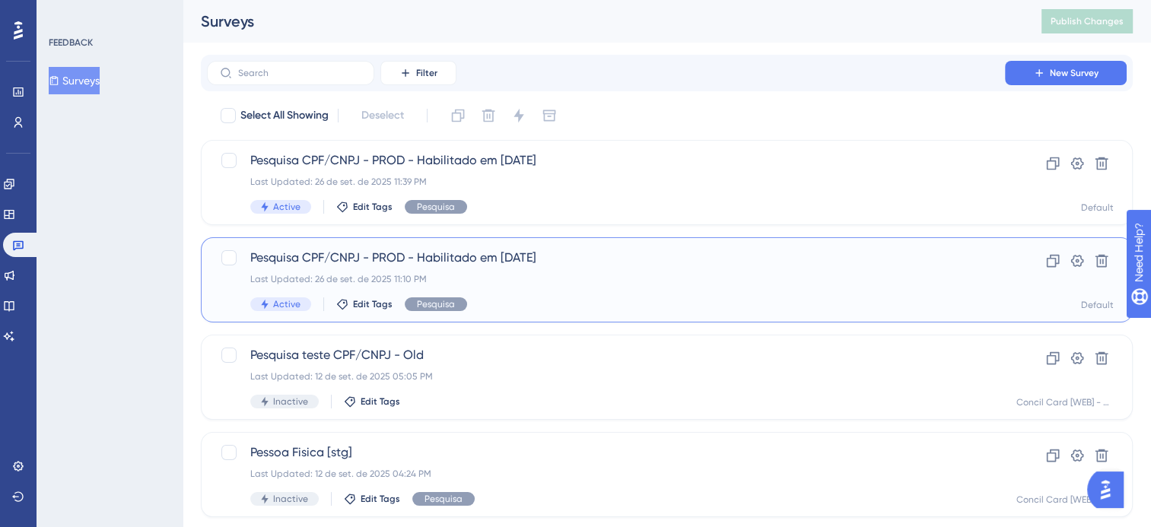
click at [545, 276] on div "Last Updated: 26 de set. de 2025 11:10 PM" at bounding box center [606, 279] width 712 height 12
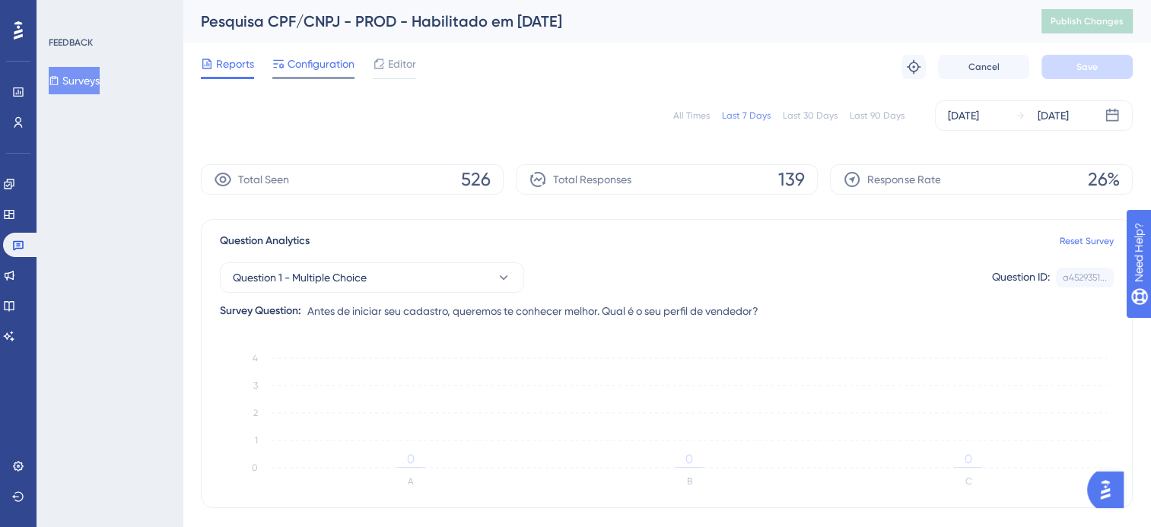
click at [303, 56] on span "Configuration" at bounding box center [321, 64] width 67 height 18
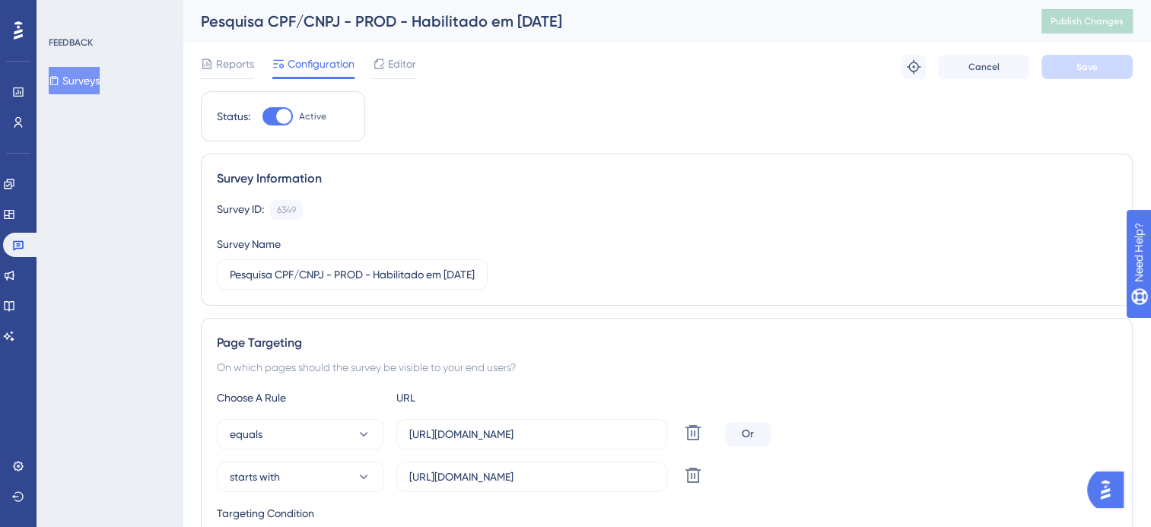
click at [284, 115] on div at bounding box center [283, 116] width 15 height 15
click at [263, 116] on input "Active" at bounding box center [262, 116] width 1 height 1
checkbox input "false"
click at [1075, 66] on button "Save" at bounding box center [1087, 67] width 91 height 24
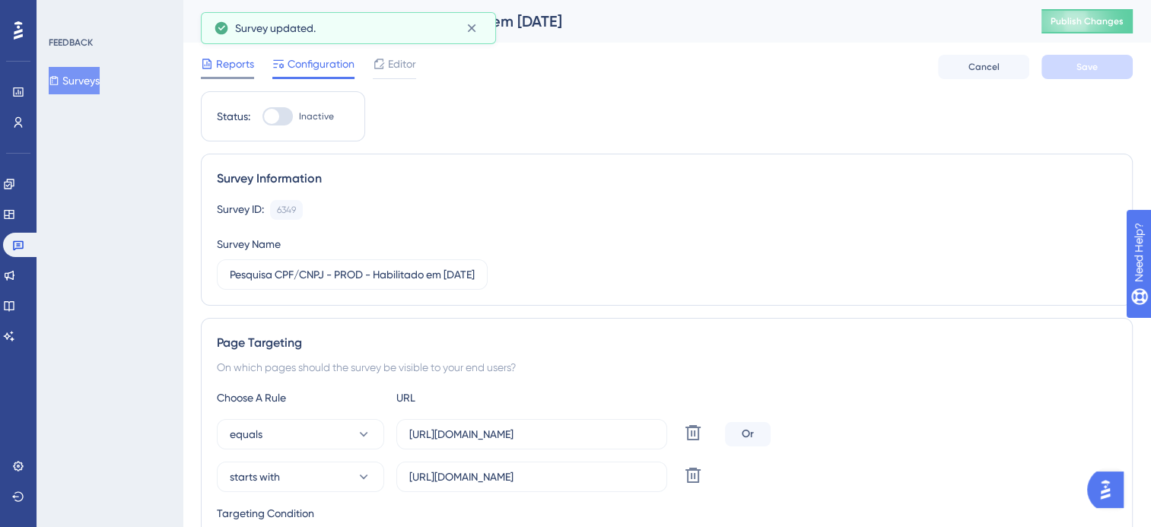
click at [234, 63] on span "Reports" at bounding box center [235, 64] width 38 height 18
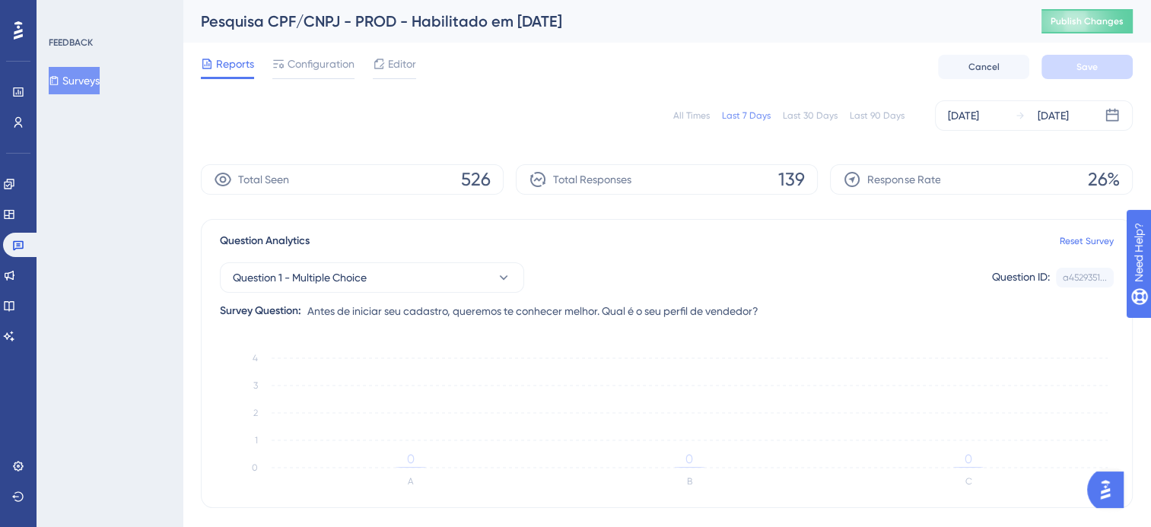
click at [383, 22] on div "Pesquisa CPF/CNPJ - PROD - Habilitado em [DATE]" at bounding box center [602, 21] width 803 height 21
click at [398, 21] on div "Pesquisa CPF/CNPJ - PROD - Habilitado em [DATE]" at bounding box center [602, 21] width 803 height 21
click at [339, 68] on span "Configuration" at bounding box center [321, 64] width 67 height 18
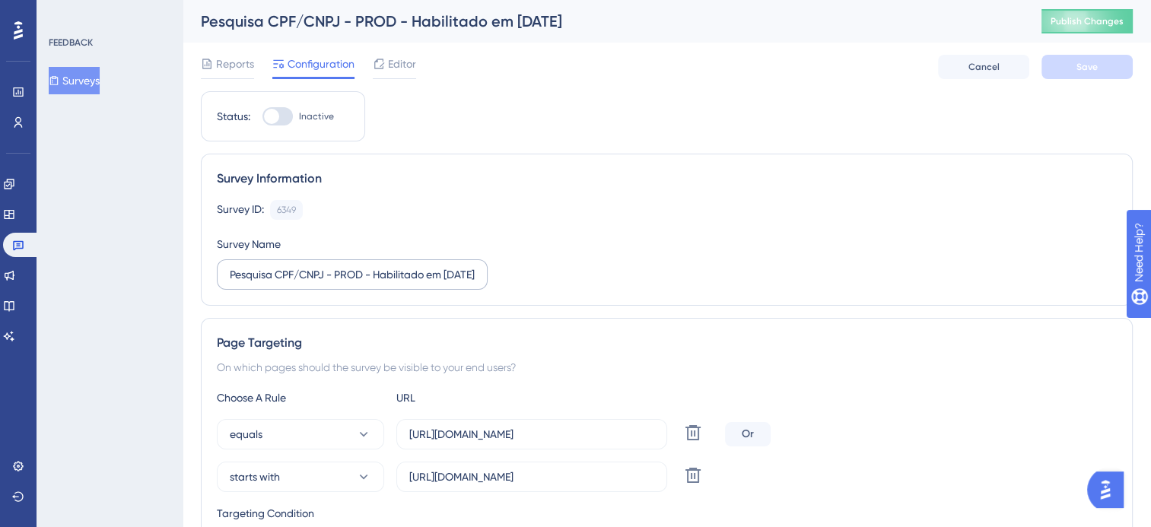
click at [387, 262] on label "Pesquisa CPF/CNPJ - PROD - Habilitado em [DATE]" at bounding box center [352, 275] width 271 height 30
click at [387, 266] on input "Pesquisa CPF/CNPJ - PROD - Habilitado em [DATE]" at bounding box center [352, 274] width 245 height 17
click at [240, 67] on span "Reports" at bounding box center [235, 64] width 38 height 18
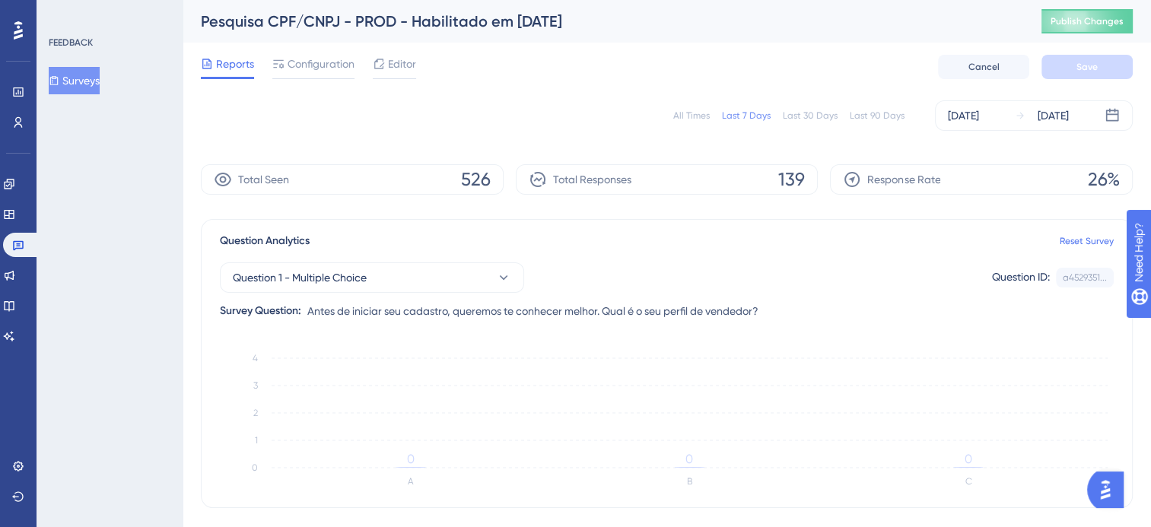
click at [100, 73] on button "Surveys" at bounding box center [74, 80] width 51 height 27
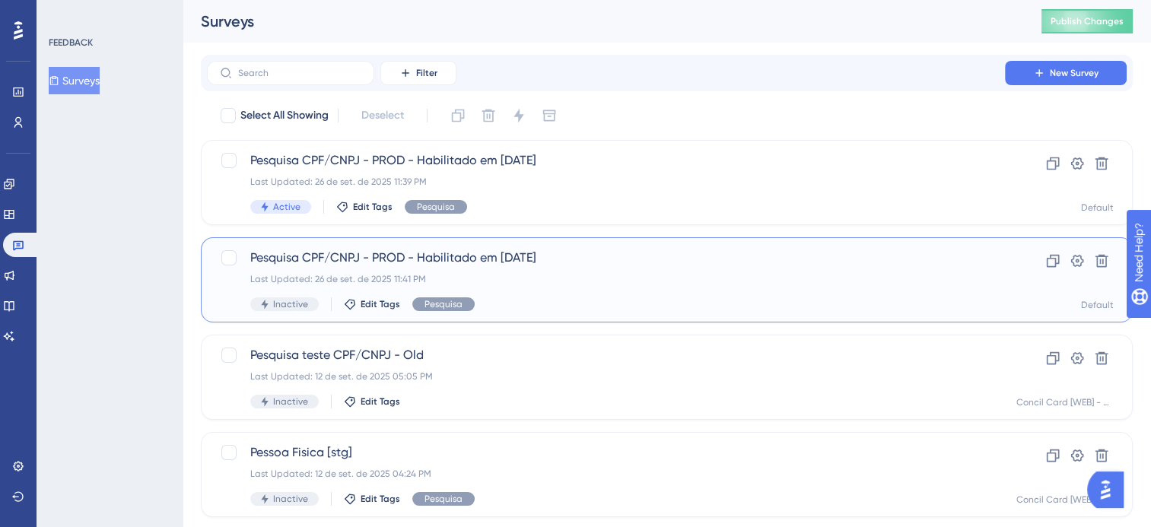
click at [260, 255] on span "Pesquisa CPF/CNPJ - PROD - Habilitado em [DATE]" at bounding box center [606, 258] width 712 height 18
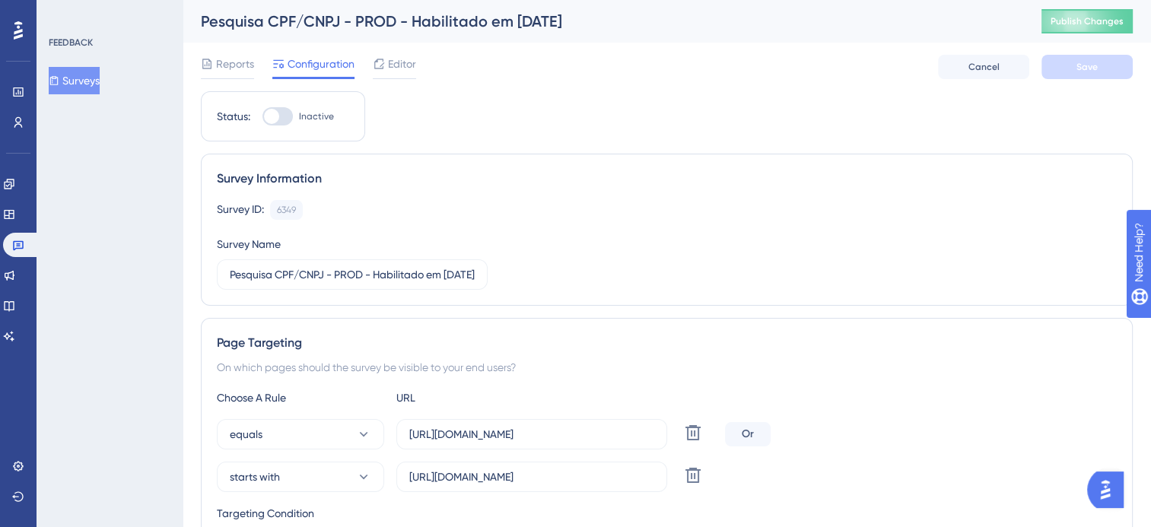
click at [478, 14] on div "Pesquisa CPF/CNPJ - PROD - Habilitado em [DATE]" at bounding box center [602, 21] width 803 height 21
click at [518, 19] on div "Pesquisa CPF/CNPJ - PROD - Habilitado em [DATE]" at bounding box center [602, 21] width 803 height 21
click at [581, 23] on div "Pesquisa CPF/CNPJ - PROD - Habilitado em [DATE]" at bounding box center [602, 21] width 803 height 21
click at [317, 269] on input "Pesquisa CPF/CNPJ - PROD - Habilitado em [DATE]" at bounding box center [352, 274] width 245 height 17
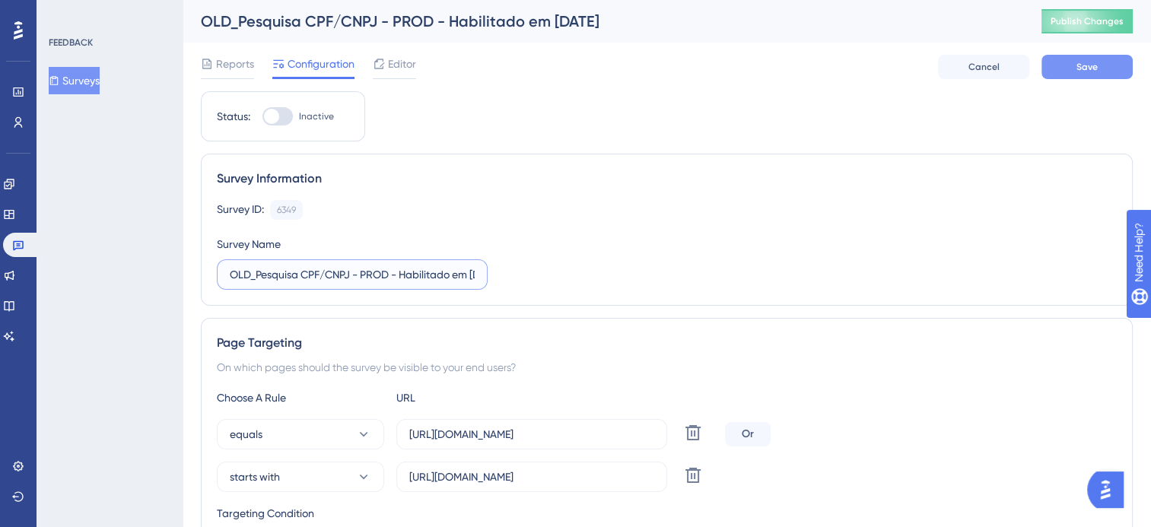
type input "OLD_Pesquisa CPF/CNPJ - PROD - Habilitado em [DATE]"
click at [1088, 62] on span "Save" at bounding box center [1087, 67] width 21 height 12
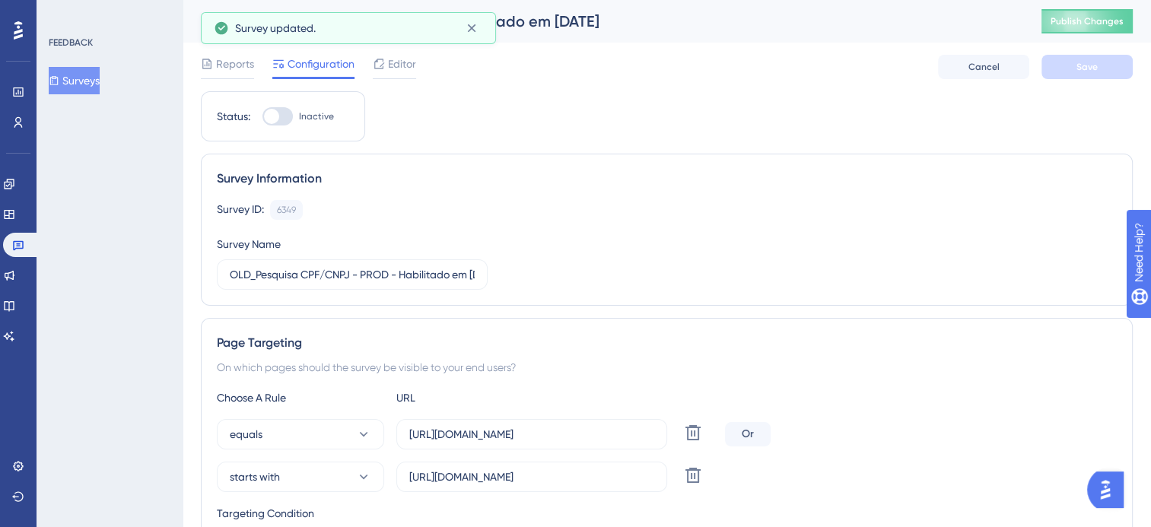
click at [87, 78] on button "Surveys" at bounding box center [74, 80] width 51 height 27
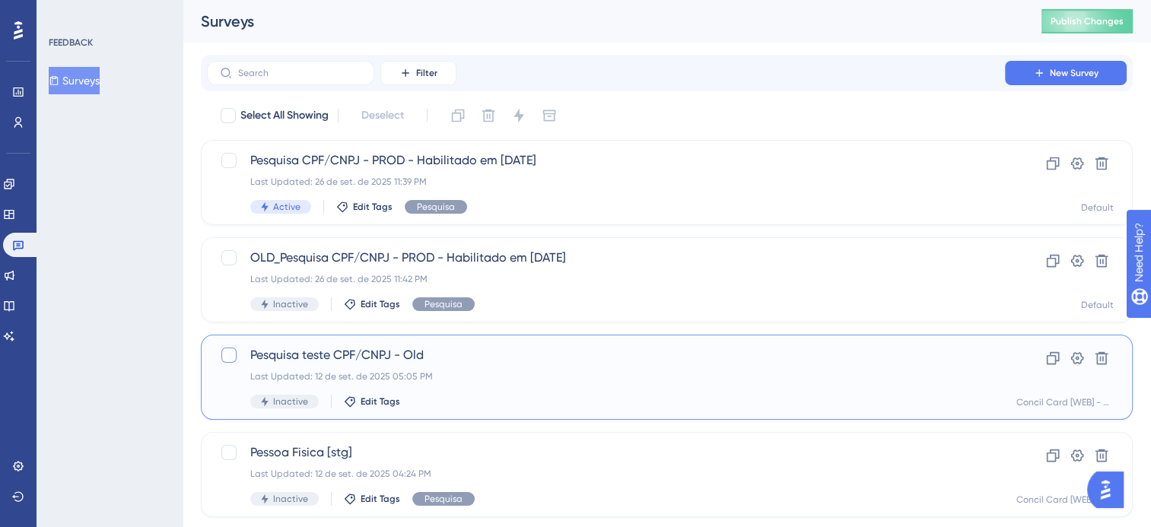
click at [228, 353] on div at bounding box center [228, 355] width 15 height 15
checkbox input "true"
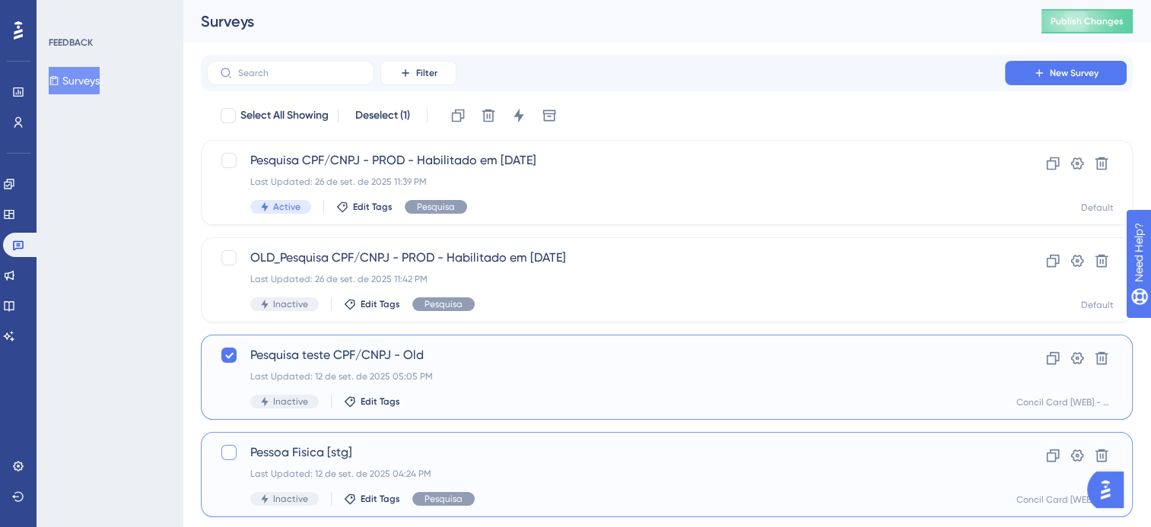
click at [228, 451] on div at bounding box center [228, 452] width 15 height 15
checkbox input "true"
click at [461, 263] on span "OLD_Pesquisa CPF/CNPJ - PROD - Habilitado em [DATE]" at bounding box center [606, 258] width 712 height 18
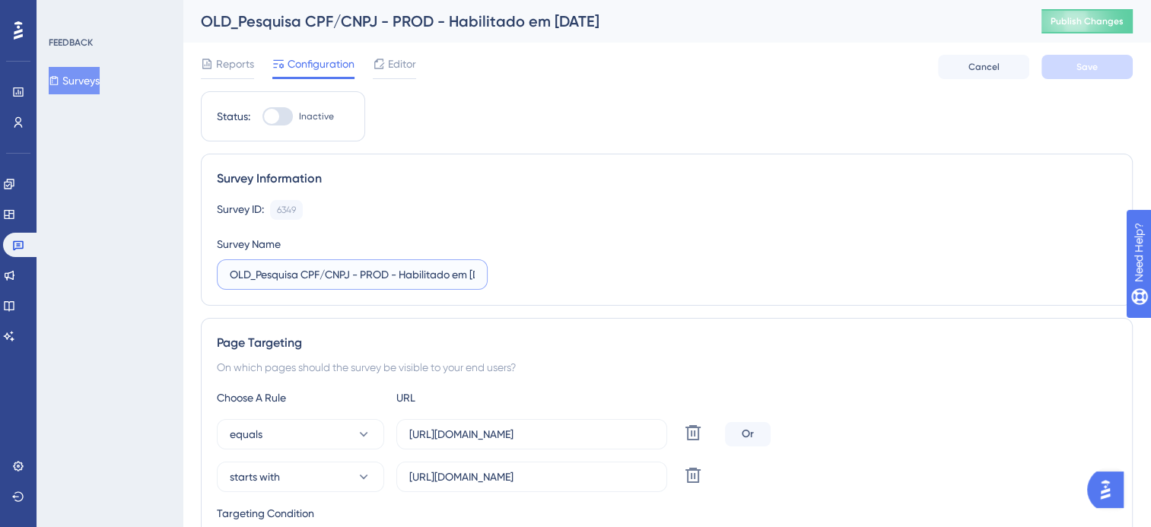
click at [256, 274] on input "OLD_Pesquisa CPF/CNPJ - PROD - Habilitado em [DATE]" at bounding box center [352, 274] width 245 height 17
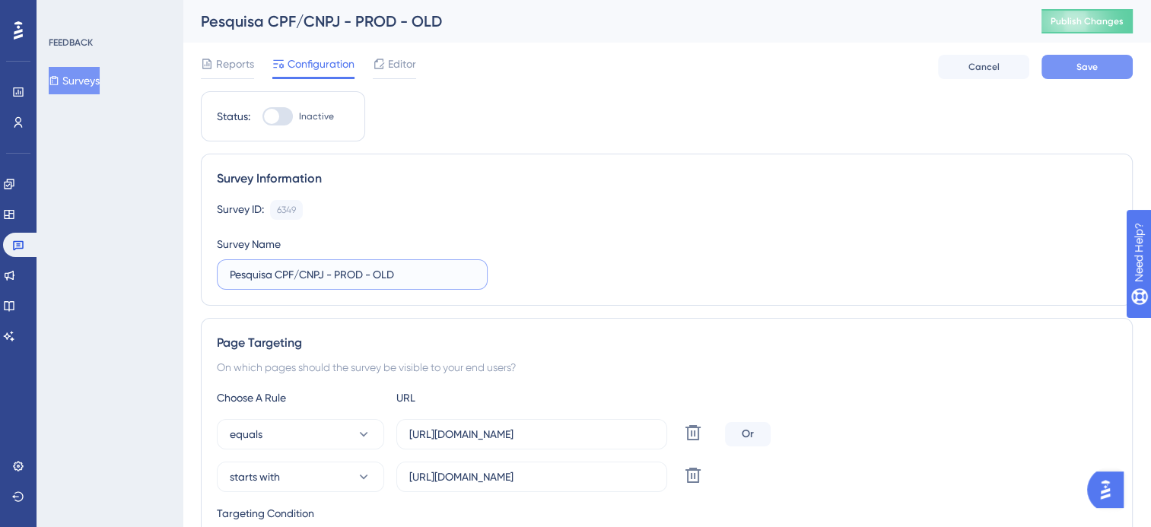
type input "Pesquisa CPF/CNPJ - PROD - OLD"
click at [1097, 66] on span "Save" at bounding box center [1087, 67] width 21 height 12
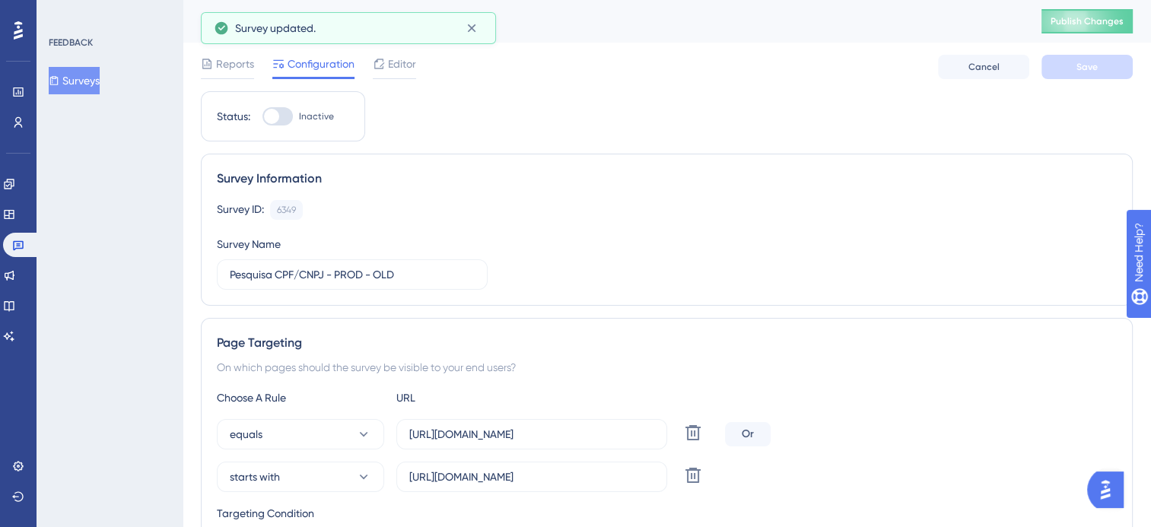
click at [82, 78] on button "Surveys" at bounding box center [74, 80] width 51 height 27
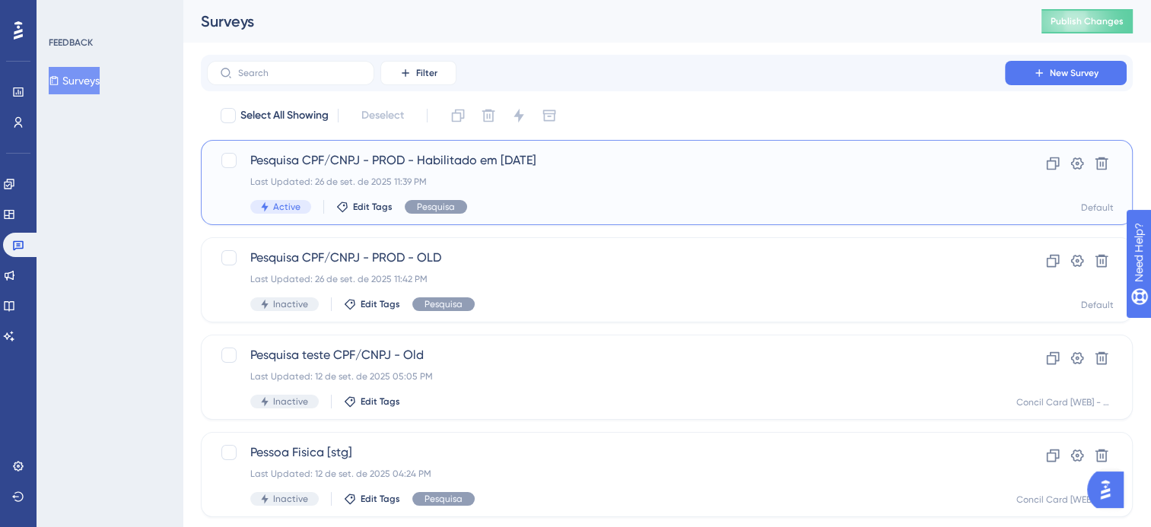
click at [477, 177] on div "Last Updated: 26 de set. de 2025 11:39 PM" at bounding box center [606, 182] width 712 height 12
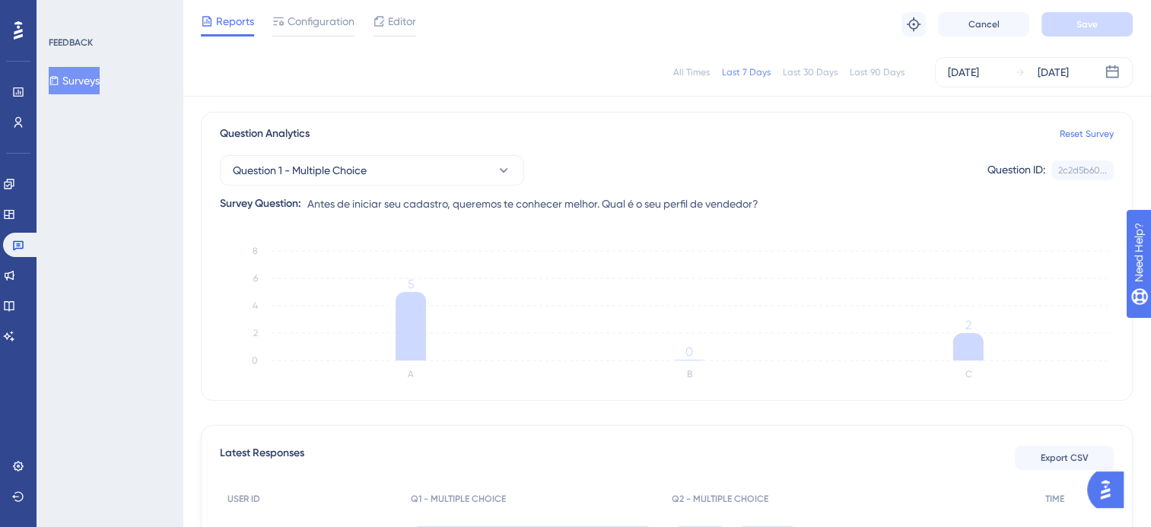
scroll to position [100, 0]
click at [435, 173] on button "Question 1 - Multiple Choice" at bounding box center [372, 171] width 304 height 30
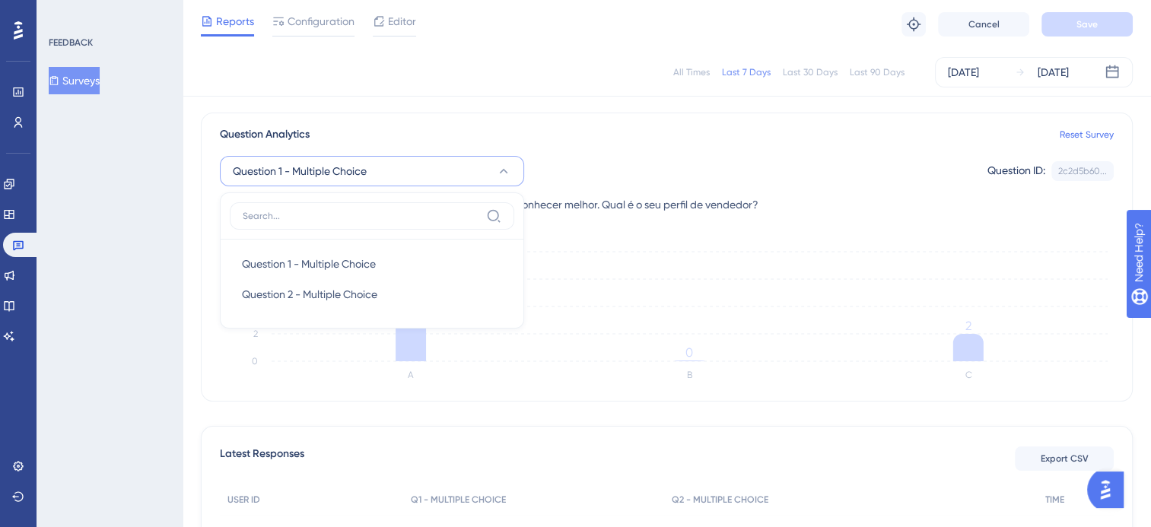
click at [167, 364] on div "FEEDBACK Surveys" at bounding box center [110, 263] width 146 height 527
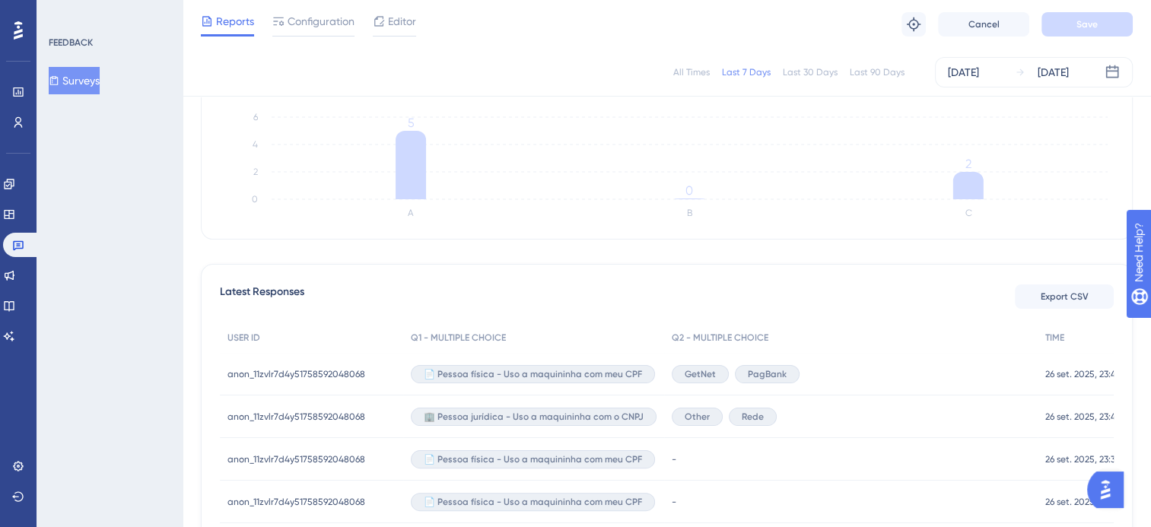
scroll to position [253, 0]
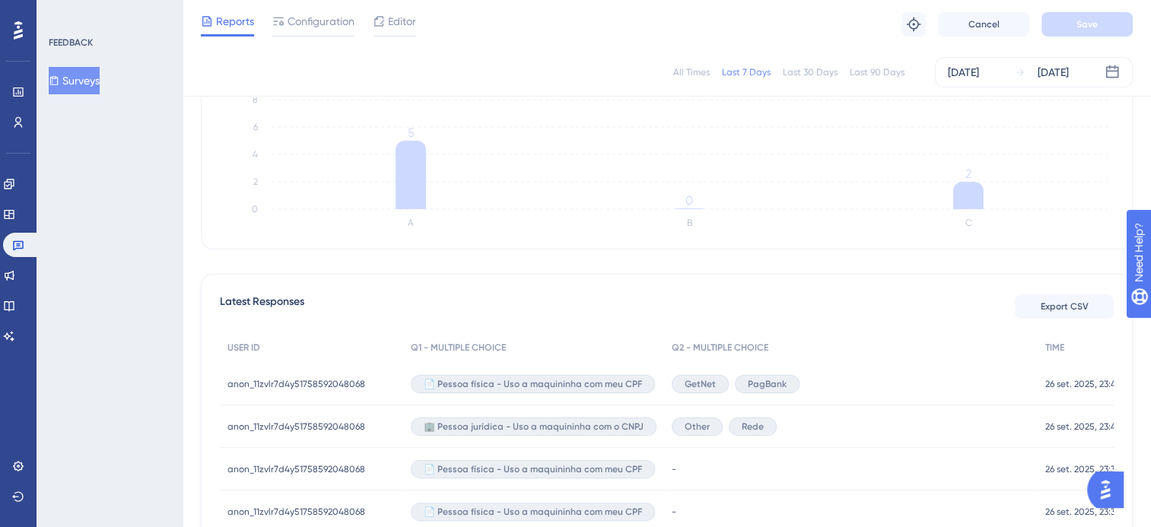
click at [752, 384] on span "PagBank" at bounding box center [767, 384] width 39 height 12
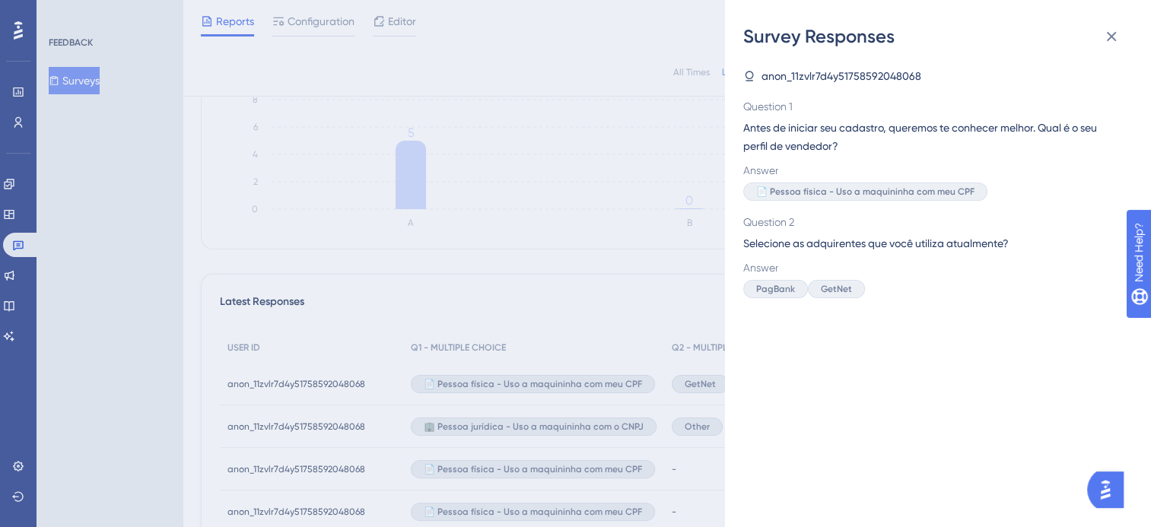
click at [689, 419] on div "Survey Responses anon_11zvlr7d4y51758592048068 Question 1 Antes de iniciar seu …" at bounding box center [575, 263] width 1151 height 527
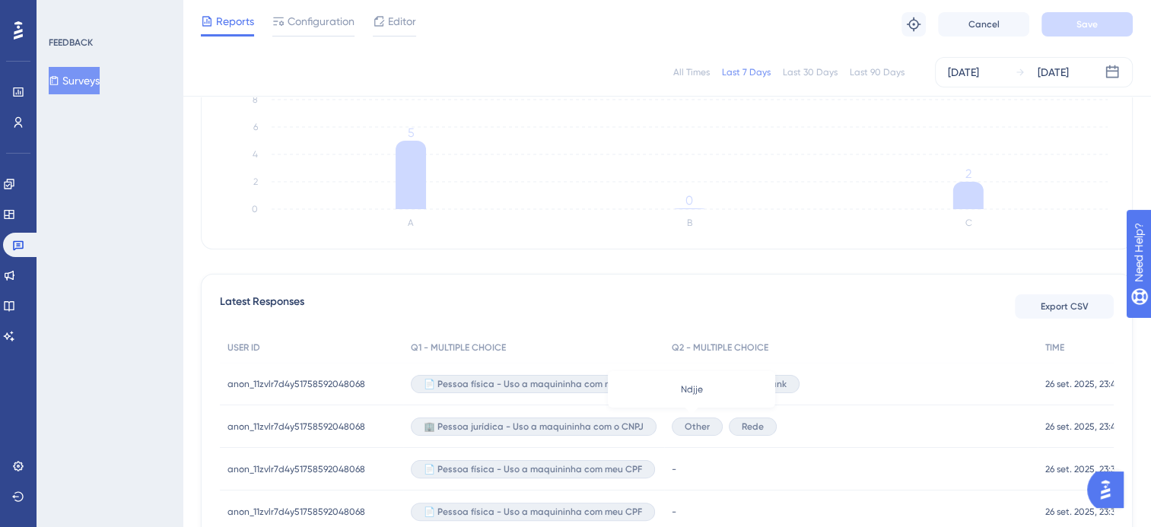
click at [693, 423] on span "Other" at bounding box center [697, 427] width 25 height 12
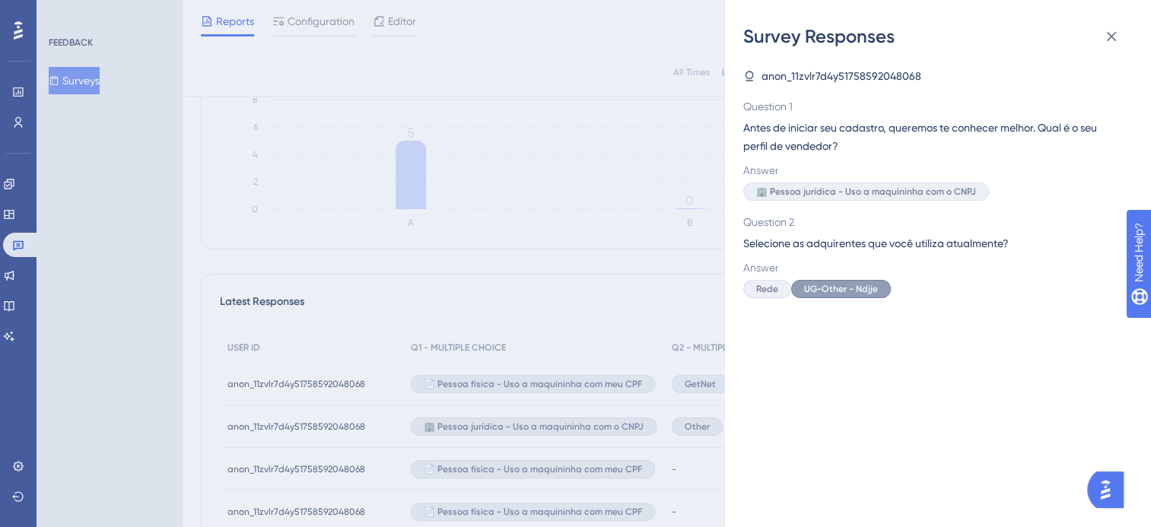
click at [674, 458] on div "Survey Responses anon_11zvlr7d4y51758592048068 Question 1 Antes de iniciar seu …" at bounding box center [575, 263] width 1151 height 527
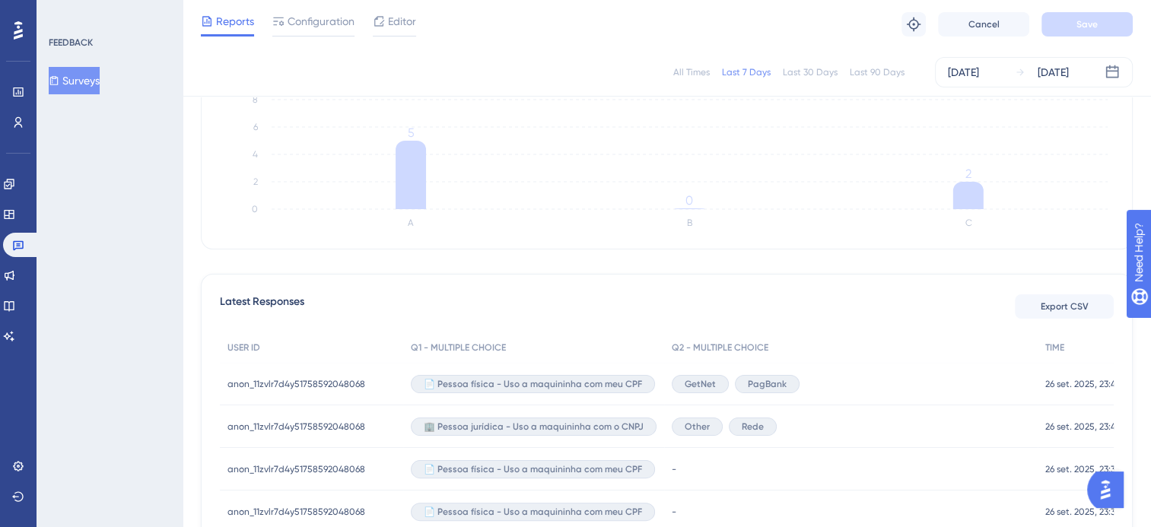
scroll to position [481, 0]
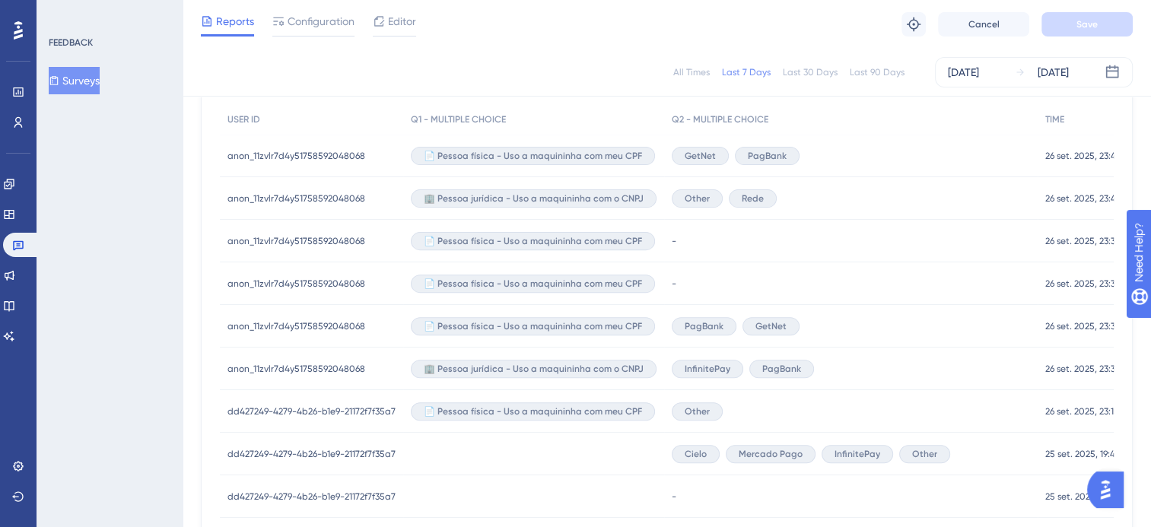
click at [712, 228] on div "-" at bounding box center [851, 241] width 374 height 43
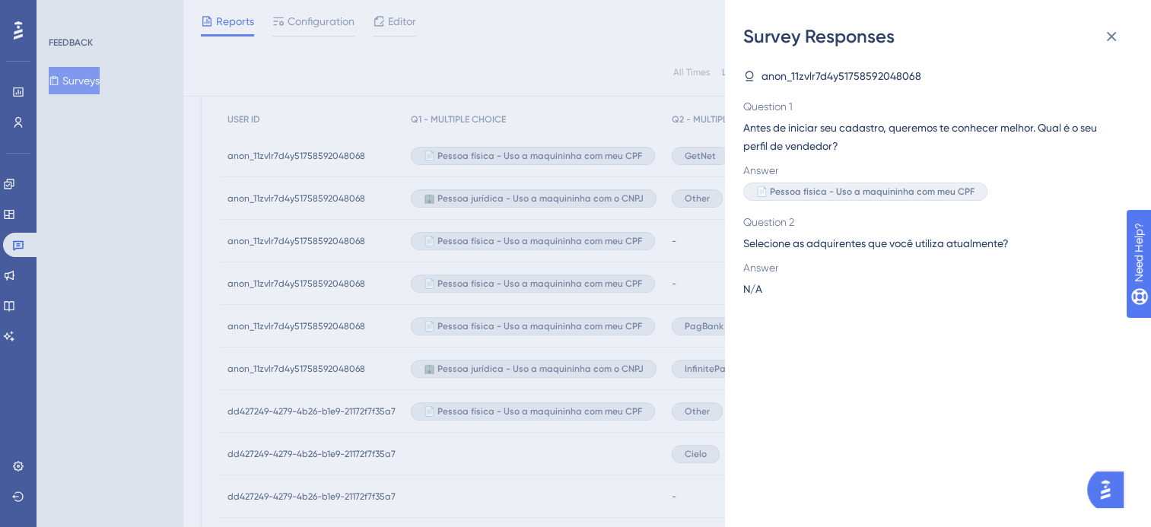
click at [693, 307] on div "Survey Responses anon_11zvlr7d4y51758592048068 Question 1 Antes de iniciar seu …" at bounding box center [575, 263] width 1151 height 527
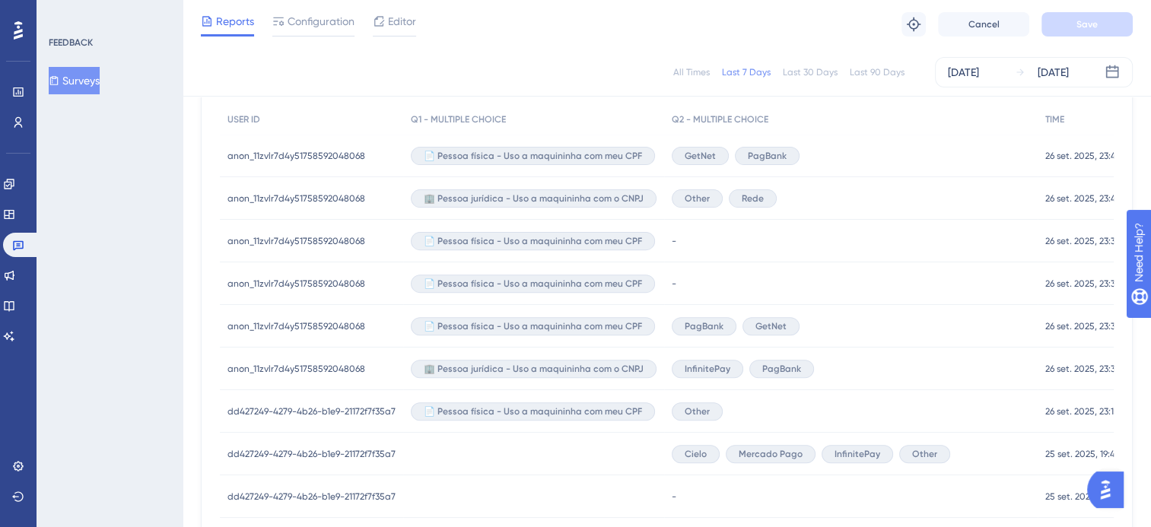
click at [721, 281] on div "-" at bounding box center [851, 284] width 374 height 43
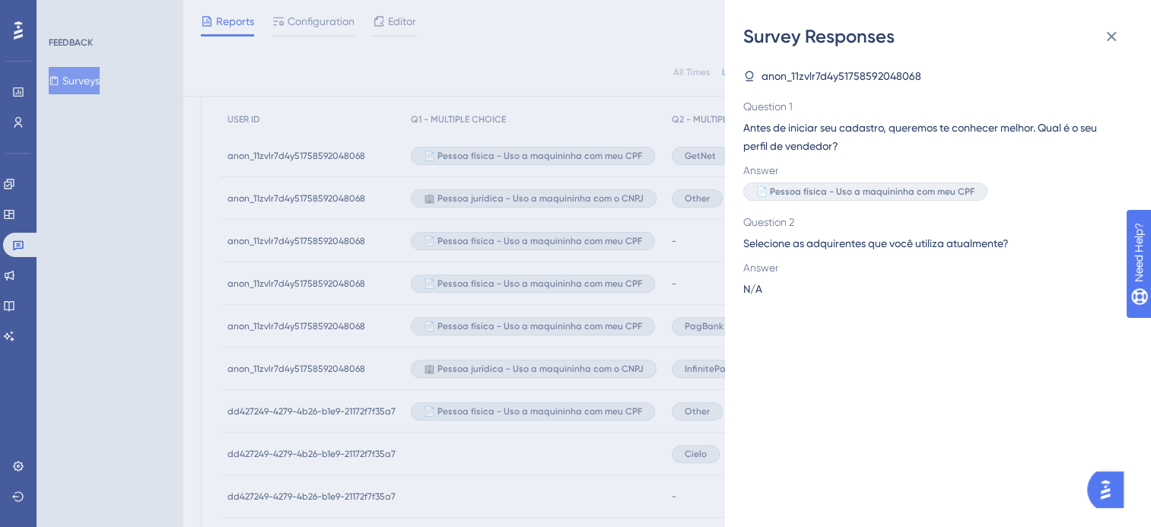
click at [700, 325] on div "Survey Responses anon_11zvlr7d4y51758592048068 Question 1 Antes de iniciar seu …" at bounding box center [575, 263] width 1151 height 527
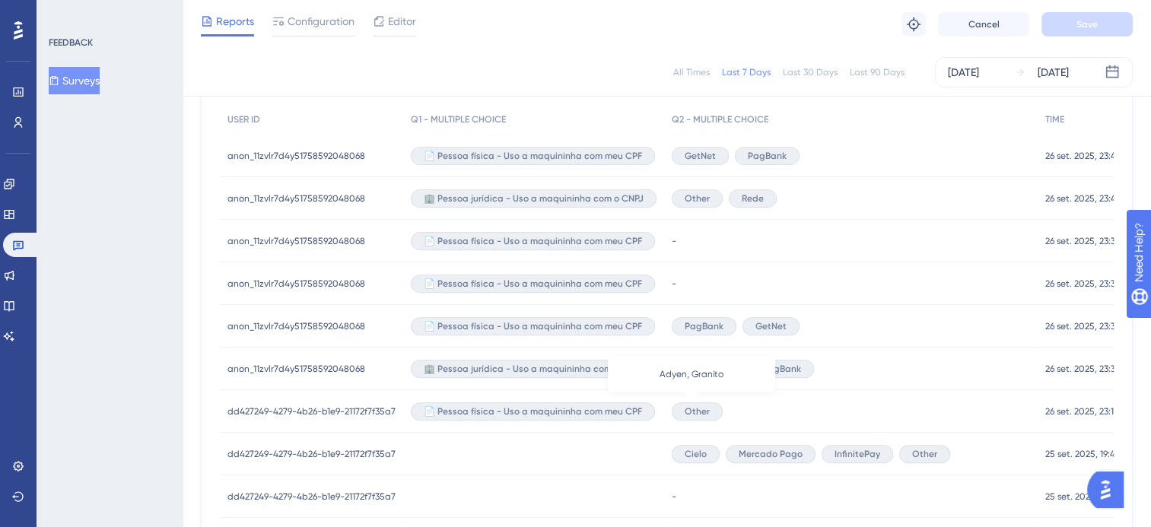
click at [693, 409] on span "Other" at bounding box center [697, 412] width 25 height 12
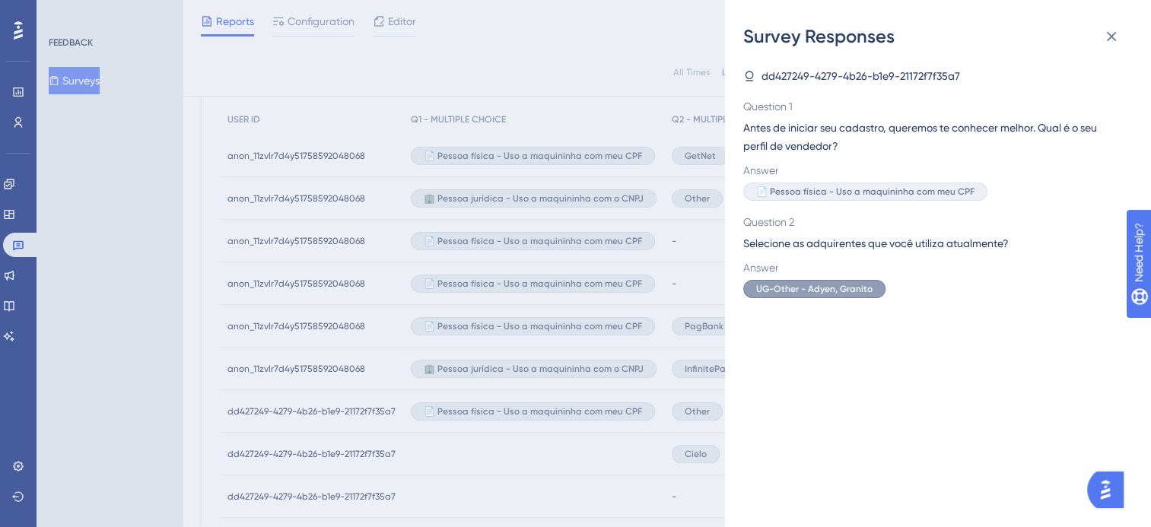
click at [693, 409] on div "Survey Responses dd427249-4279-4b26-b1e9-21172f7f35a7 Question 1 Antes de inici…" at bounding box center [575, 263] width 1151 height 527
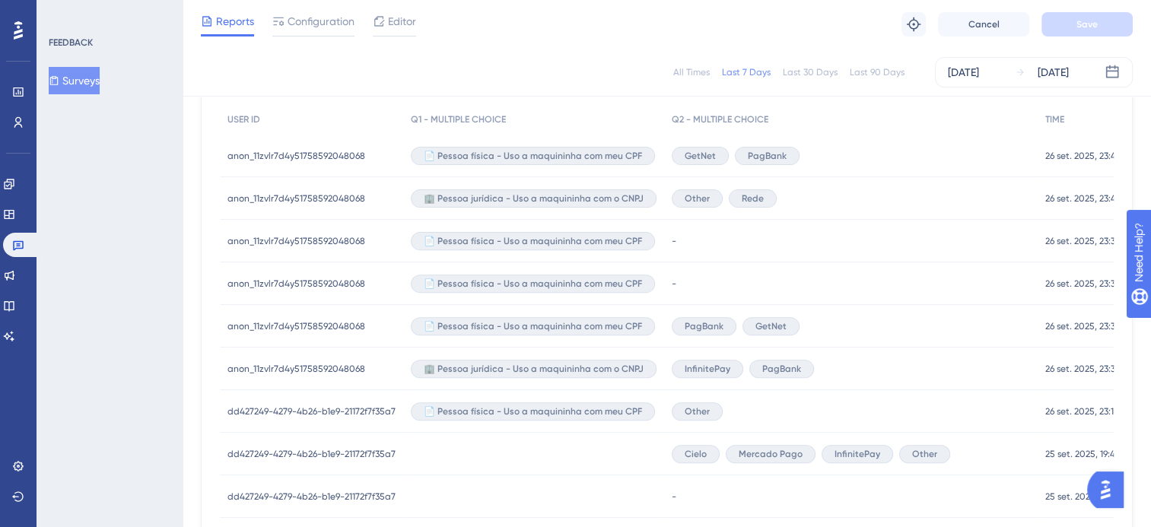
click at [718, 367] on span "InfinitePay" at bounding box center [708, 369] width 46 height 12
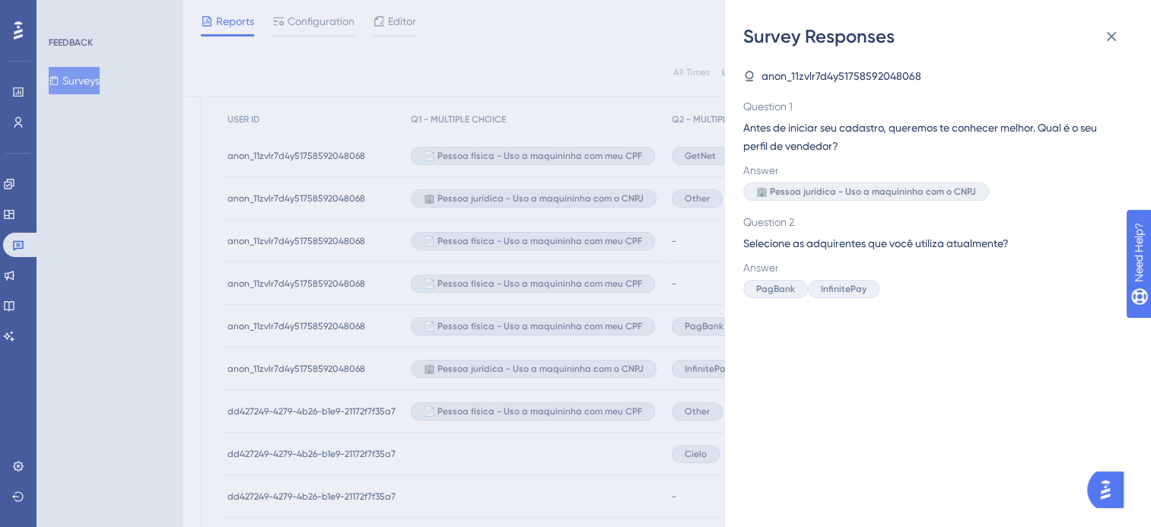
click at [718, 367] on div "Survey Responses anon_11zvlr7d4y51758592048068 Question 1 Antes de iniciar seu …" at bounding box center [575, 263] width 1151 height 527
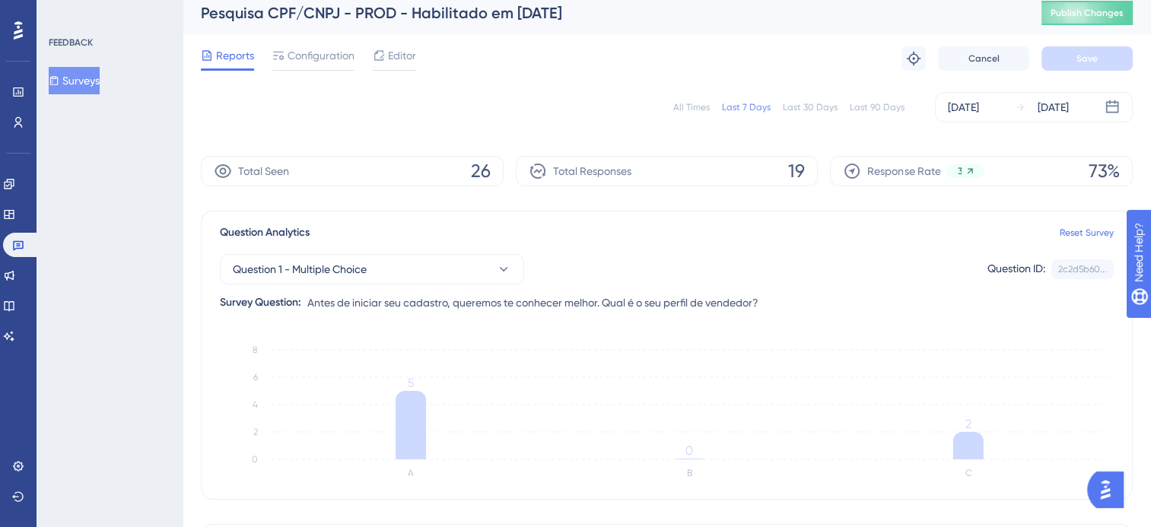
scroll to position [0, 0]
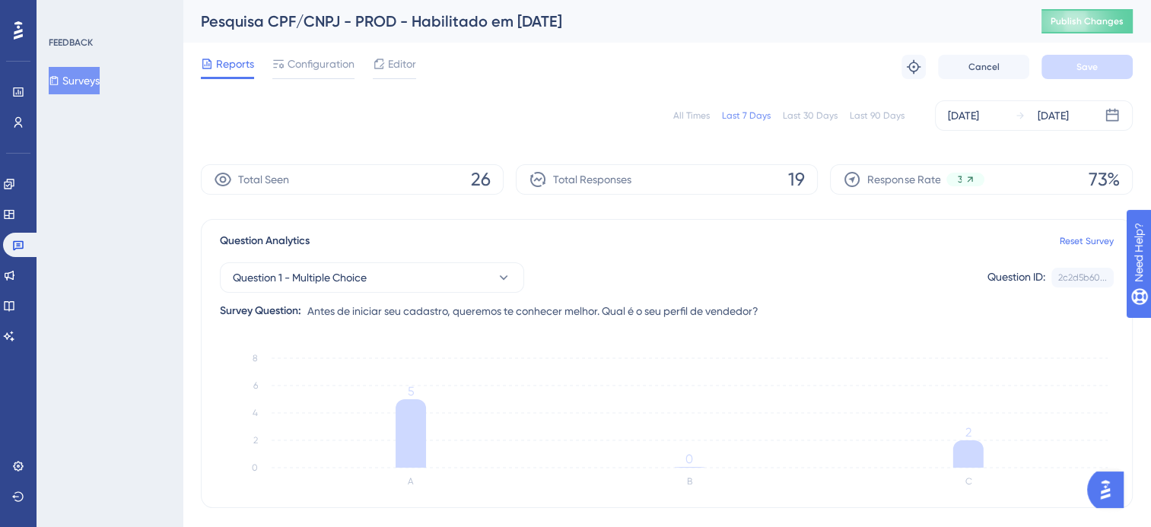
click at [702, 116] on div "All Times" at bounding box center [692, 116] width 37 height 12
click at [1089, 24] on span "Publish Changes" at bounding box center [1087, 21] width 73 height 12
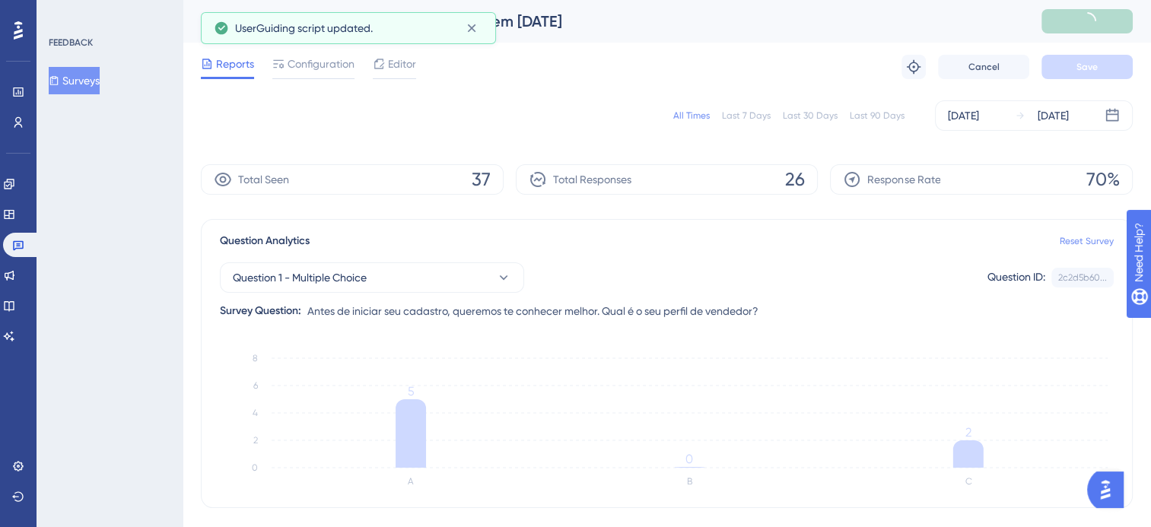
click at [1094, 240] on link "Reset Survey" at bounding box center [1087, 241] width 54 height 12
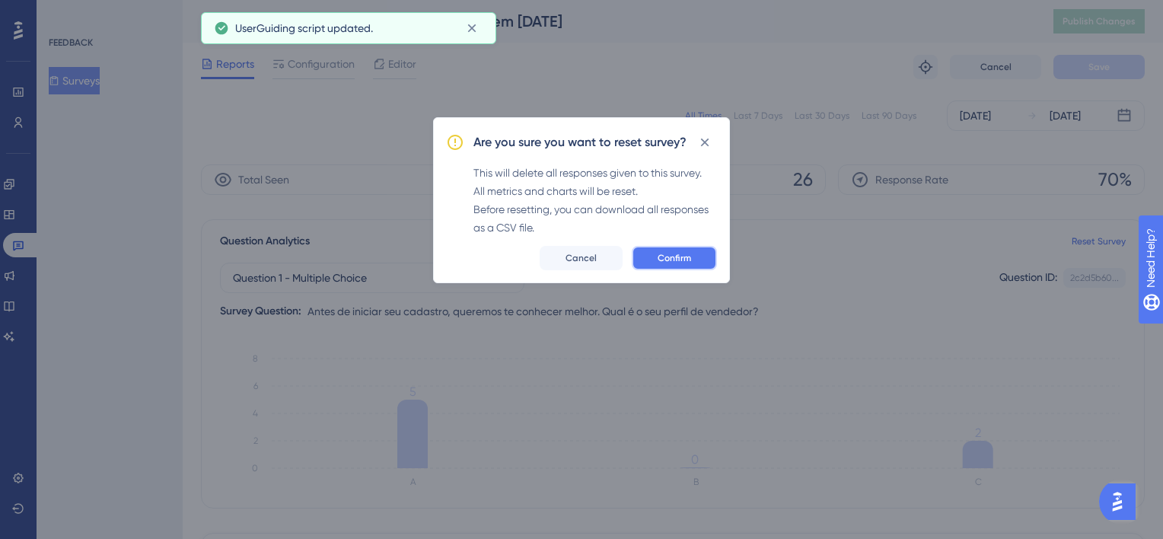
click at [671, 255] on span "Confirm" at bounding box center [674, 258] width 33 height 12
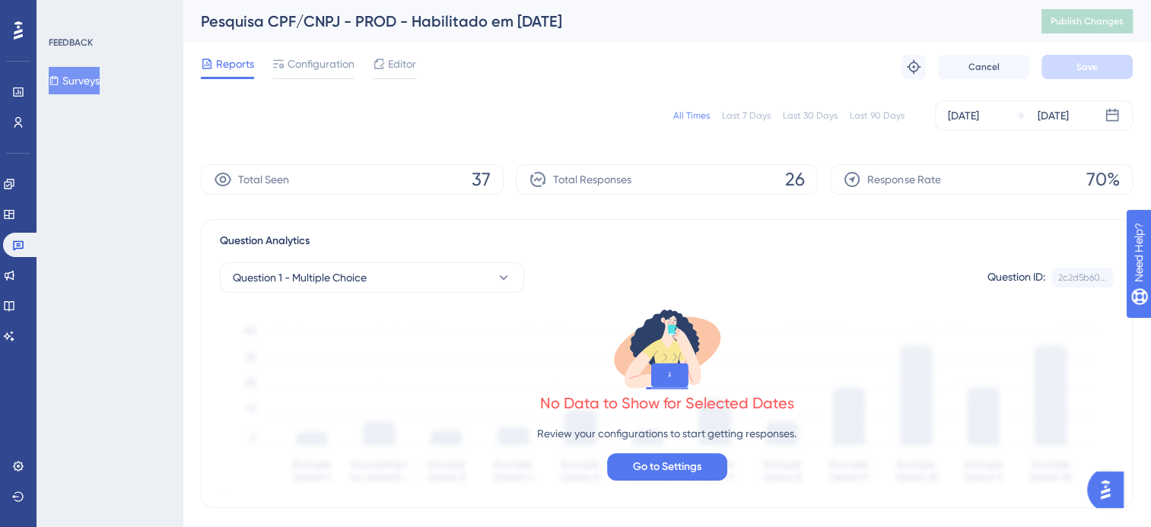
click at [702, 113] on div "All Times" at bounding box center [692, 116] width 37 height 12
click at [82, 70] on button "Surveys" at bounding box center [74, 80] width 51 height 27
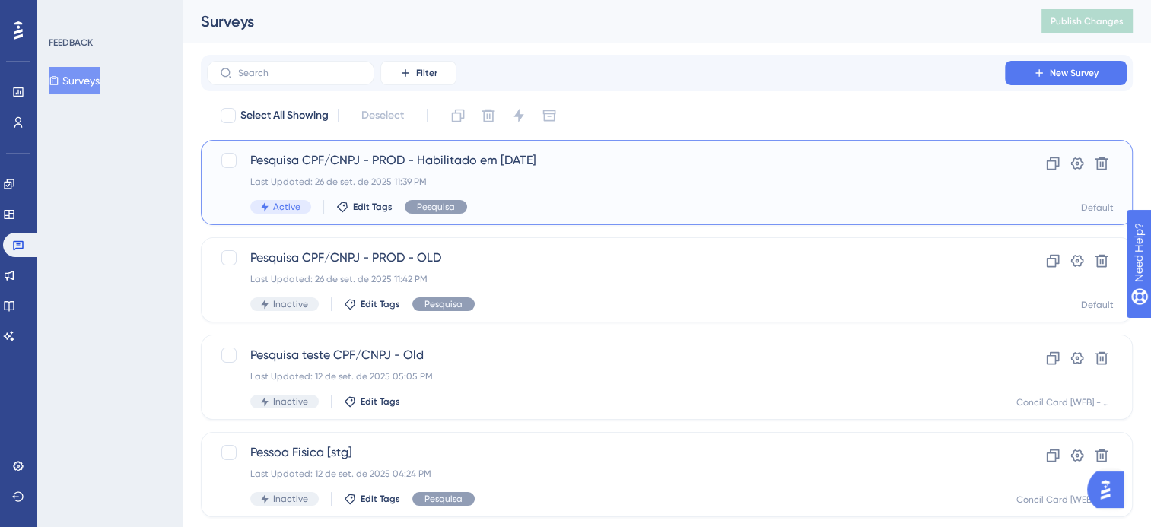
click at [527, 193] on div "Pesquisa CPF/CNPJ - PROD - Habilitado em [DATE] Last Updated: 26 de set. de 202…" at bounding box center [606, 182] width 712 height 62
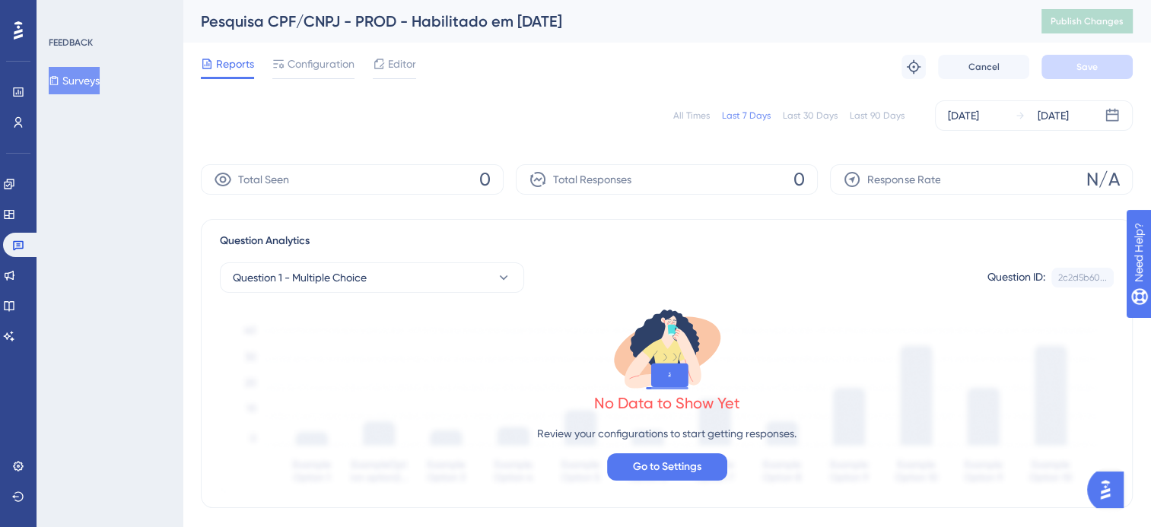
click at [100, 82] on button "Surveys" at bounding box center [74, 80] width 51 height 27
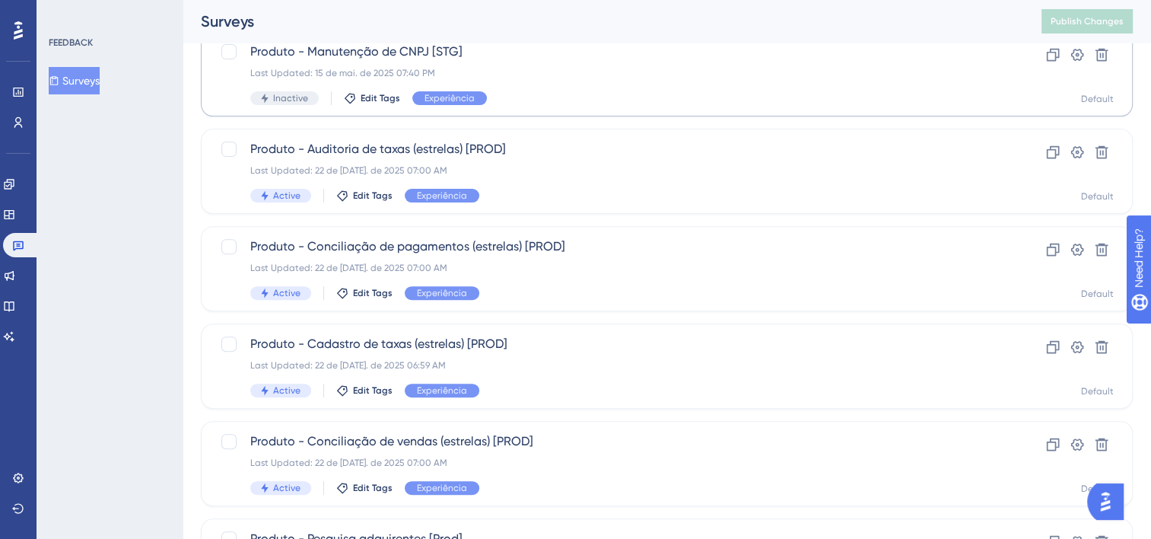
scroll to position [533, 0]
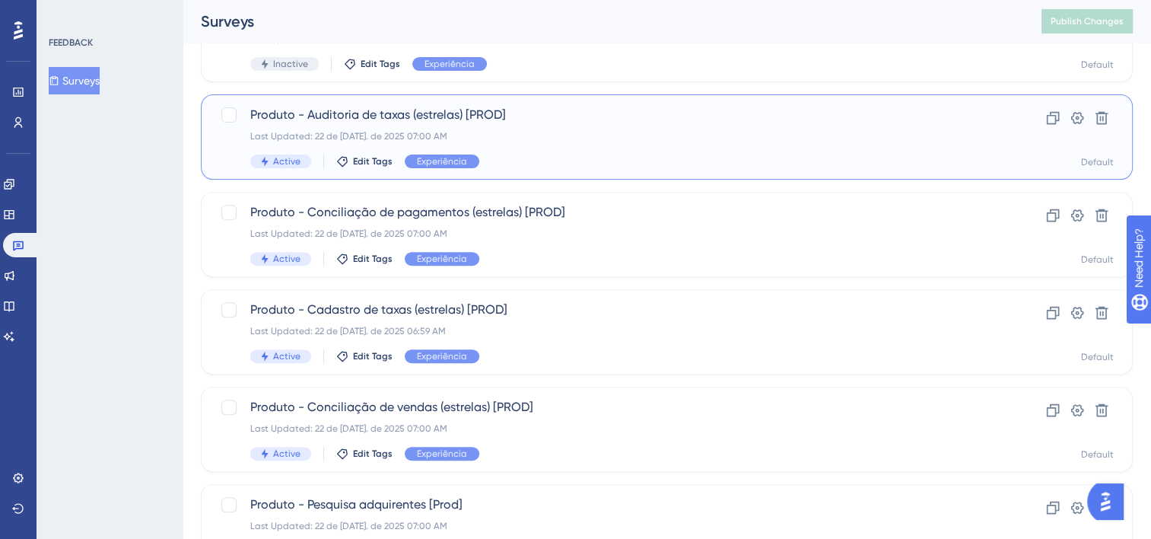
click at [519, 147] on div "Produto - Auditoria de taxas (estrelas) [PROD] Last Updated: 22 de [DATE]. de 2…" at bounding box center [606, 137] width 712 height 62
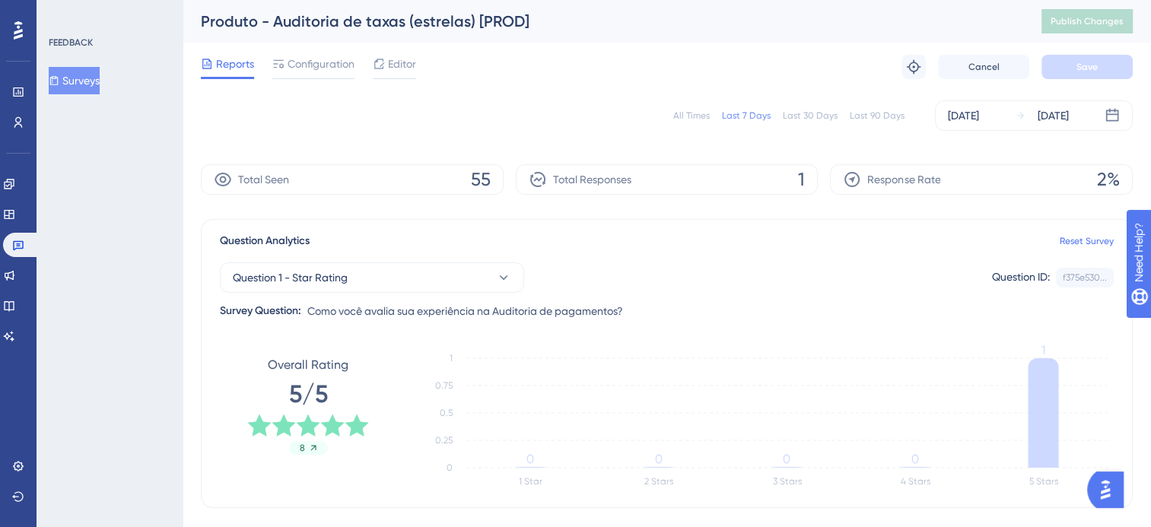
click at [697, 118] on div "All Times" at bounding box center [692, 116] width 37 height 12
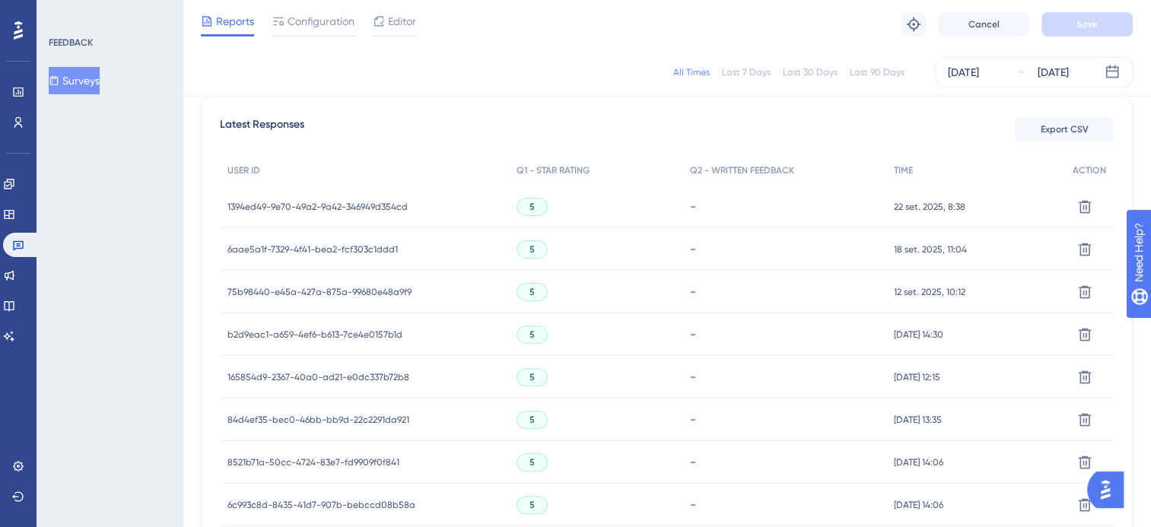
scroll to position [381, 0]
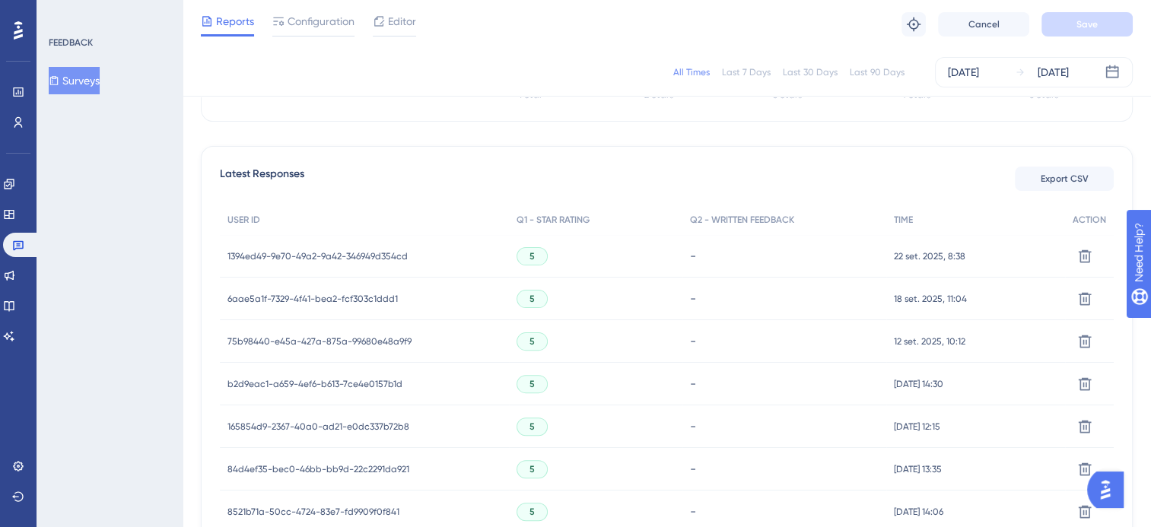
click at [342, 256] on span "1394ed49-9e70-49a2-9a42-346949d354cd" at bounding box center [318, 256] width 180 height 12
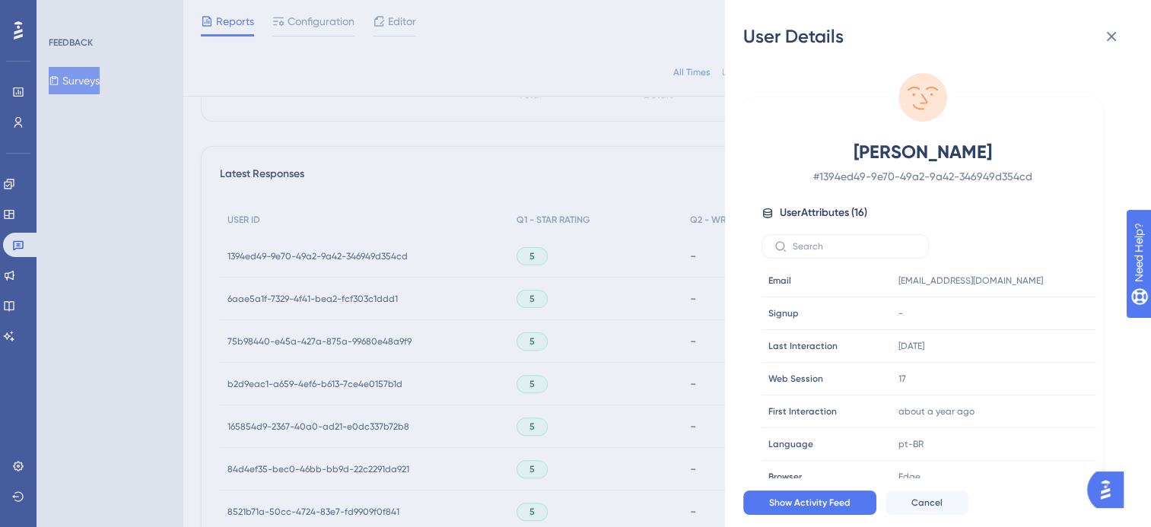
click at [342, 256] on div "User Details [PERSON_NAME] # 1394ed49-9e70-49a2-9a42-346949d354cd User Attribut…" at bounding box center [575, 263] width 1151 height 527
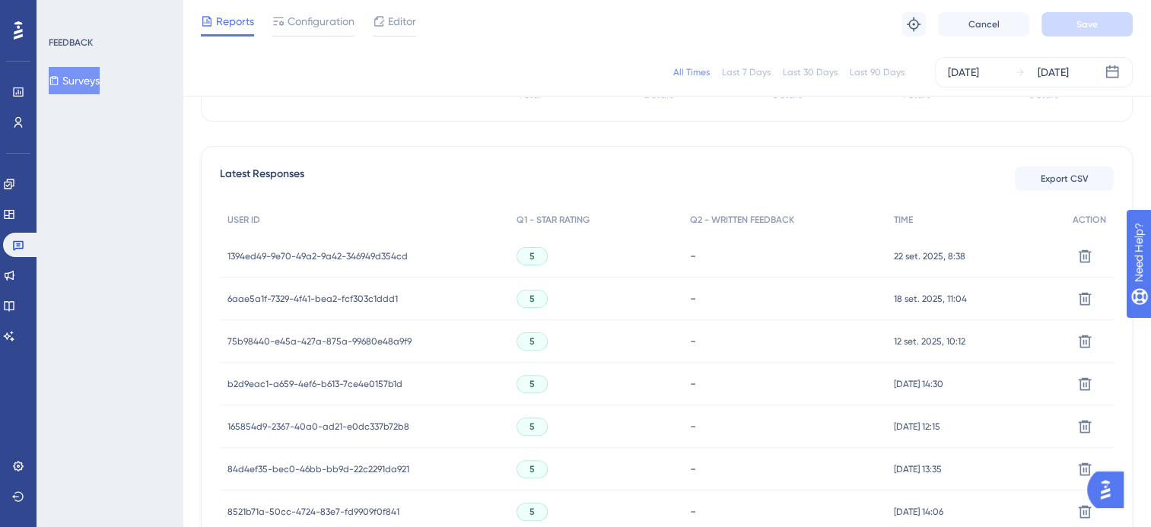
click at [94, 80] on button "Surveys" at bounding box center [74, 80] width 51 height 27
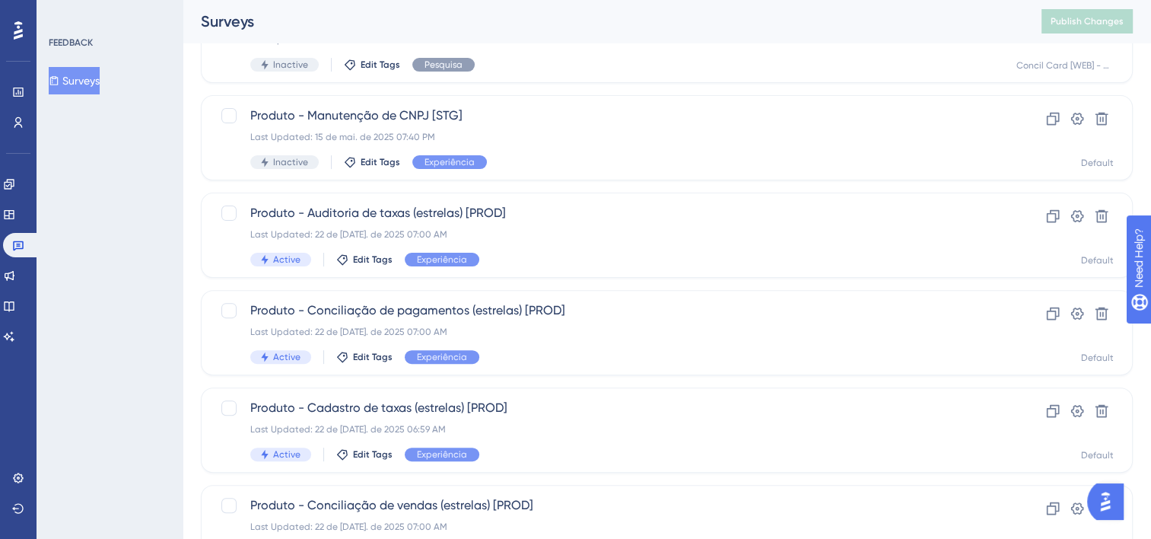
scroll to position [457, 0]
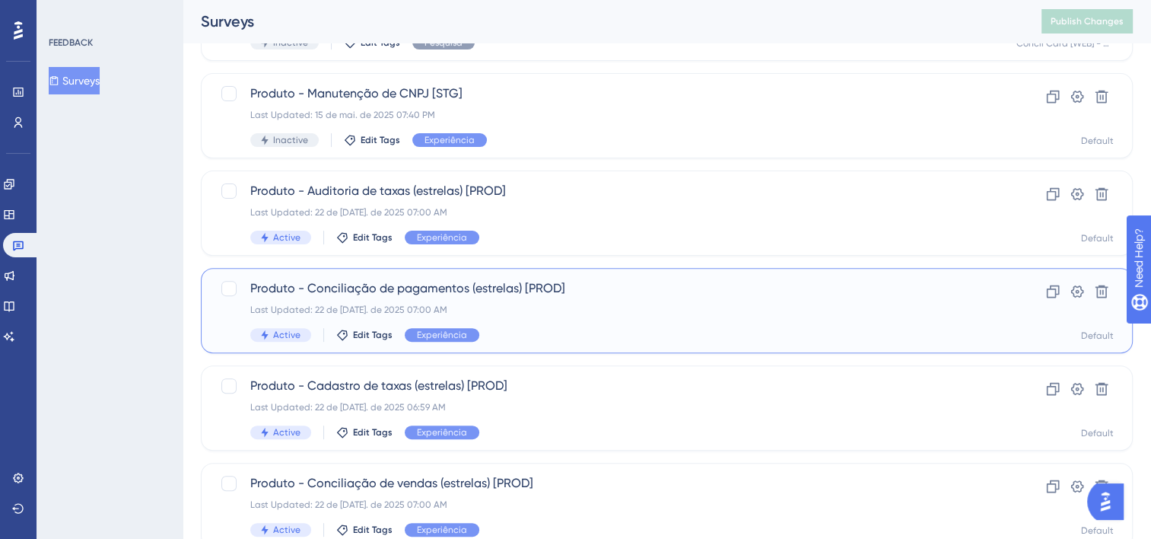
click at [559, 287] on span "Produto - Conciliação de pagamentos (estrelas) [PROD]" at bounding box center [606, 288] width 712 height 18
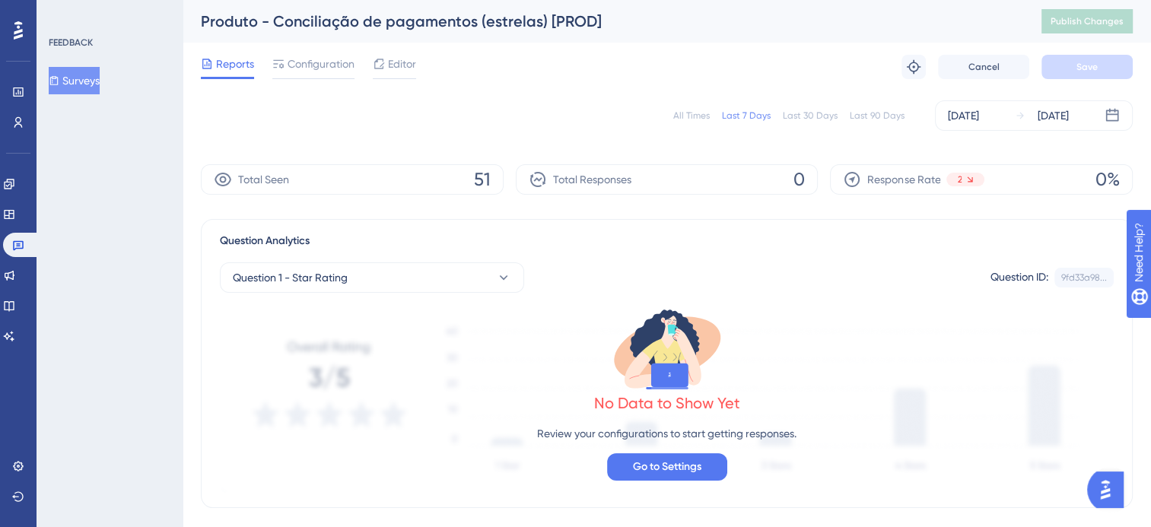
click at [92, 77] on button "Surveys" at bounding box center [74, 80] width 51 height 27
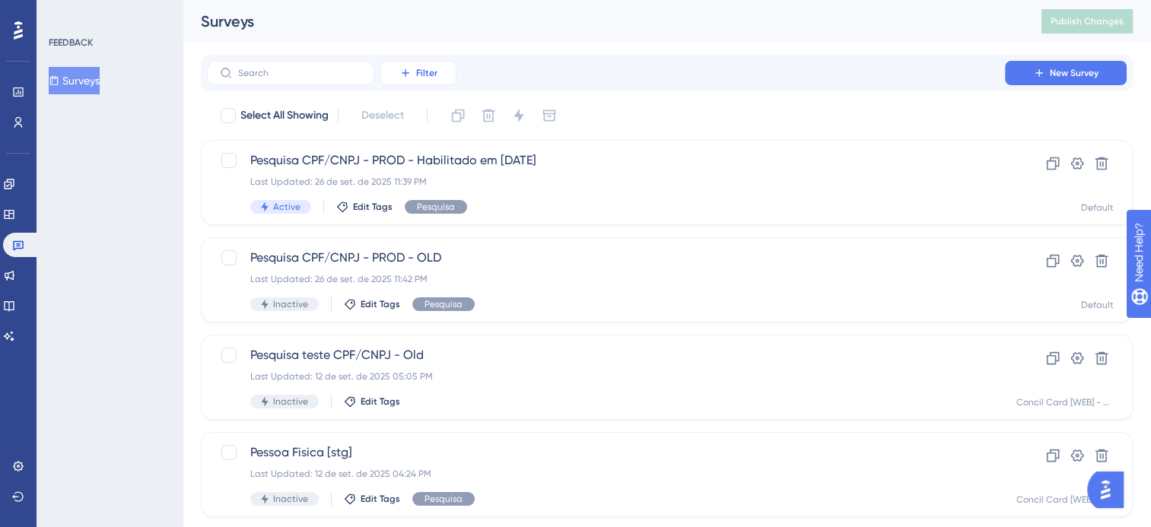
click at [417, 76] on span "Filter" at bounding box center [426, 73] width 21 height 12
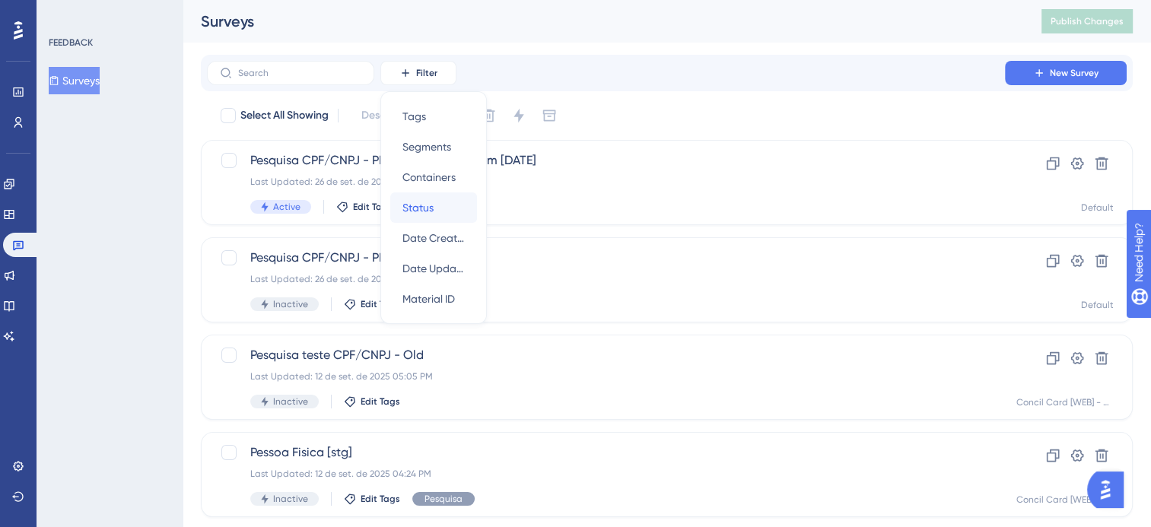
click at [442, 205] on div "Status Status" at bounding box center [434, 208] width 62 height 30
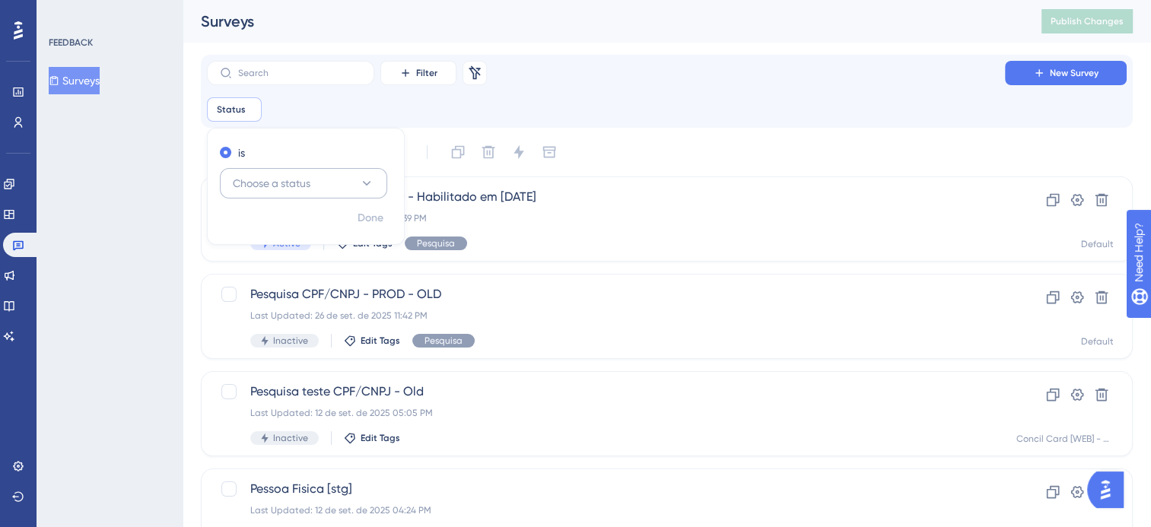
click at [311, 183] on span "Choose a status" at bounding box center [272, 183] width 78 height 18
click at [275, 232] on div "Active Active" at bounding box center [303, 230] width 123 height 30
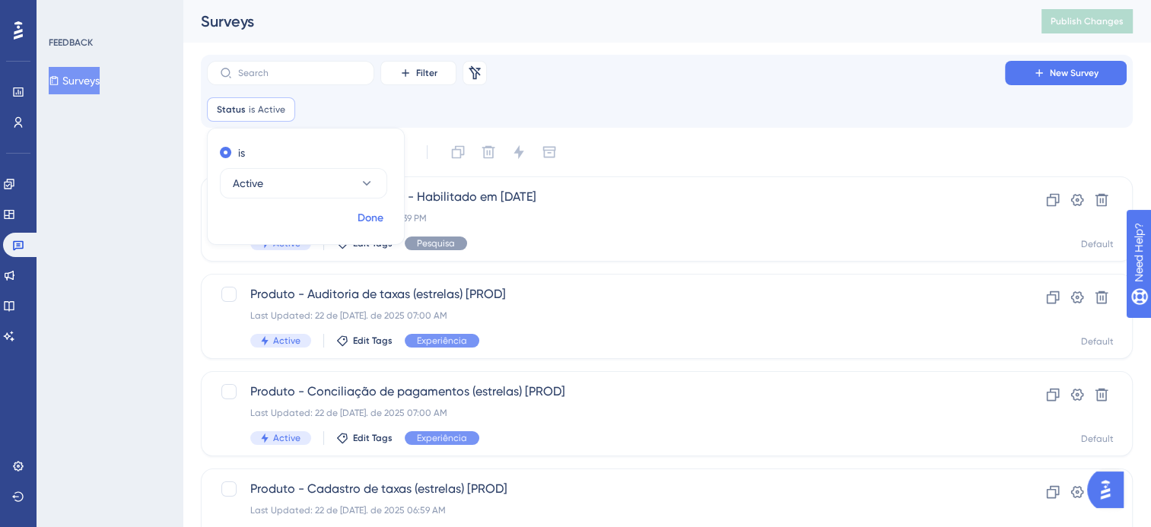
click at [371, 222] on span "Done" at bounding box center [371, 218] width 26 height 18
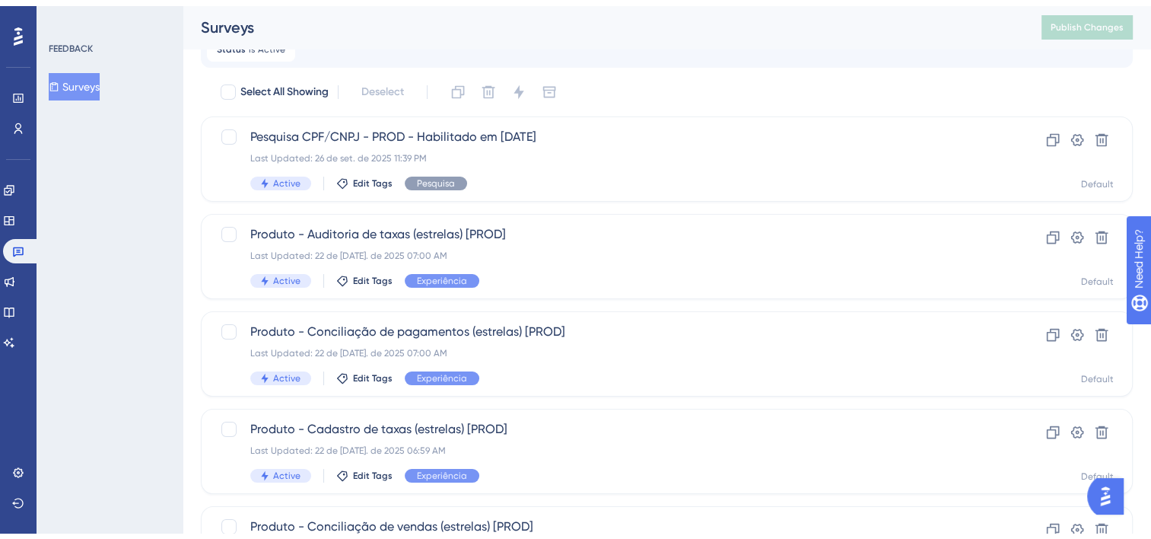
scroll to position [152, 0]
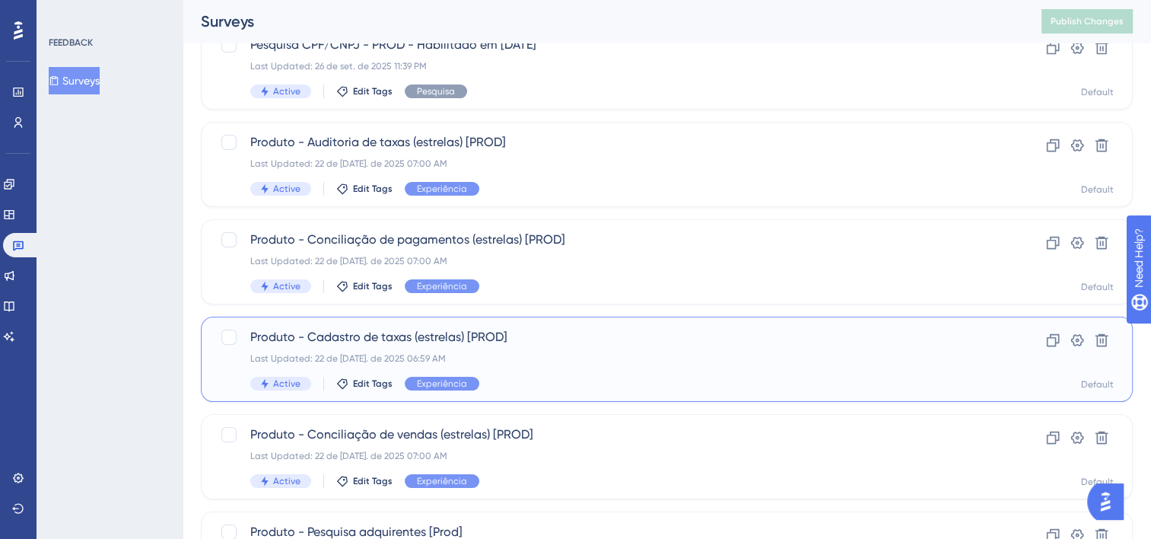
click at [473, 331] on span "Produto - Cadastro de taxas (estrelas) [PROD]" at bounding box center [606, 337] width 712 height 18
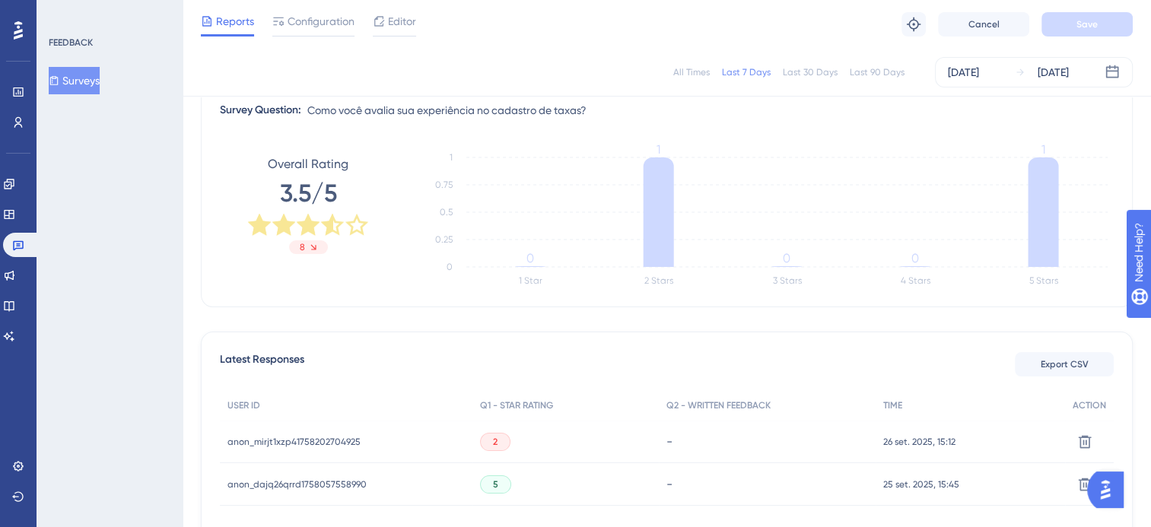
scroll to position [307, 0]
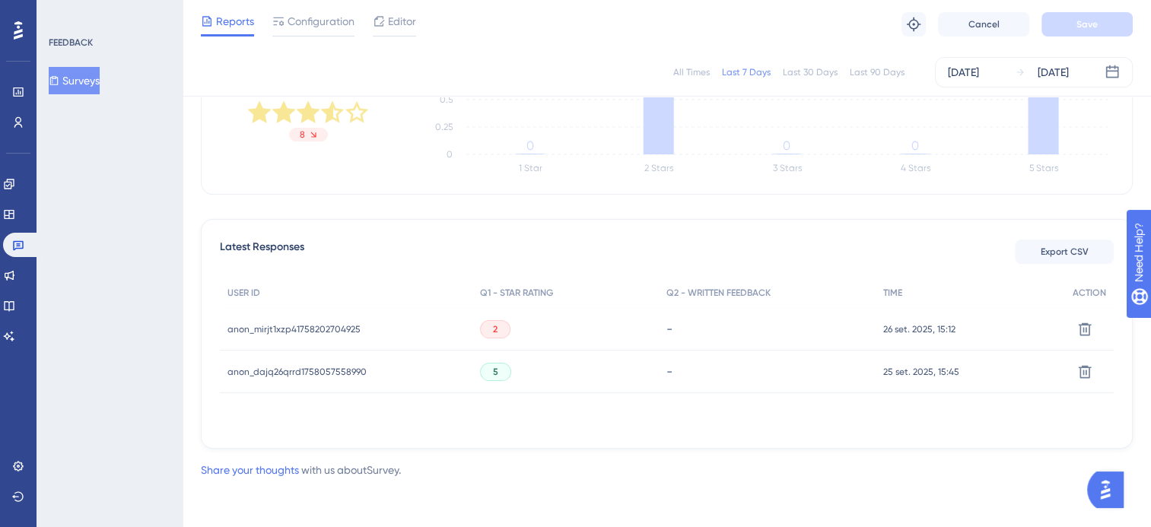
click at [493, 330] on span "2" at bounding box center [495, 329] width 5 height 12
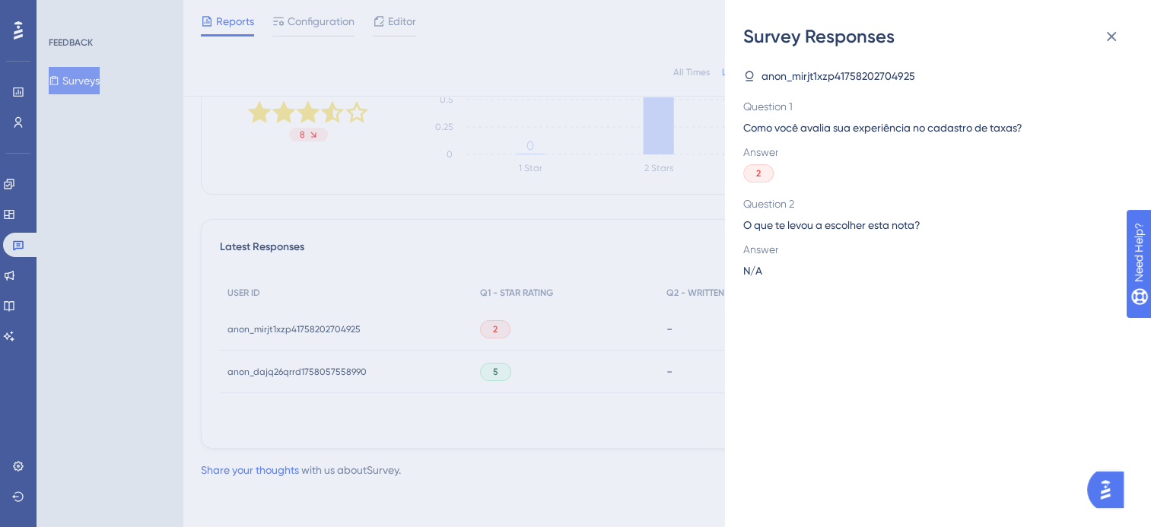
click at [493, 330] on div "Survey Responses anon_mirjt1xzp41758202704925 Question 1 Como você avalia sua e…" at bounding box center [575, 263] width 1151 height 527
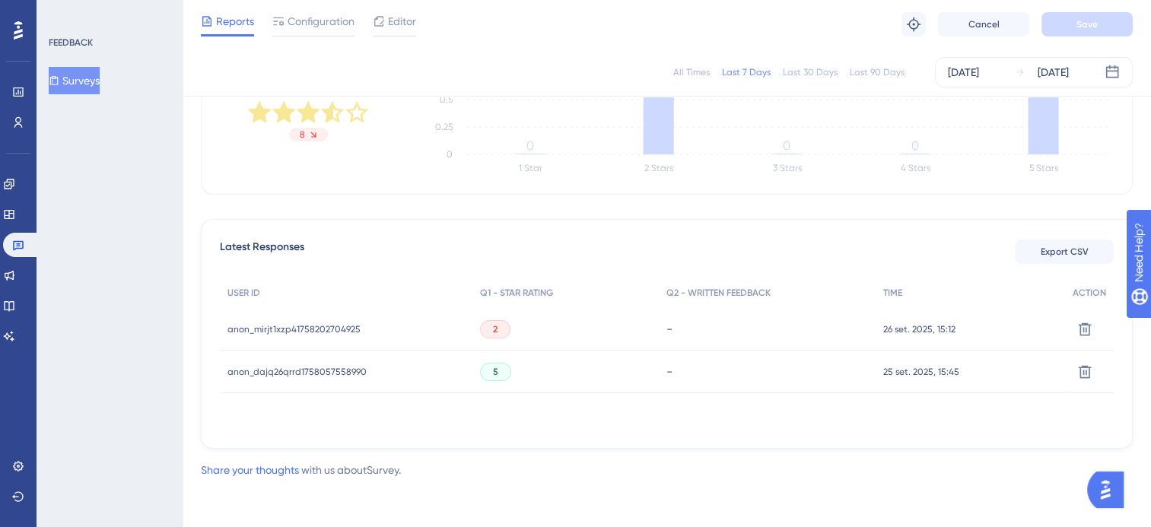
click at [310, 328] on span "anon_mirjt1xzp41758202704925" at bounding box center [294, 329] width 133 height 12
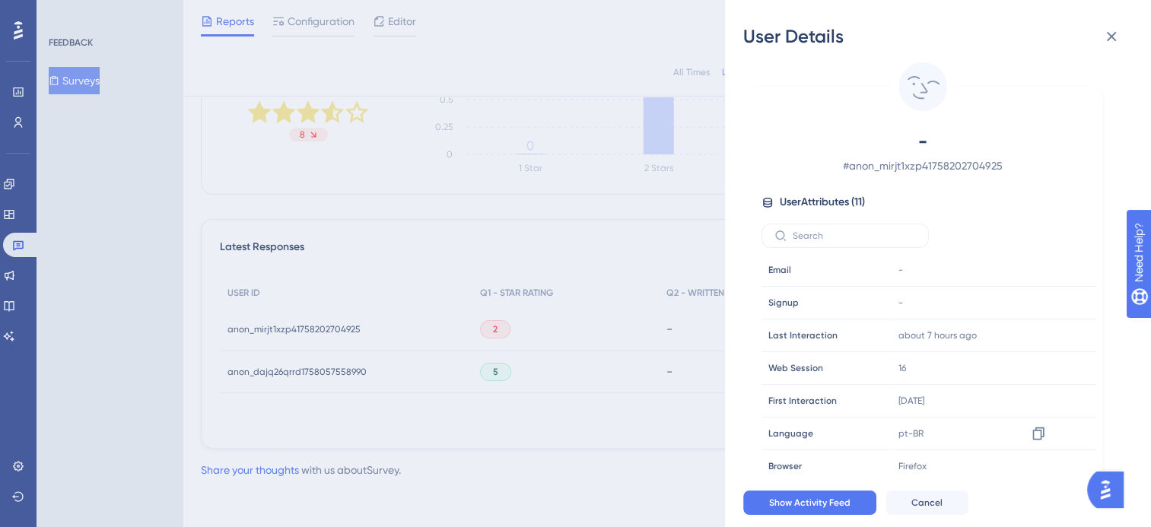
scroll to position [134, 0]
click at [1110, 33] on icon at bounding box center [1112, 36] width 18 height 18
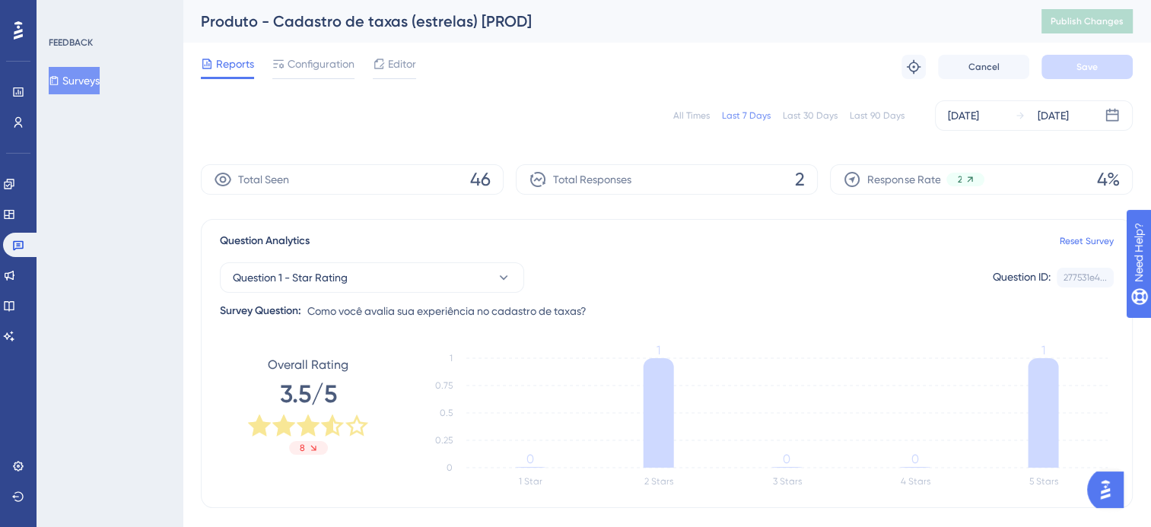
scroll to position [0, 0]
click at [696, 114] on div "All Times" at bounding box center [692, 116] width 37 height 12
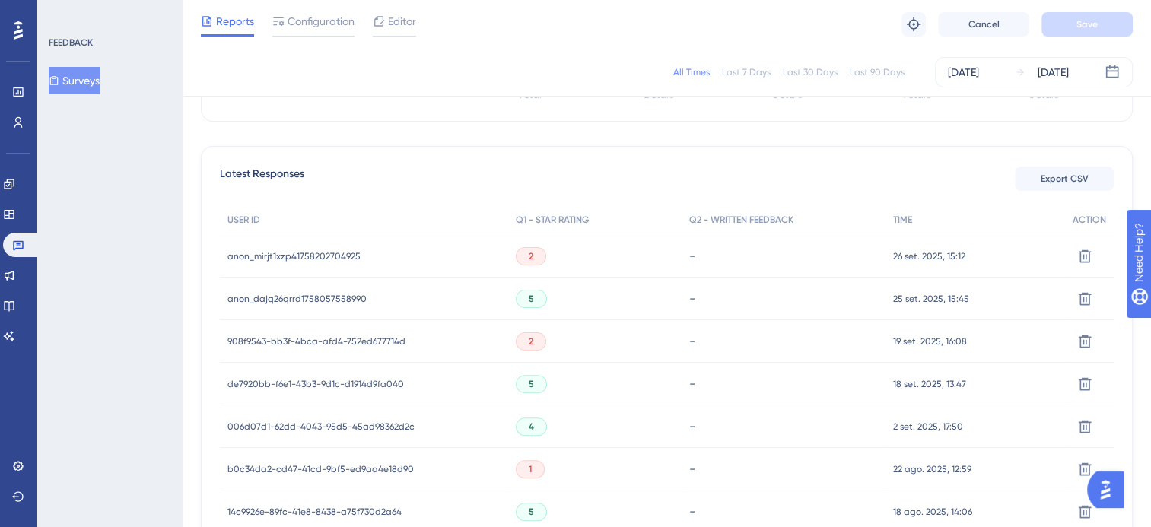
scroll to position [533, 0]
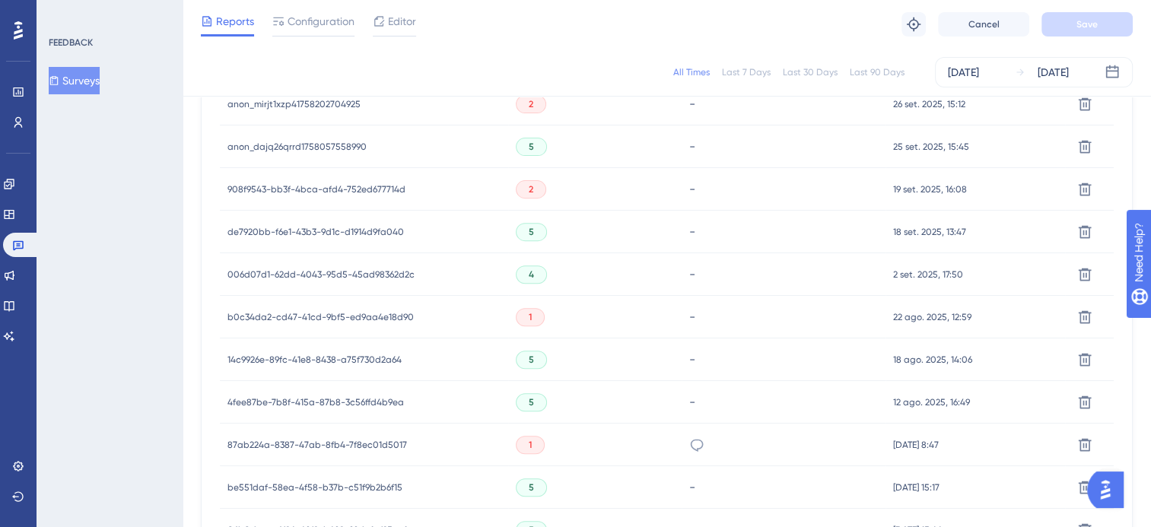
click at [364, 317] on span "b0c34da2-cd47-41cd-9bf5-ed9aa4e18d90" at bounding box center [321, 317] width 186 height 12
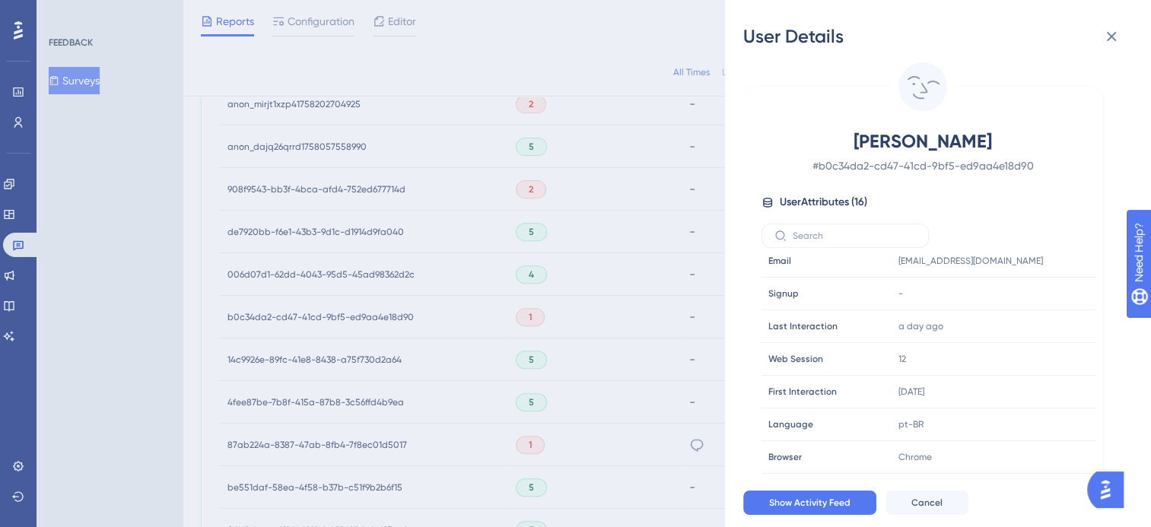
scroll to position [0, 0]
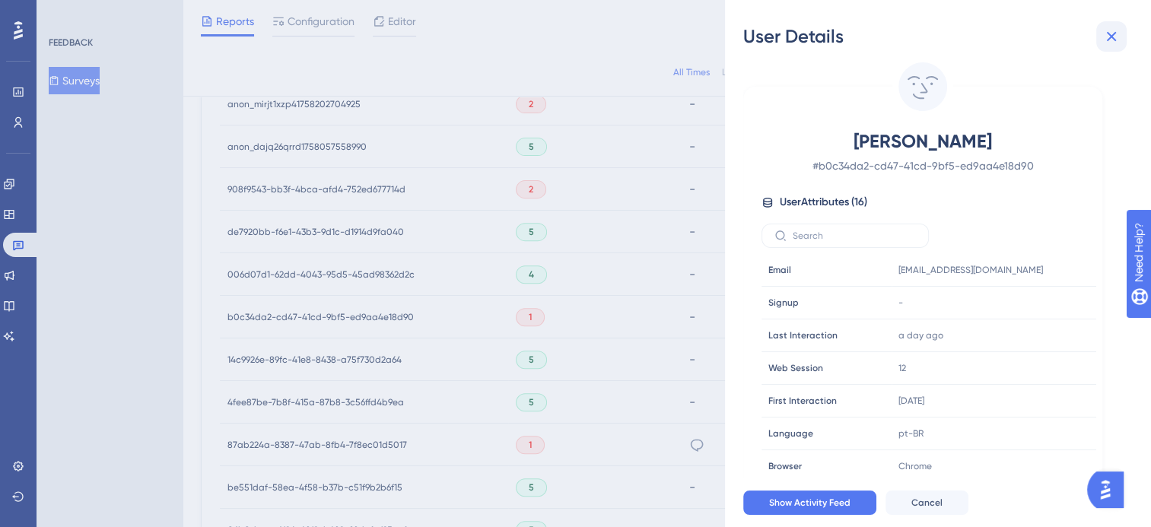
click at [1105, 37] on icon at bounding box center [1112, 36] width 18 height 18
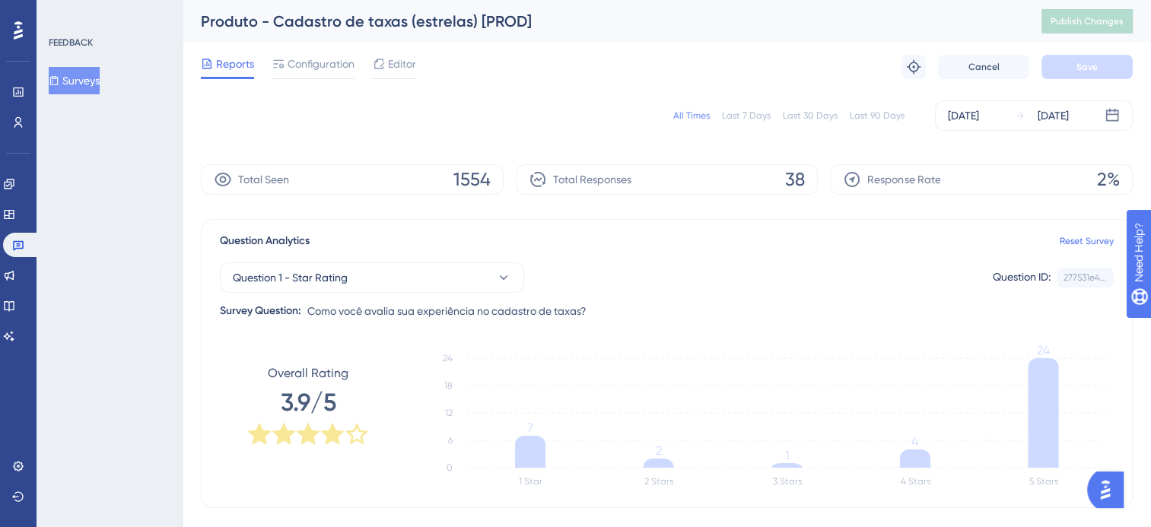
click at [85, 74] on button "Surveys" at bounding box center [74, 80] width 51 height 27
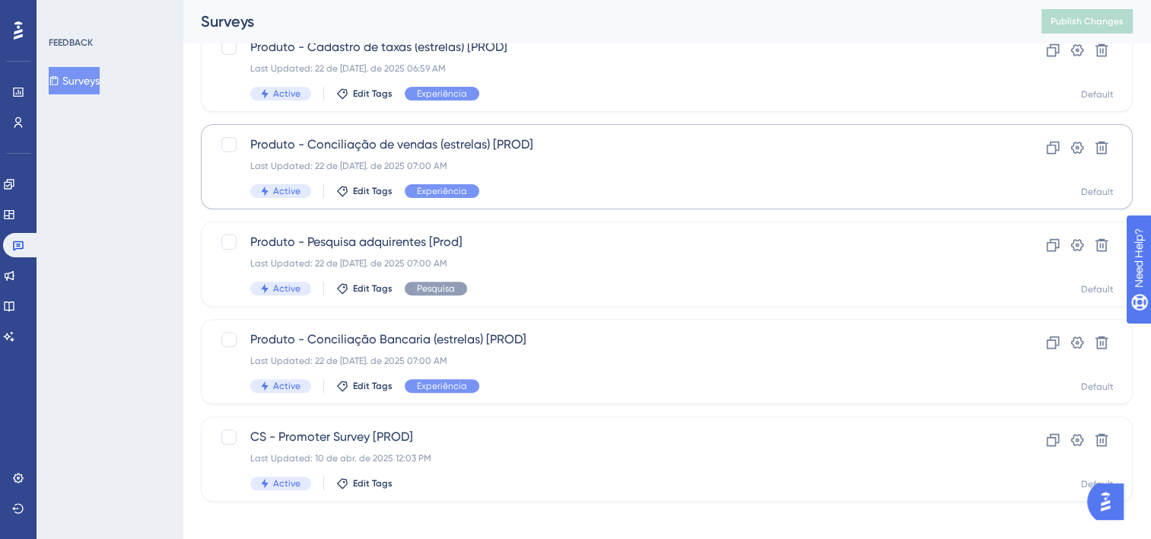
scroll to position [454, 0]
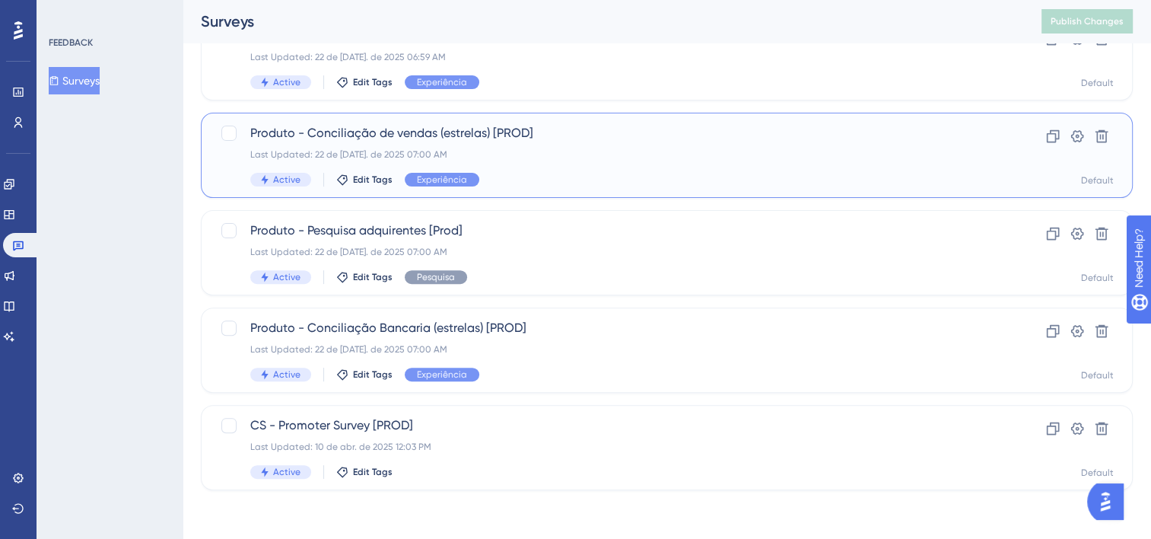
click at [454, 151] on div "Last Updated: 22 de [DATE]. de 2025 07:00 AM" at bounding box center [606, 154] width 712 height 12
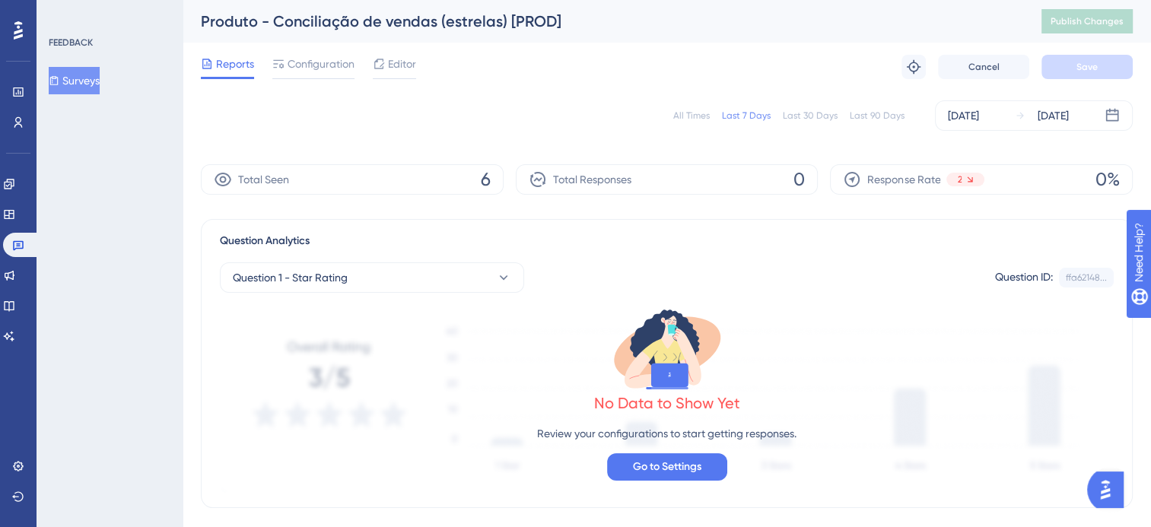
click at [701, 118] on div "All Times" at bounding box center [692, 116] width 37 height 12
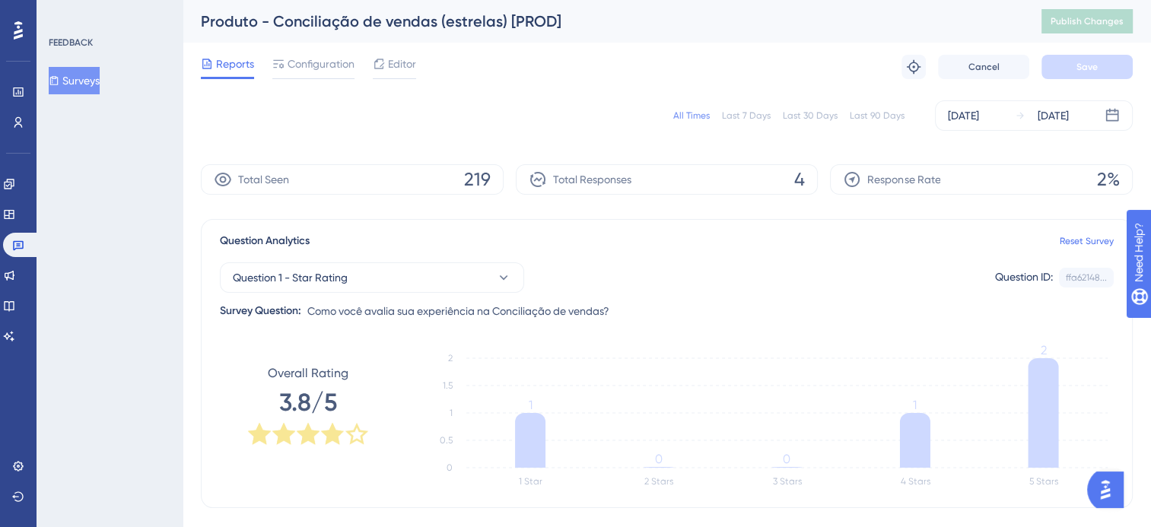
click at [94, 75] on button "Surveys" at bounding box center [74, 80] width 51 height 27
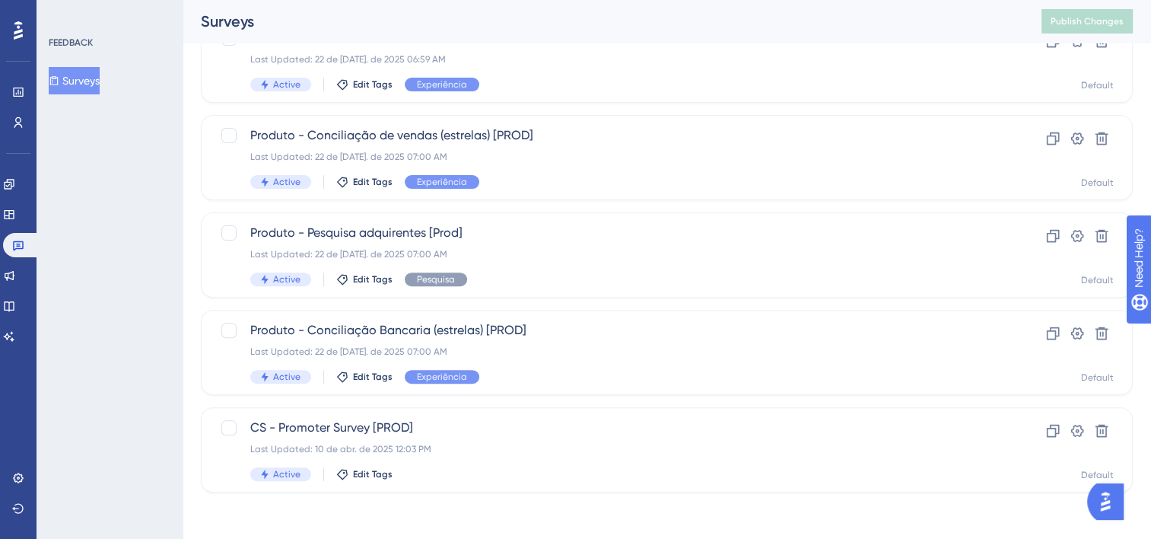
scroll to position [454, 0]
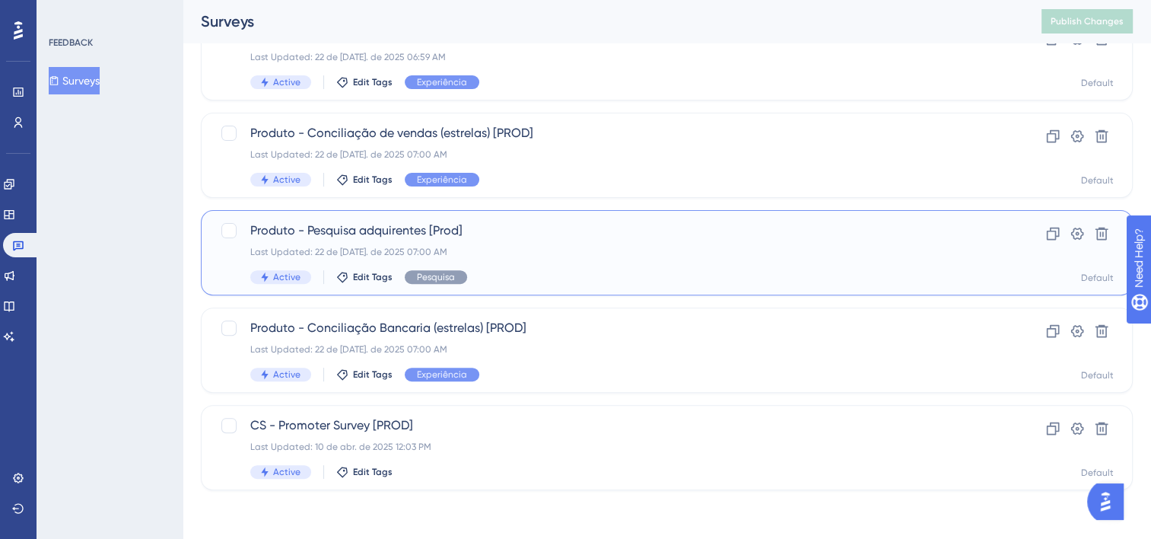
click at [505, 242] on div "Produto - Pesquisa adquirentes [Prod] Last Updated: 22 de [DATE]. de 2025 07:00…" at bounding box center [606, 252] width 712 height 62
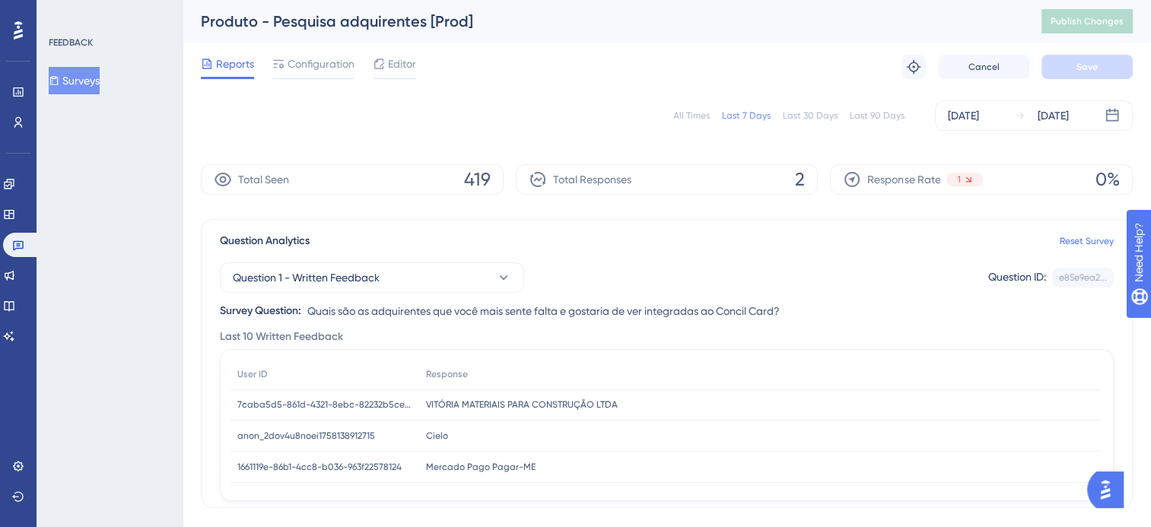
click at [697, 116] on div "All Times" at bounding box center [692, 116] width 37 height 12
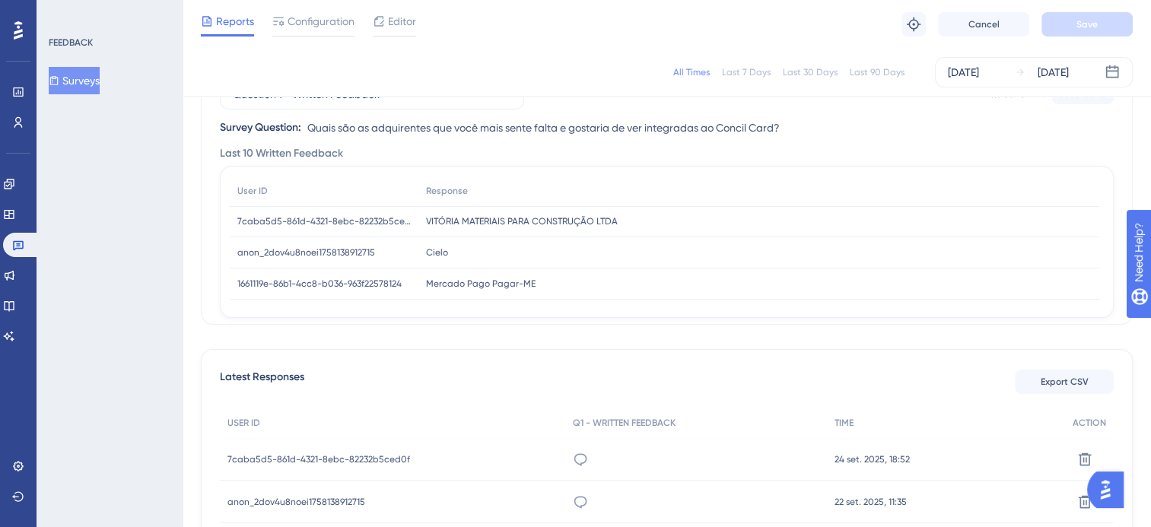
scroll to position [228, 0]
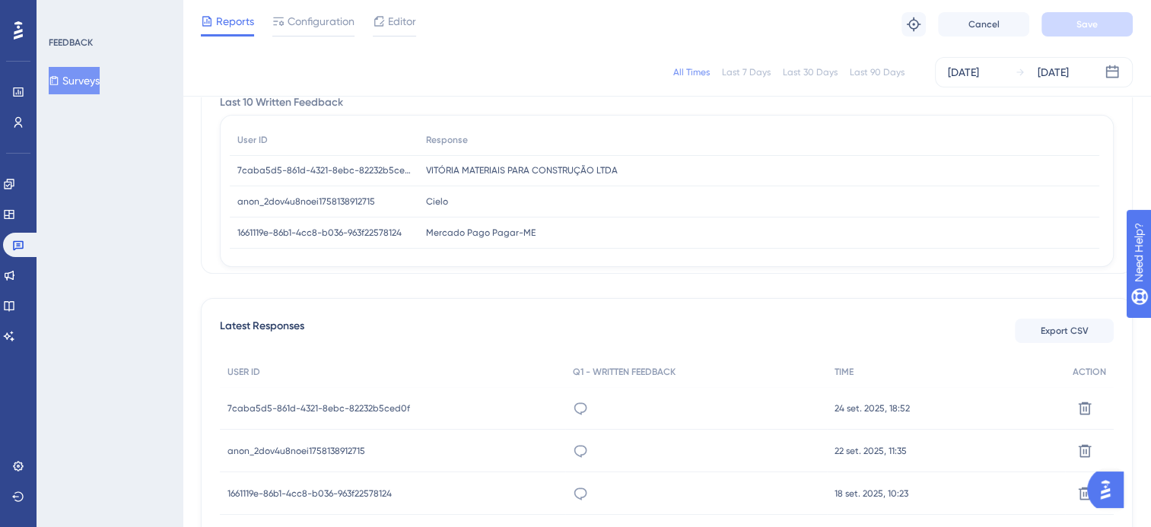
click at [478, 231] on span "Mercado Pago Pagar-ME" at bounding box center [481, 233] width 110 height 12
drag, startPoint x: 544, startPoint y: 232, endPoint x: 428, endPoint y: 240, distance: 116.0
click at [428, 240] on div "Mercado Pago Pagar-ME Mercado Pago Pagar-ME" at bounding box center [759, 233] width 681 height 31
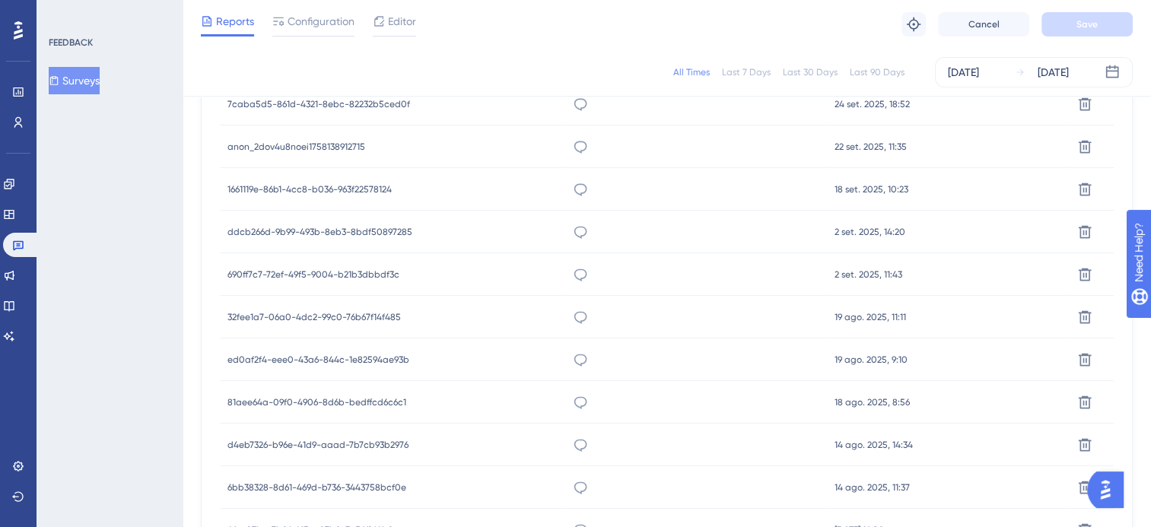
scroll to position [76, 0]
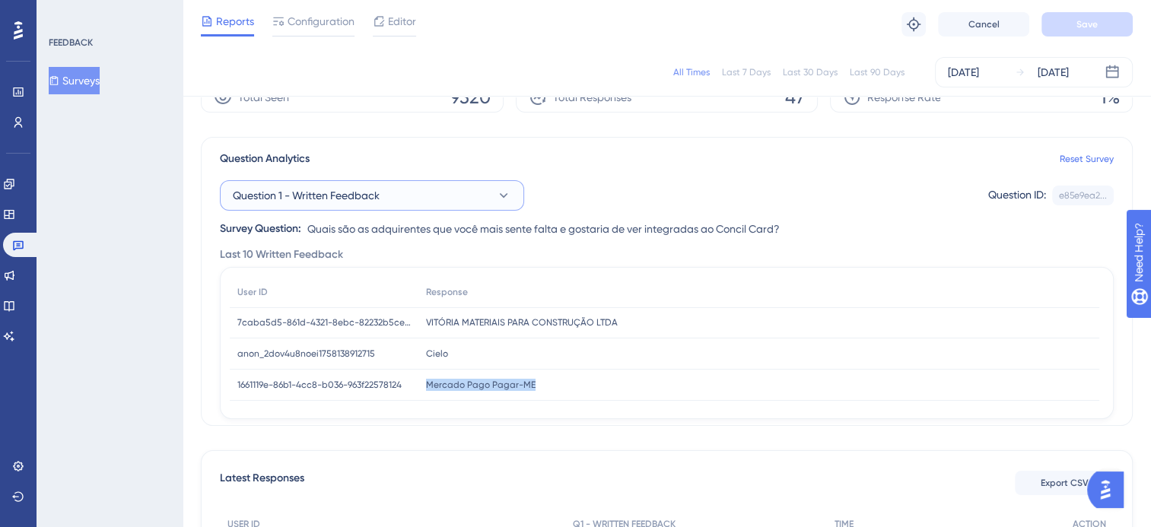
click at [467, 199] on button "Question 1 - Written Feedback" at bounding box center [372, 195] width 304 height 30
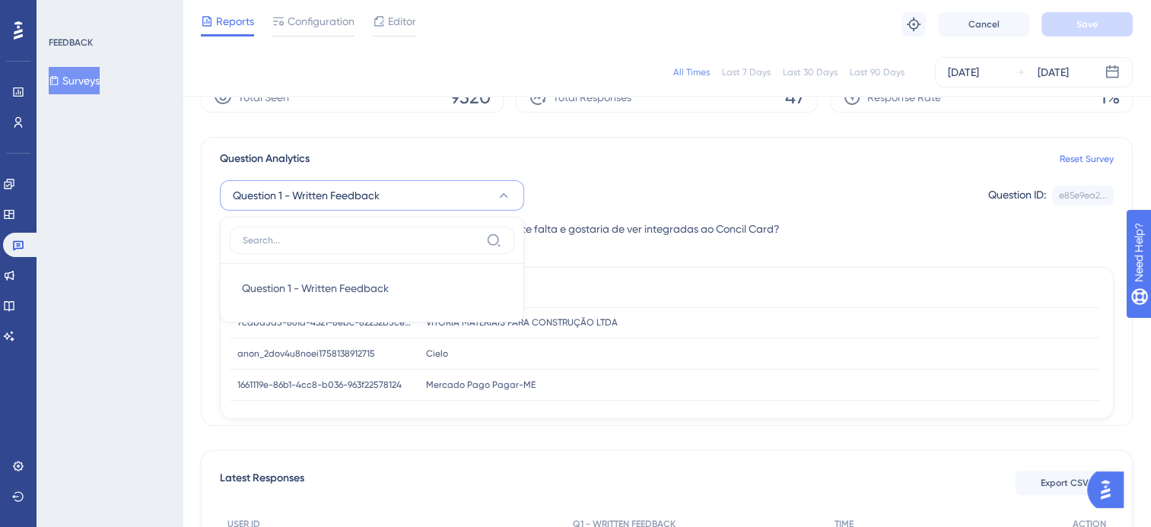
click at [478, 150] on div "Question Analytics Reset Survey" at bounding box center [667, 159] width 894 height 18
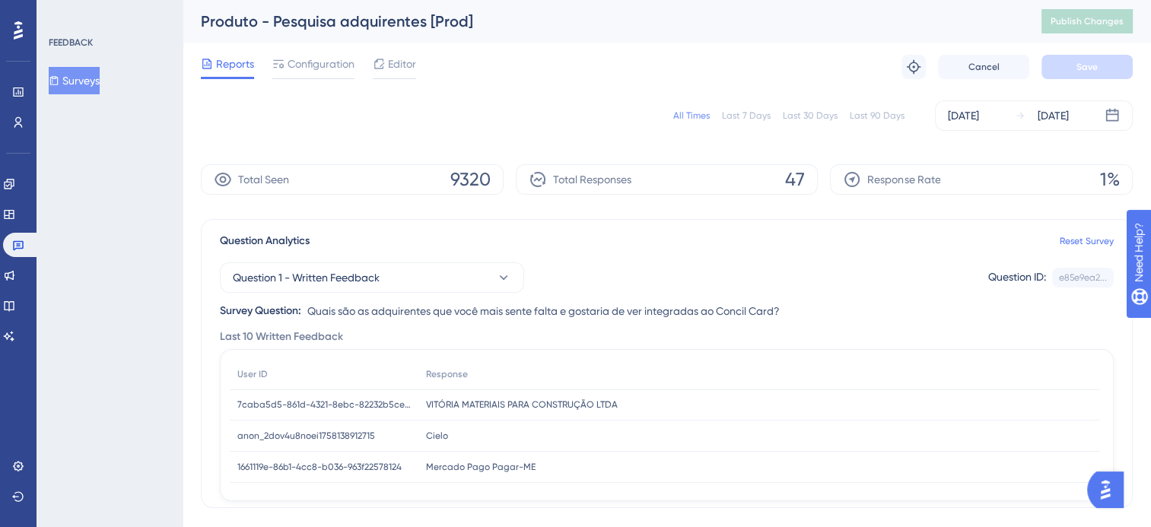
scroll to position [0, 0]
